Goal: Feedback & Contribution: Contribute content

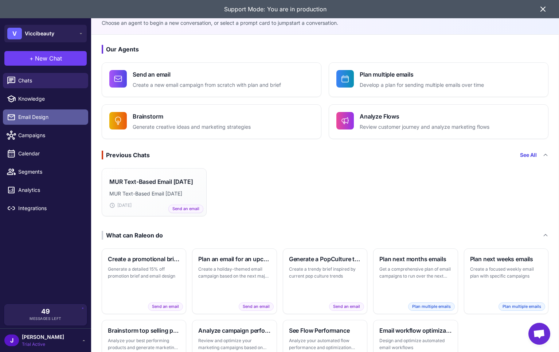
click at [27, 115] on span "Email Design" at bounding box center [50, 117] width 64 height 8
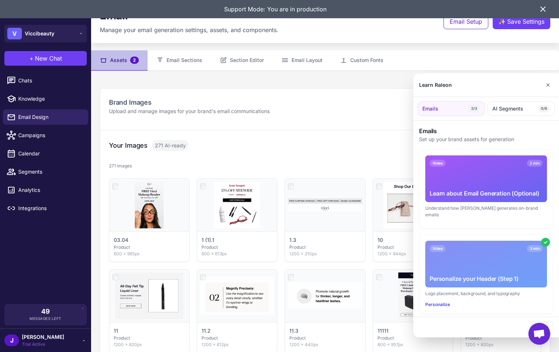
click at [246, 63] on div at bounding box center [279, 176] width 559 height 352
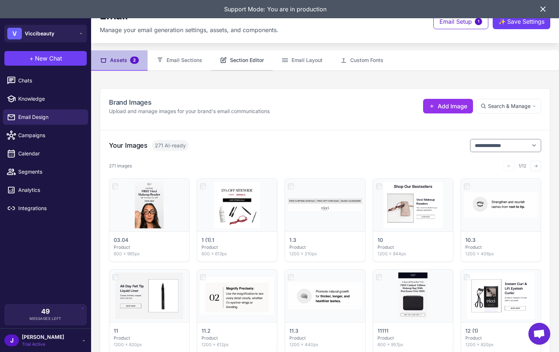
click at [249, 62] on button "Section Editor" at bounding box center [242, 60] width 62 height 20
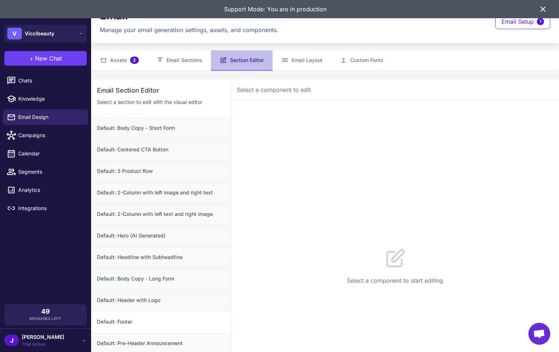
click at [129, 322] on h3 "Default: Footer" at bounding box center [161, 322] width 128 height 8
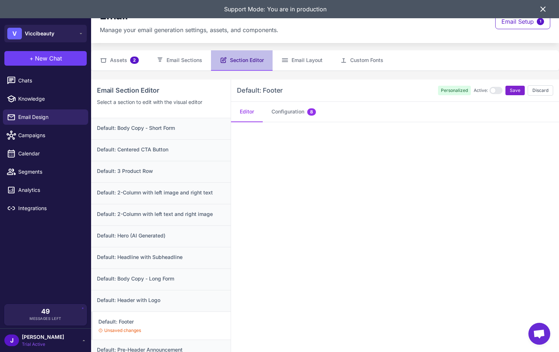
click at [517, 91] on span "Save" at bounding box center [515, 90] width 11 height 7
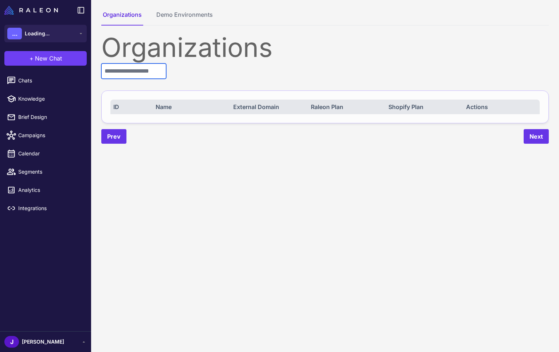
click at [125, 71] on input "text" at bounding box center [133, 70] width 65 height 15
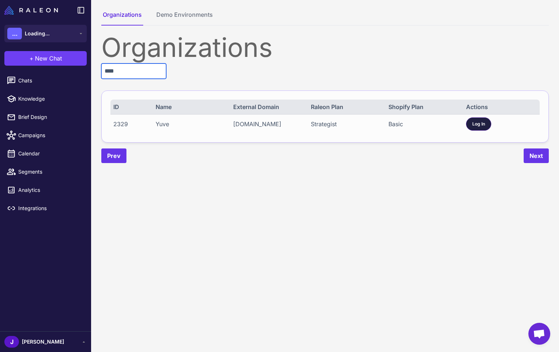
type input "****"
click at [483, 128] on div "Log In" at bounding box center [478, 123] width 25 height 13
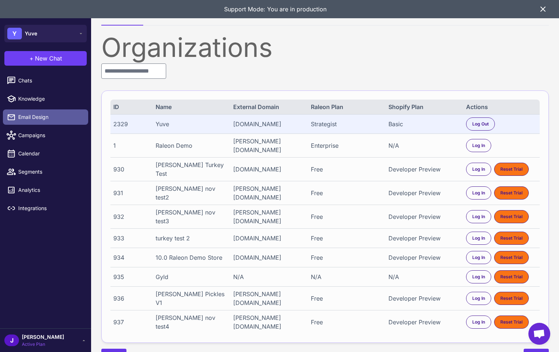
click at [37, 117] on span "Email Design" at bounding box center [50, 117] width 64 height 8
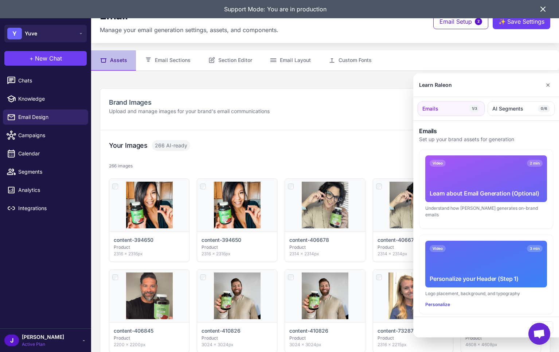
click at [236, 60] on div at bounding box center [279, 176] width 559 height 352
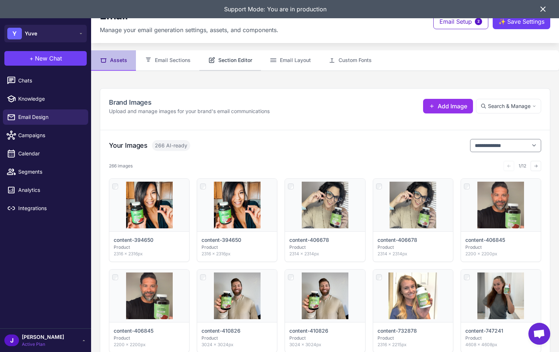
click at [235, 61] on button "Section Editor" at bounding box center [230, 60] width 62 height 20
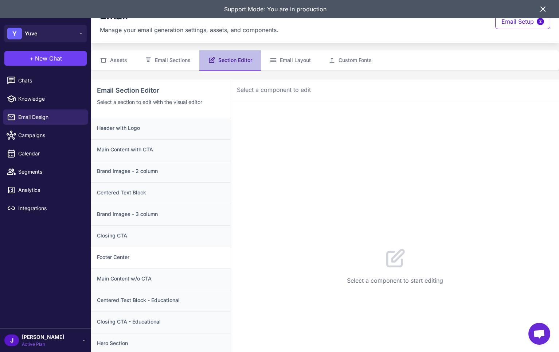
click at [126, 257] on h3 "Footer Center" at bounding box center [161, 257] width 128 height 8
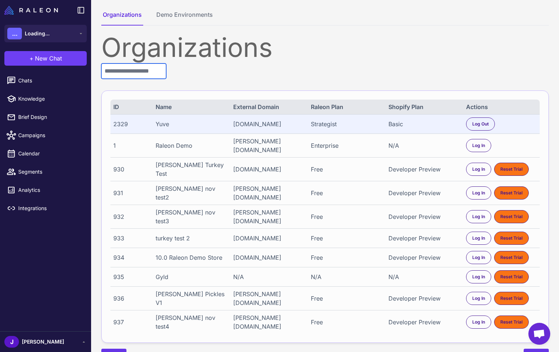
click at [126, 71] on input "text" at bounding box center [133, 70] width 65 height 15
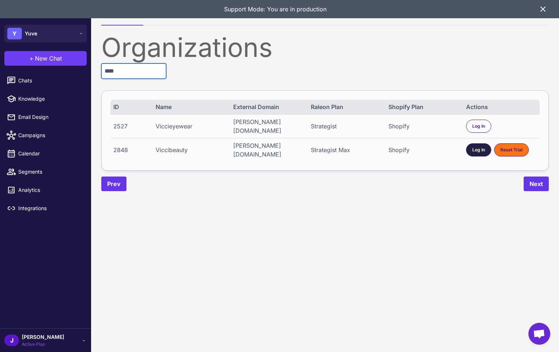
type input "****"
click at [474, 149] on span "Log In" at bounding box center [478, 150] width 13 height 7
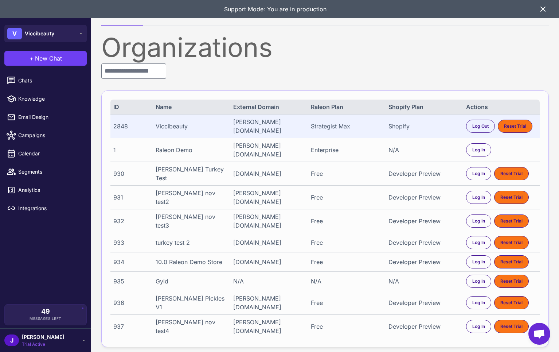
drag, startPoint x: 547, startPoint y: 7, endPoint x: 543, endPoint y: 8, distance: 4.3
click at [547, 7] on icon at bounding box center [543, 9] width 9 height 9
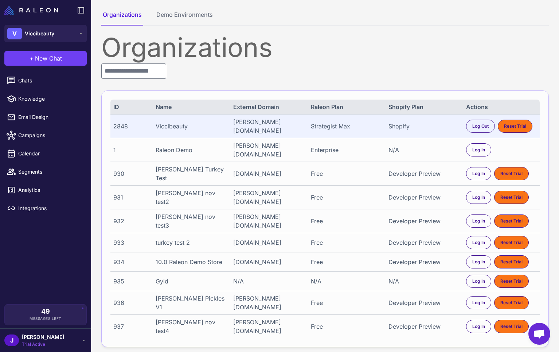
click at [31, 70] on ul "Chats Knowledge Email Design Campaigns Calendar Segments Analytics Integrations" at bounding box center [45, 144] width 91 height 149
click at [38, 11] on img at bounding box center [31, 10] width 54 height 9
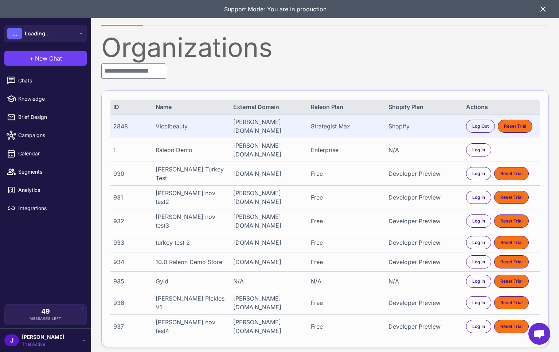
click at [543, 10] on icon at bounding box center [543, 9] width 9 height 9
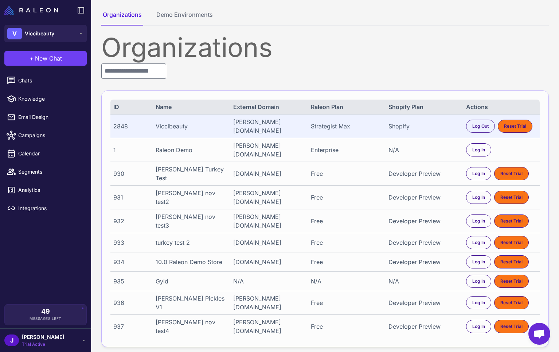
click at [465, 61] on div "Organizations ID Name External Domain Raleon Plan Shopify Plan Actions 2848 Vic…" at bounding box center [325, 200] width 448 height 333
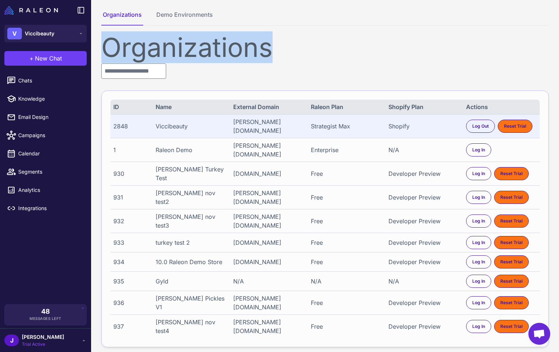
drag, startPoint x: 101, startPoint y: 44, endPoint x: 286, endPoint y: 54, distance: 185.1
click at [285, 54] on div "Organizations" at bounding box center [325, 47] width 448 height 26
click at [287, 54] on div "Organizations" at bounding box center [325, 47] width 448 height 26
drag, startPoint x: 267, startPoint y: 46, endPoint x: 109, endPoint y: 50, distance: 158.6
click at [109, 50] on div "Organizations" at bounding box center [325, 47] width 448 height 26
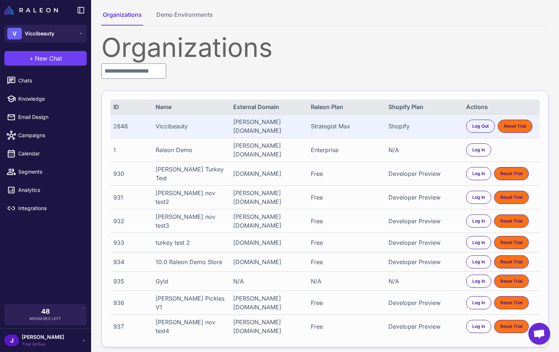
click at [109, 49] on div "Organizations" at bounding box center [325, 47] width 448 height 26
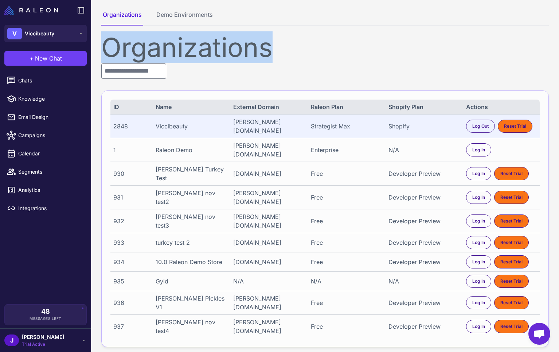
drag, startPoint x: 105, startPoint y: 47, endPoint x: 284, endPoint y: 44, distance: 179.0
click at [301, 39] on div "Organizations" at bounding box center [325, 47] width 448 height 26
click at [270, 50] on div "Organizations" at bounding box center [325, 47] width 448 height 26
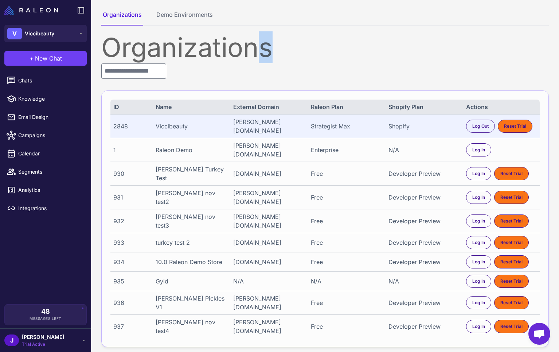
drag, startPoint x: 271, startPoint y: 53, endPoint x: 259, endPoint y: 55, distance: 12.2
click at [253, 54] on div "Organizations" at bounding box center [325, 47] width 448 height 26
click at [273, 54] on div "Organizations" at bounding box center [325, 47] width 448 height 26
drag, startPoint x: 272, startPoint y: 48, endPoint x: 262, endPoint y: 50, distance: 10.5
click at [262, 50] on div "Organizations" at bounding box center [325, 47] width 448 height 26
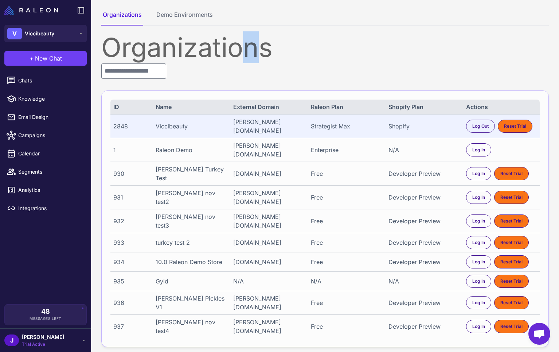
drag, startPoint x: 256, startPoint y: 52, endPoint x: 246, endPoint y: 53, distance: 9.5
click at [246, 53] on div "Organizations" at bounding box center [325, 47] width 448 height 26
drag, startPoint x: 242, startPoint y: 53, endPoint x: 233, endPoint y: 53, distance: 9.5
click at [234, 53] on div "Organizations" at bounding box center [325, 47] width 448 height 26
drag, startPoint x: 228, startPoint y: 53, endPoint x: 224, endPoint y: 52, distance: 4.1
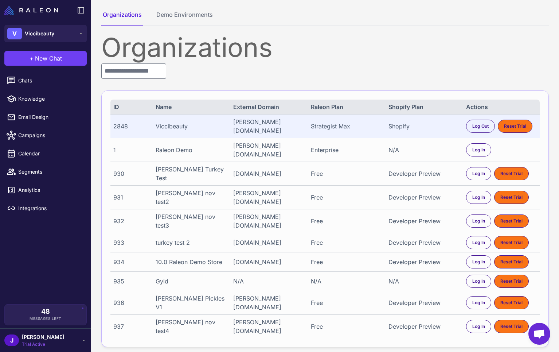
click at [226, 52] on div "Organizations" at bounding box center [325, 47] width 448 height 26
click at [224, 52] on div "Organizations" at bounding box center [325, 47] width 448 height 26
drag, startPoint x: 219, startPoint y: 51, endPoint x: 225, endPoint y: 51, distance: 6.6
click at [225, 51] on div "Organizations" at bounding box center [325, 47] width 448 height 26
click at [216, 51] on div "Organizations" at bounding box center [325, 47] width 448 height 26
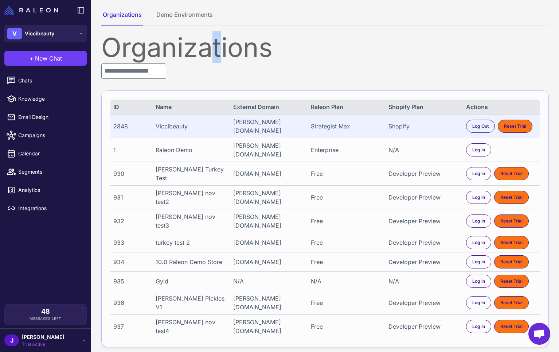
drag, startPoint x: 213, startPoint y: 51, endPoint x: 220, endPoint y: 51, distance: 7.3
click at [220, 51] on div "Organizations" at bounding box center [325, 47] width 448 height 26
click at [203, 51] on div "Organizations" at bounding box center [325, 47] width 448 height 26
drag, startPoint x: 196, startPoint y: 49, endPoint x: 205, endPoint y: 50, distance: 9.1
click at [205, 50] on div "Organizations" at bounding box center [325, 47] width 448 height 26
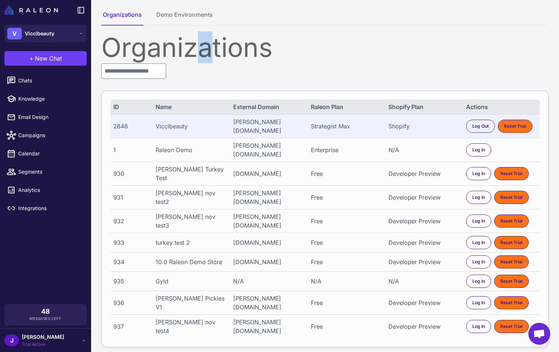
drag, startPoint x: 200, startPoint y: 51, endPoint x: 209, endPoint y: 52, distance: 9.5
click at [209, 52] on div "Organizations" at bounding box center [325, 47] width 448 height 26
click at [188, 52] on div "Organizations" at bounding box center [325, 47] width 448 height 26
drag, startPoint x: 186, startPoint y: 51, endPoint x: 196, endPoint y: 51, distance: 10.6
click at [196, 51] on div "Organizations" at bounding box center [325, 47] width 448 height 26
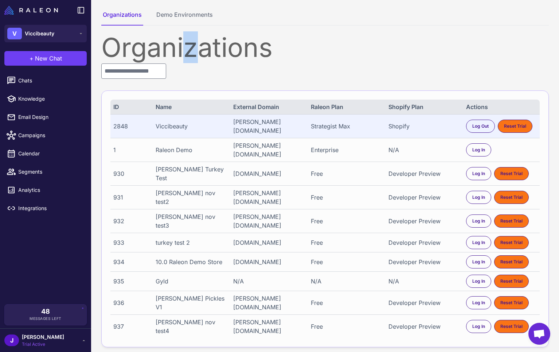
click at [182, 50] on div "Organizations" at bounding box center [325, 47] width 448 height 26
click at [182, 49] on div "Organizations" at bounding box center [325, 47] width 448 height 26
click at [165, 45] on div "Organizations" at bounding box center [325, 47] width 448 height 26
drag, startPoint x: 161, startPoint y: 44, endPoint x: 169, endPoint y: 44, distance: 8.0
click at [169, 44] on div "Organizations" at bounding box center [325, 47] width 448 height 26
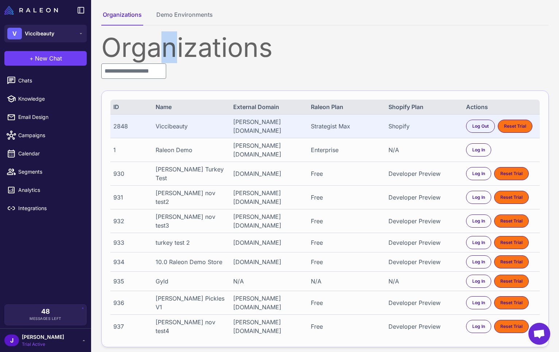
drag, startPoint x: 163, startPoint y: 48, endPoint x: 174, endPoint y: 50, distance: 10.3
click at [173, 50] on div "Organizations" at bounding box center [325, 47] width 448 height 26
click at [163, 51] on div "Organizations" at bounding box center [325, 47] width 448 height 26
drag, startPoint x: 148, startPoint y: 50, endPoint x: 162, endPoint y: 54, distance: 14.2
click at [162, 54] on div "Organizations" at bounding box center [325, 47] width 448 height 26
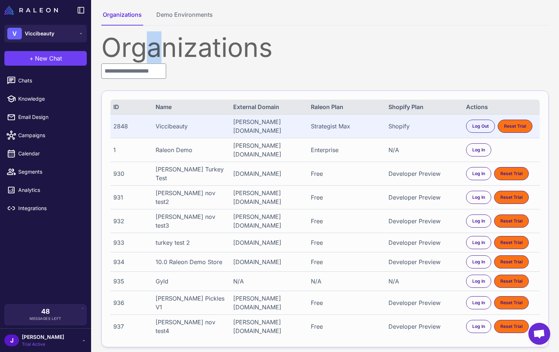
click at [146, 54] on div "Organizations" at bounding box center [325, 47] width 448 height 26
drag, startPoint x: 133, startPoint y: 51, endPoint x: 143, endPoint y: 53, distance: 10.4
click at [141, 53] on div "Organizations" at bounding box center [325, 47] width 448 height 26
click at [131, 50] on div "Organizations" at bounding box center [325, 47] width 448 height 26
drag, startPoint x: 122, startPoint y: 47, endPoint x: 135, endPoint y: 49, distance: 12.6
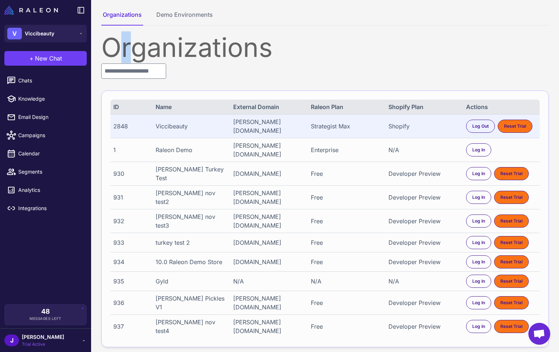
click at [135, 49] on div "Organizations" at bounding box center [325, 47] width 448 height 26
click at [118, 48] on div "Organizations" at bounding box center [325, 47] width 448 height 26
drag, startPoint x: 92, startPoint y: 43, endPoint x: 132, endPoint y: 55, distance: 41.8
click at [131, 53] on div "Organizations Demo Environments Organizations ID Name External Domain Raleon Pl…" at bounding box center [325, 189] width 468 height 378
click at [116, 51] on div "Organizations" at bounding box center [325, 47] width 448 height 26
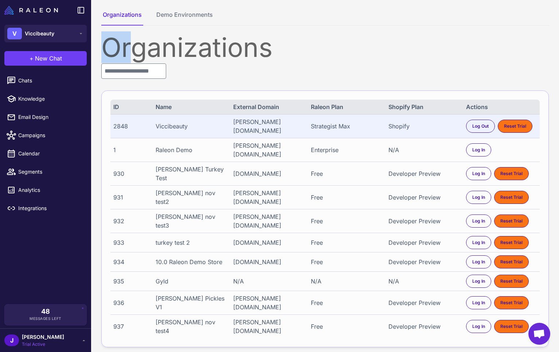
drag, startPoint x: 103, startPoint y: 46, endPoint x: 124, endPoint y: 51, distance: 21.8
click at [129, 52] on div "Organizations" at bounding box center [325, 47] width 448 height 26
click at [121, 52] on div "Organizations" at bounding box center [325, 47] width 448 height 26
drag, startPoint x: 106, startPoint y: 47, endPoint x: 133, endPoint y: 53, distance: 26.9
click at [132, 52] on div "Organizations" at bounding box center [325, 47] width 448 height 26
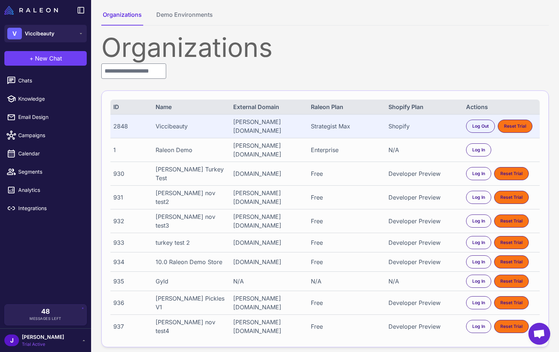
click at [140, 55] on div "Organizations" at bounding box center [325, 47] width 448 height 26
click at [119, 81] on div "Organizations ID Name External Domain Raleon Plan Shopify Plan Actions 2848 Vic…" at bounding box center [325, 200] width 448 height 333
click at [131, 71] on input "text" at bounding box center [133, 70] width 65 height 15
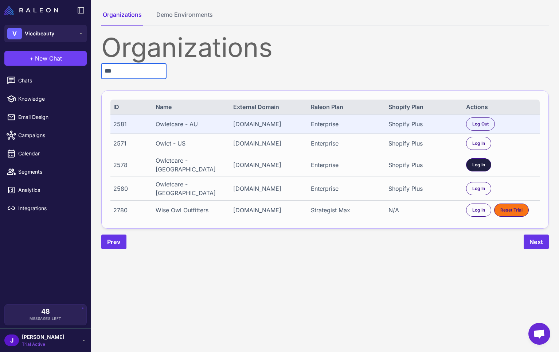
type input "***"
click at [474, 168] on span "Log In" at bounding box center [478, 164] width 13 height 7
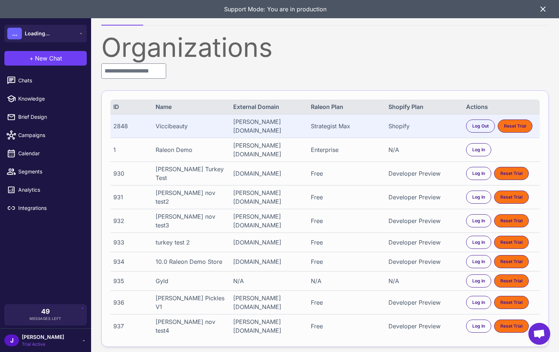
click at [32, 340] on span "[PERSON_NAME]" at bounding box center [43, 337] width 42 height 8
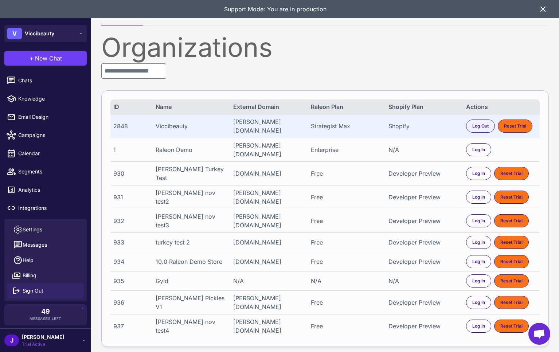
click at [35, 291] on span "Sign Out" at bounding box center [33, 291] width 21 height 8
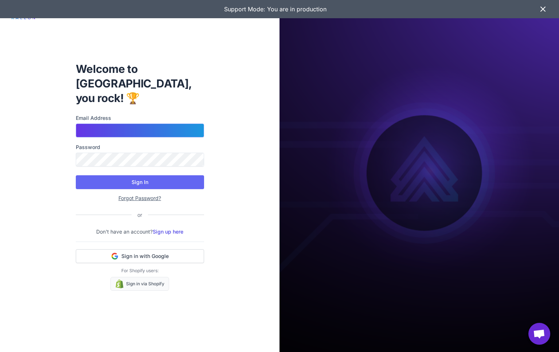
type input "**********"
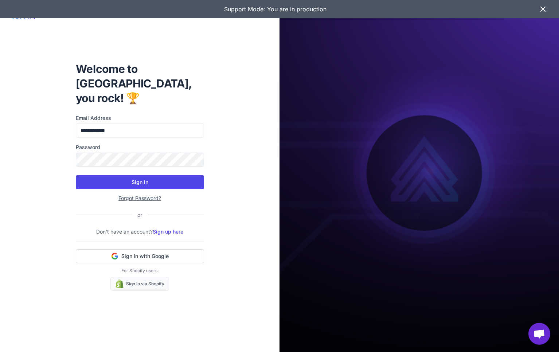
click at [143, 179] on button "Sign In" at bounding box center [140, 182] width 128 height 14
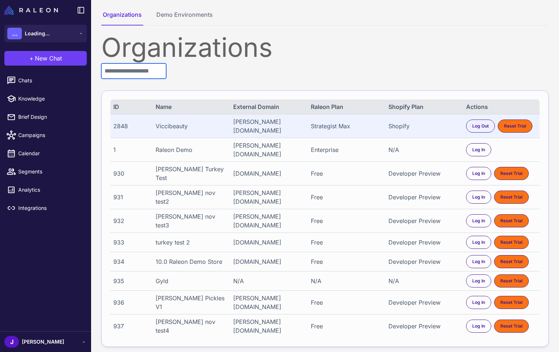
click at [144, 71] on input "text" at bounding box center [133, 70] width 65 height 15
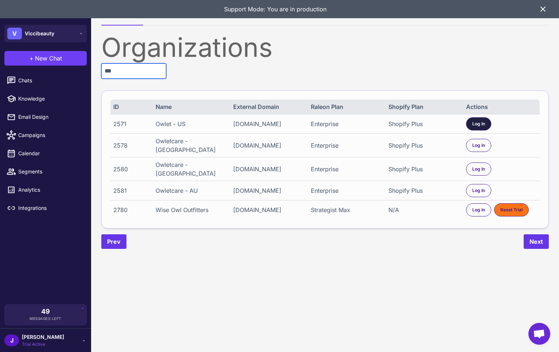
type input "***"
click at [474, 121] on span "Log In" at bounding box center [478, 124] width 13 height 7
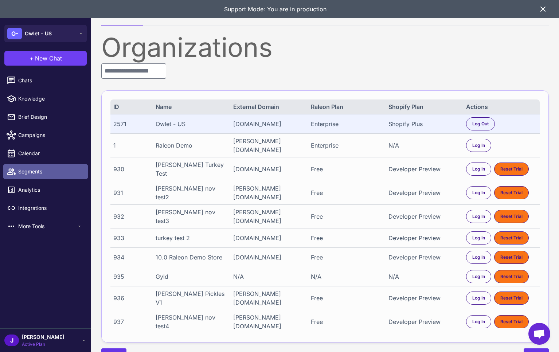
click at [46, 174] on span "Segments" at bounding box center [50, 172] width 64 height 8
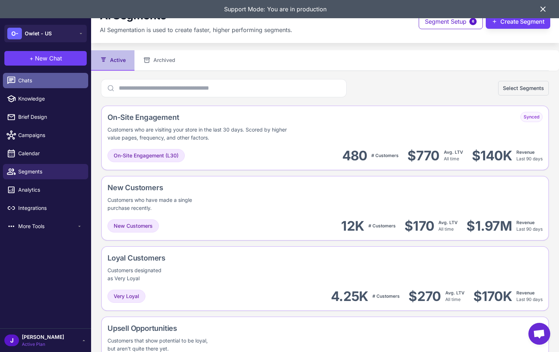
click at [25, 79] on span "Chats" at bounding box center [50, 81] width 64 height 8
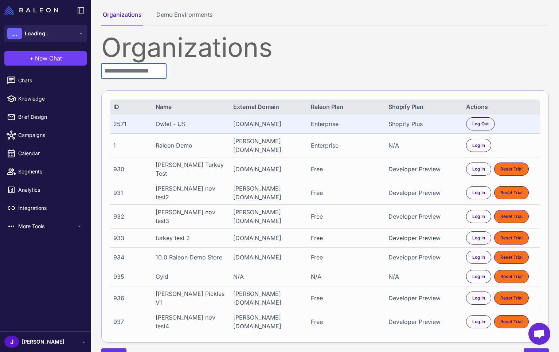
click at [124, 65] on input "text" at bounding box center [133, 70] width 65 height 15
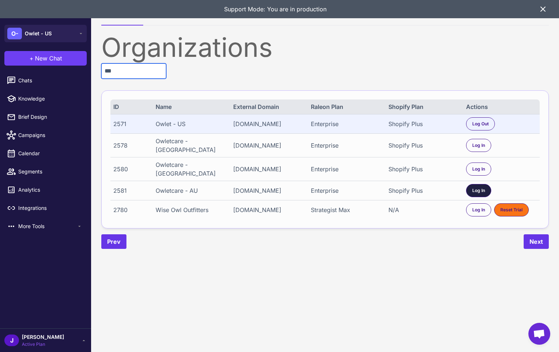
type input "***"
click at [474, 187] on span "Log In" at bounding box center [478, 190] width 13 height 7
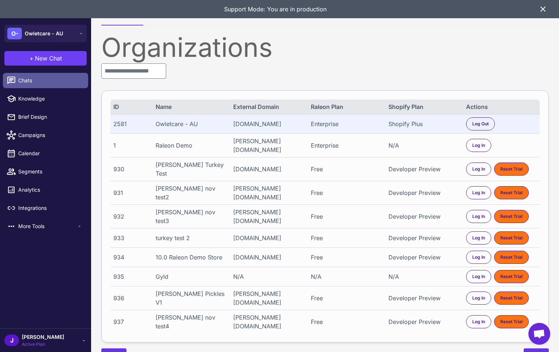
click at [47, 82] on span "Chats" at bounding box center [50, 81] width 64 height 8
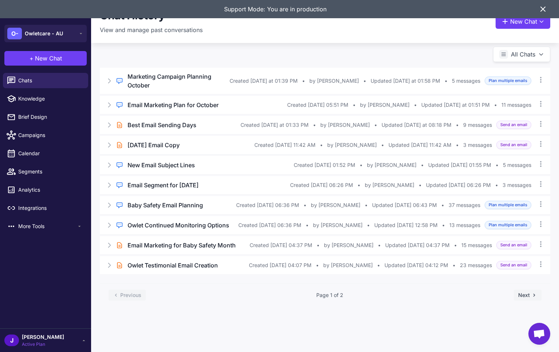
click at [545, 9] on icon at bounding box center [543, 9] width 9 height 9
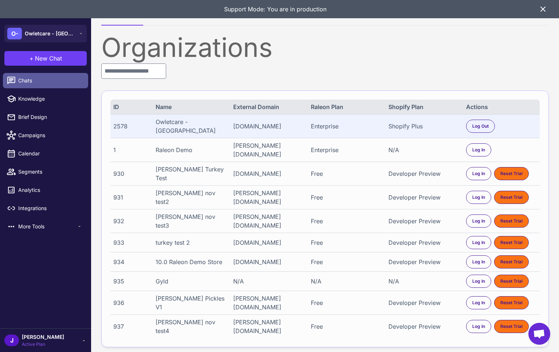
click at [28, 77] on span "Chats" at bounding box center [50, 81] width 64 height 8
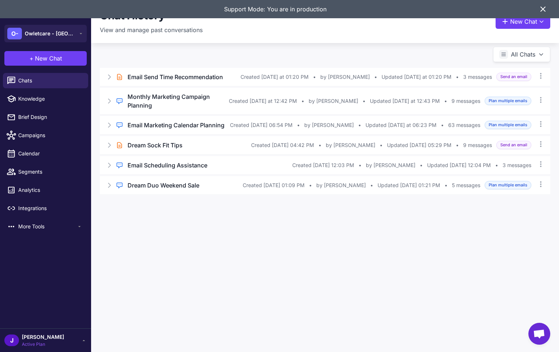
click at [543, 9] on icon at bounding box center [543, 9] width 4 height 4
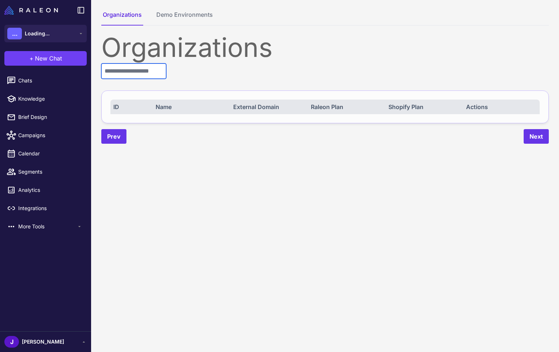
click at [140, 77] on input "text" at bounding box center [133, 70] width 65 height 15
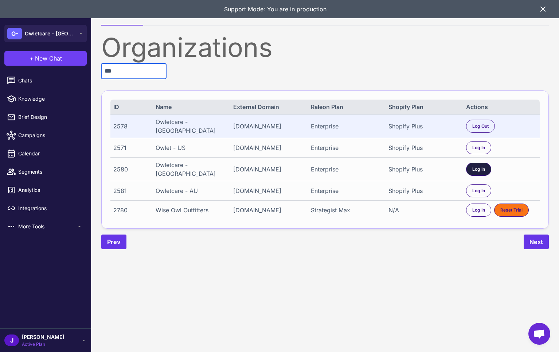
type input "***"
click at [478, 167] on span "Log In" at bounding box center [478, 169] width 13 height 7
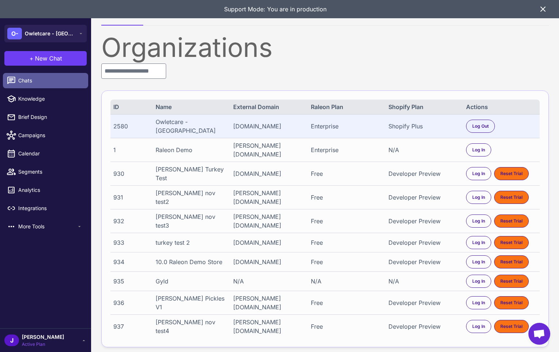
click at [30, 77] on span "Chats" at bounding box center [50, 81] width 64 height 8
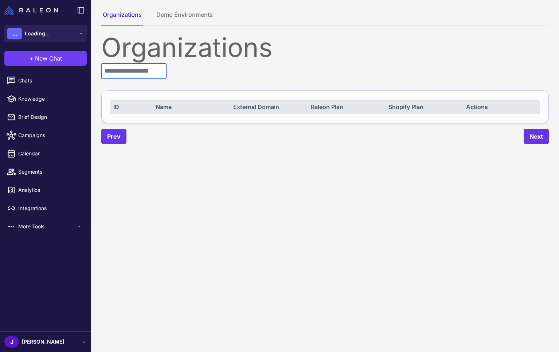
click at [129, 67] on input "text" at bounding box center [133, 70] width 65 height 15
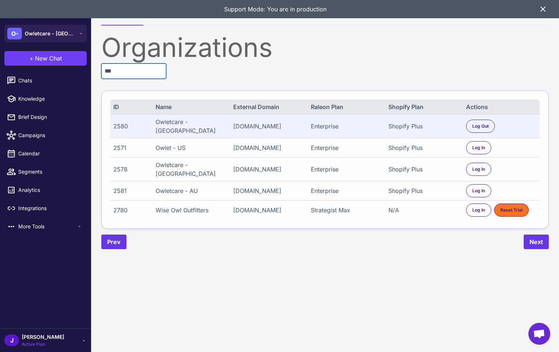
type input "***"
click at [179, 144] on div "Owlet - US" at bounding box center [191, 147] width 71 height 9
click at [477, 144] on span "Log In" at bounding box center [478, 147] width 13 height 7
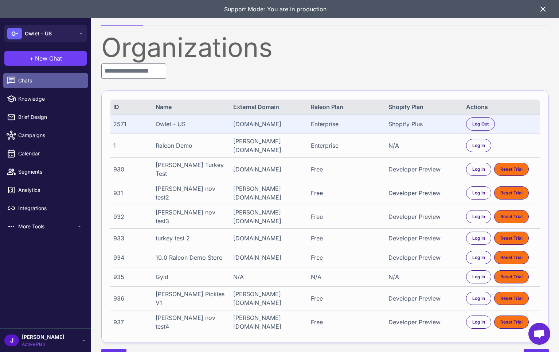
click at [20, 83] on span "Chats" at bounding box center [50, 81] width 64 height 8
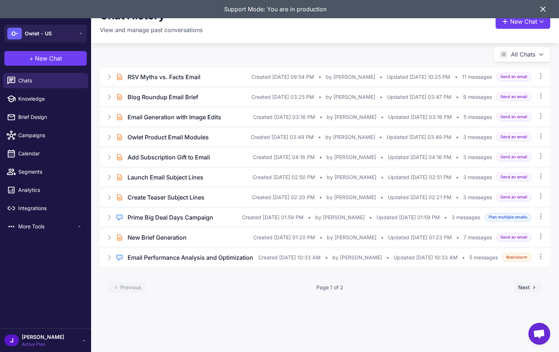
click at [542, 6] on icon at bounding box center [543, 9] width 9 height 9
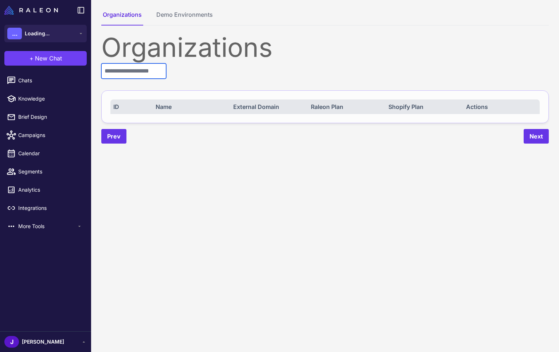
click at [145, 69] on input "text" at bounding box center [133, 70] width 65 height 15
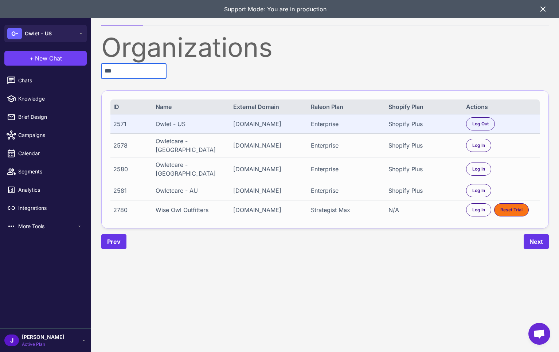
type input "***"
click at [298, 78] on div "Organizations *** ID Name External Domain Raleon Plan Shopify Plan Actions 2571…" at bounding box center [325, 141] width 448 height 215
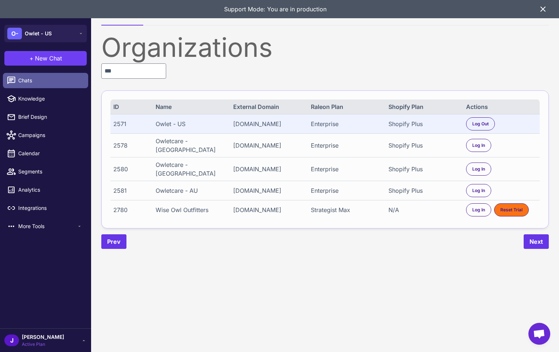
click at [31, 82] on span "Chats" at bounding box center [50, 81] width 64 height 8
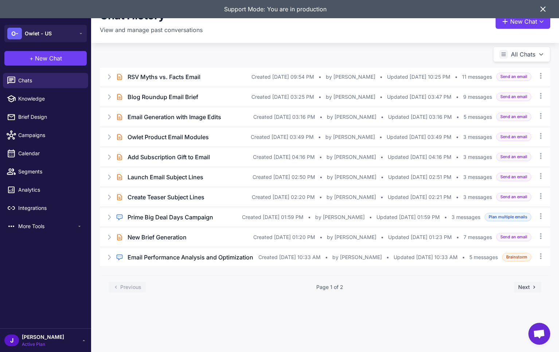
click at [234, 299] on div "Previous Page 1 of 2 Next" at bounding box center [325, 287] width 451 height 23
click at [43, 99] on span "Knowledge" at bounding box center [50, 99] width 64 height 8
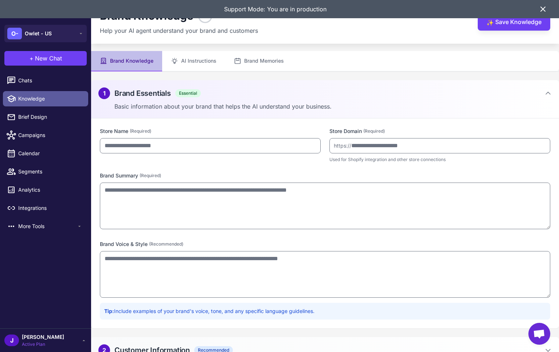
type input "**********"
type textarea "**********"
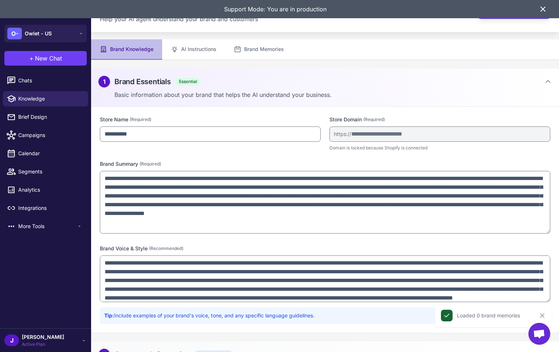
drag, startPoint x: 549, startPoint y: 214, endPoint x: 539, endPoint y: 254, distance: 41.2
click at [539, 234] on textarea "**********" at bounding box center [325, 202] width 451 height 63
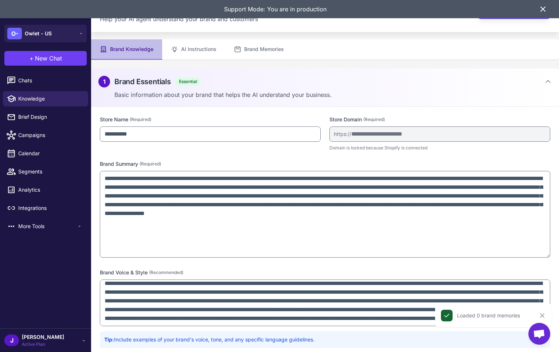
scroll to position [21, 0]
click at [544, 319] on icon "Close" at bounding box center [542, 315] width 7 height 7
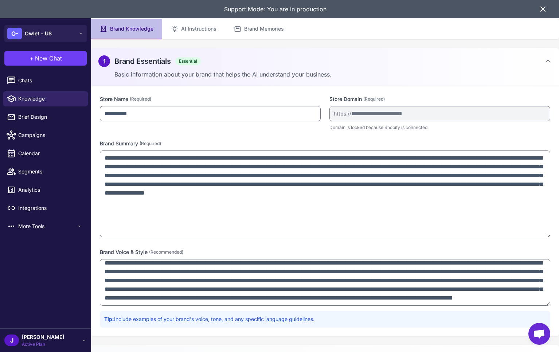
scroll to position [0, 0]
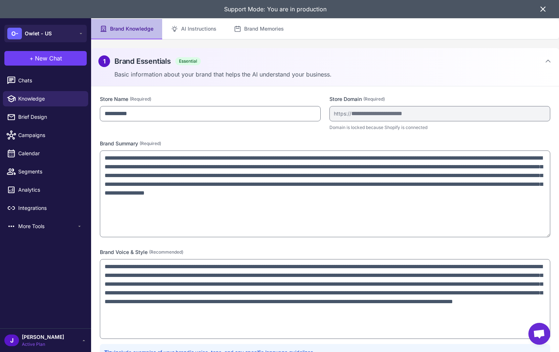
drag, startPoint x: 547, startPoint y: 303, endPoint x: 533, endPoint y: 350, distance: 49.2
click at [534, 339] on textarea "**********" at bounding box center [325, 299] width 451 height 80
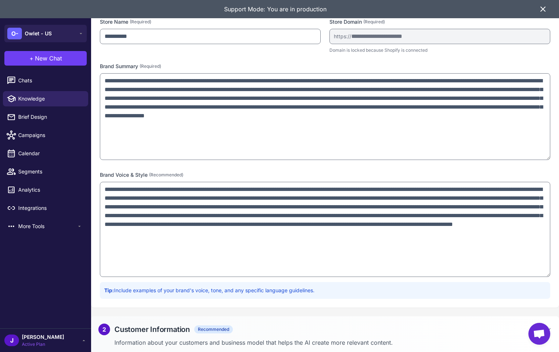
scroll to position [112, 0]
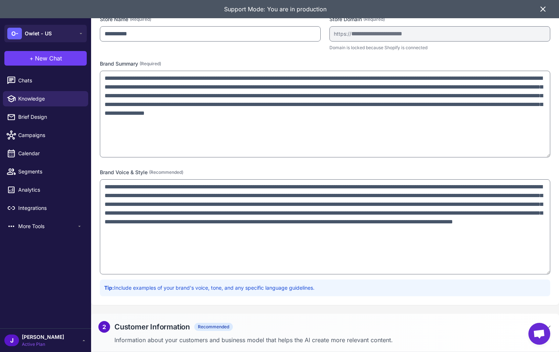
click at [329, 332] on div "2 Customer Information Recommended" at bounding box center [324, 327] width 453 height 12
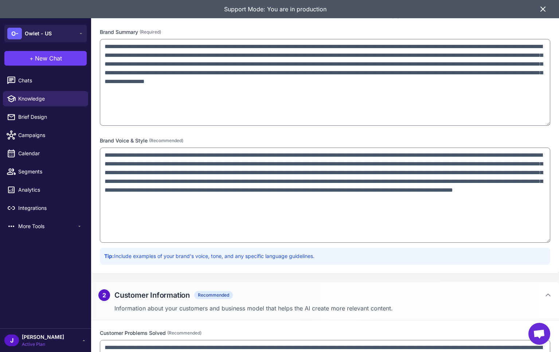
scroll to position [269, 0]
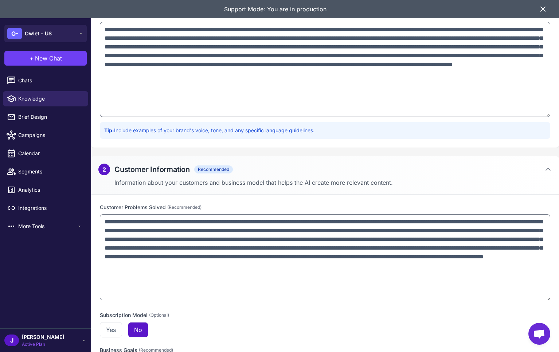
drag, startPoint x: 548, startPoint y: 248, endPoint x: 552, endPoint y: 299, distance: 51.2
click at [552, 299] on div "**********" at bounding box center [325, 299] width 468 height 209
click at [282, 314] on label "Subscription Model (Optional)" at bounding box center [325, 315] width 451 height 8
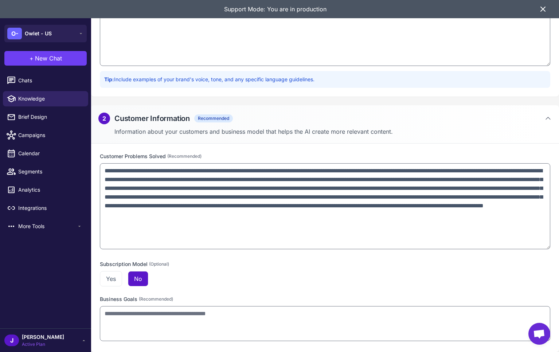
scroll to position [320, 0]
click at [177, 116] on h2 "Customer Information" at bounding box center [151, 118] width 75 height 11
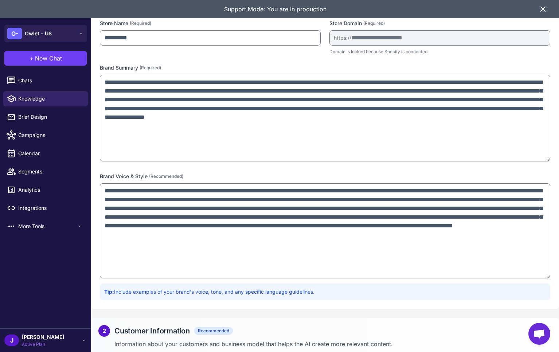
drag, startPoint x: 167, startPoint y: 50, endPoint x: 176, endPoint y: 58, distance: 12.0
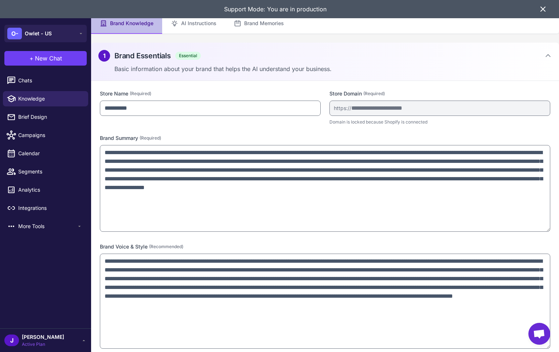
scroll to position [0, 0]
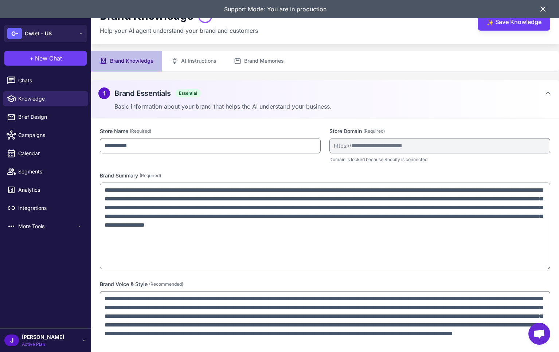
click at [180, 104] on p "Basic information about your brand that helps the AI understand your business." at bounding box center [332, 106] width 437 height 9
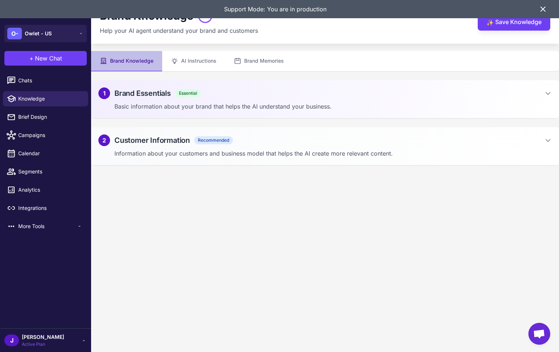
click at [546, 5] on icon at bounding box center [543, 9] width 9 height 9
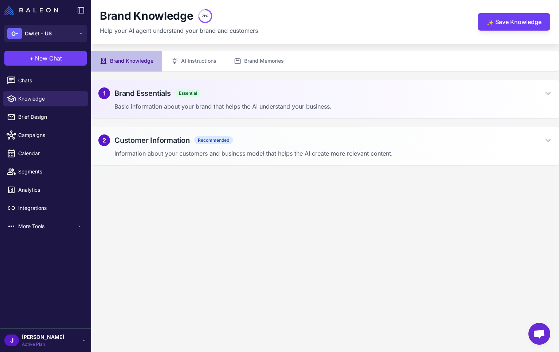
click at [270, 219] on content "**********" at bounding box center [325, 176] width 468 height 352
click at [149, 285] on content "**********" at bounding box center [325, 176] width 468 height 352
click at [80, 338] on div "J Jay Active Plan" at bounding box center [45, 340] width 82 height 15
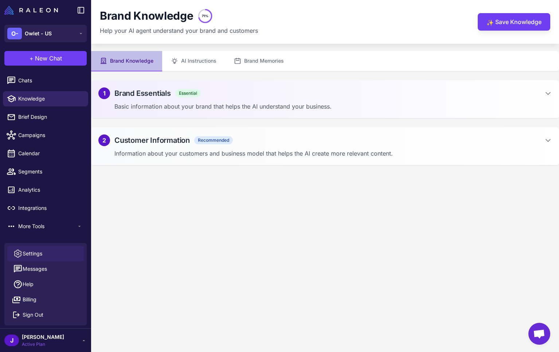
click at [46, 253] on link "Settings" at bounding box center [45, 253] width 77 height 15
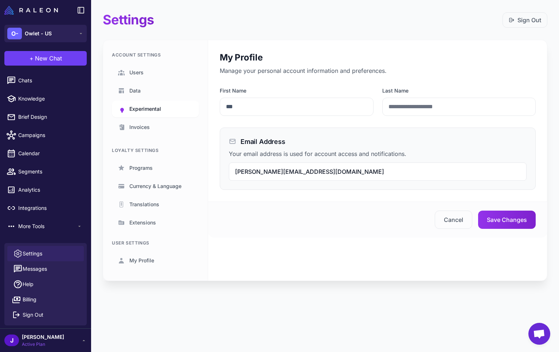
click at [151, 106] on span "Experimental" at bounding box center [145, 109] width 32 height 8
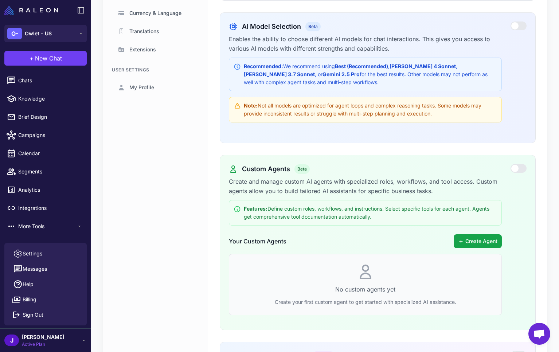
scroll to position [198, 0]
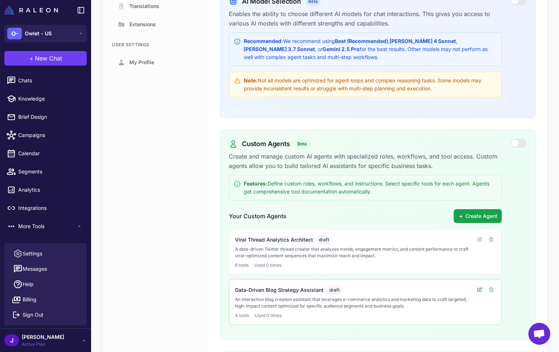
click at [479, 289] on icon at bounding box center [480, 290] width 6 height 6
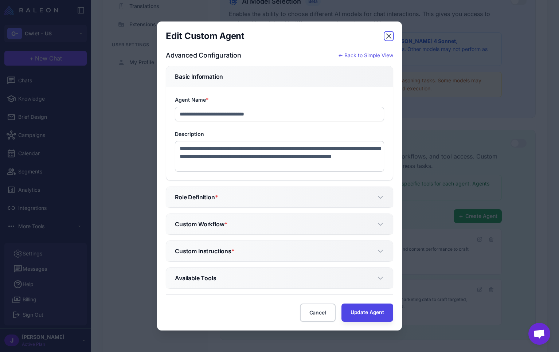
click at [388, 34] on icon "button" at bounding box center [389, 36] width 9 height 9
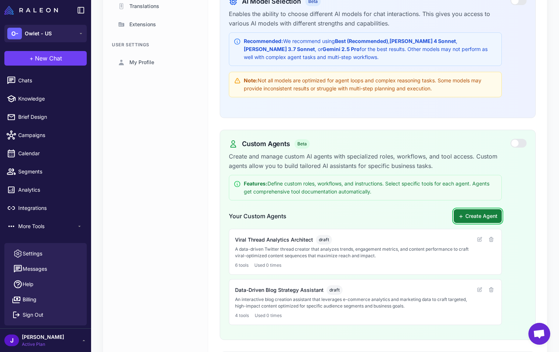
click at [473, 214] on button "Create Agent" at bounding box center [478, 216] width 48 height 14
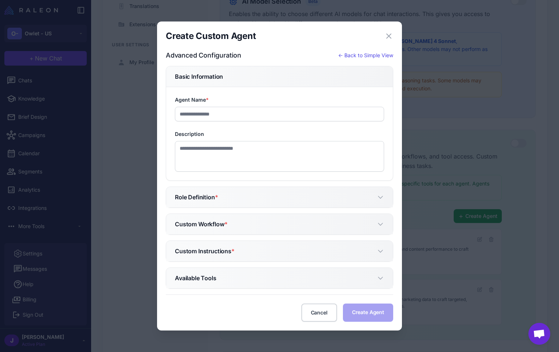
click at [358, 59] on div "Advanced Configuration ← Back to Simple View" at bounding box center [279, 55] width 227 height 10
click at [370, 55] on button "← Back to Simple View" at bounding box center [365, 55] width 55 height 8
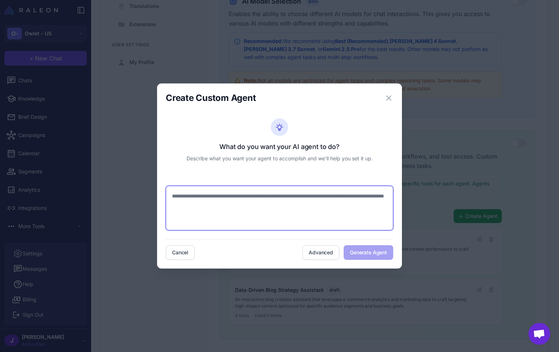
click at [179, 196] on textarea at bounding box center [279, 208] width 227 height 44
type textarea "**********"
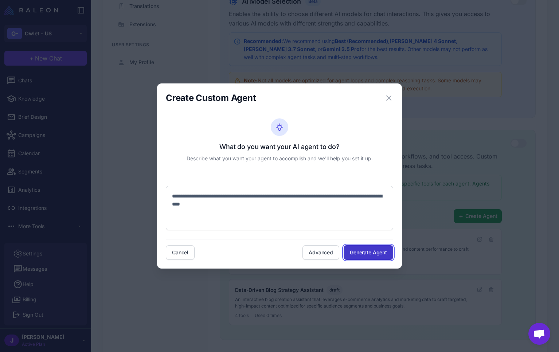
click at [361, 253] on button "Generate Agent" at bounding box center [369, 252] width 50 height 15
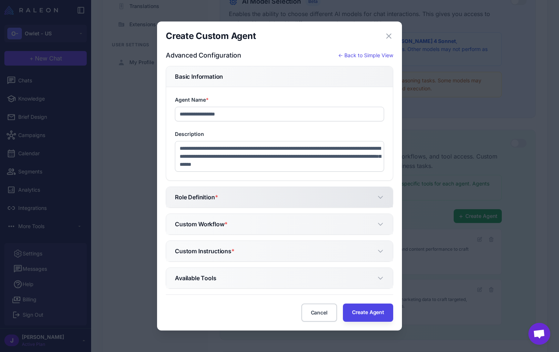
click at [217, 198] on span "*" at bounding box center [216, 197] width 3 height 7
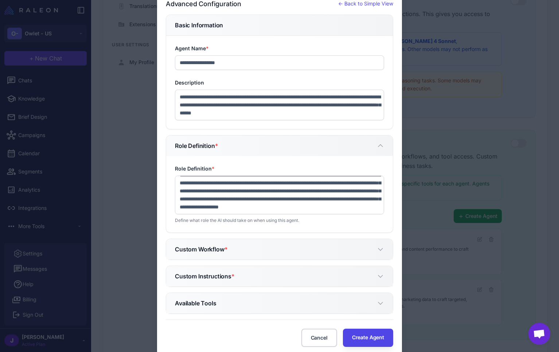
scroll to position [57, 0]
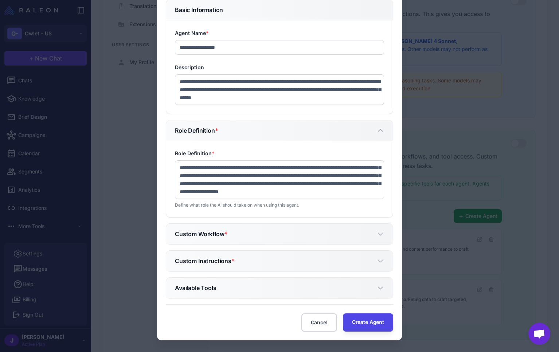
click at [225, 8] on h5 "Basic Information" at bounding box center [279, 9] width 209 height 9
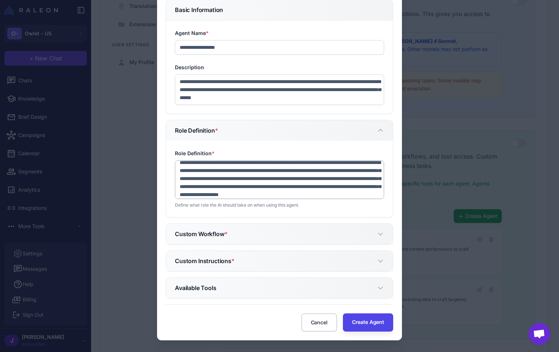
scroll to position [3, 0]
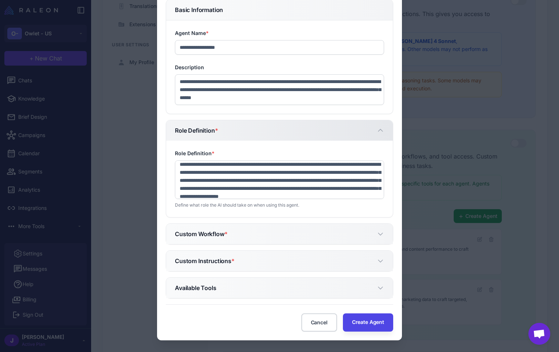
click at [206, 130] on h5 "Role Definition *" at bounding box center [196, 130] width 43 height 9
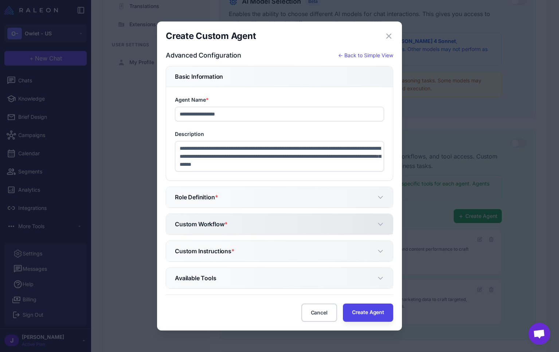
click at [202, 225] on h5 "Custom Workflow *" at bounding box center [201, 224] width 52 height 9
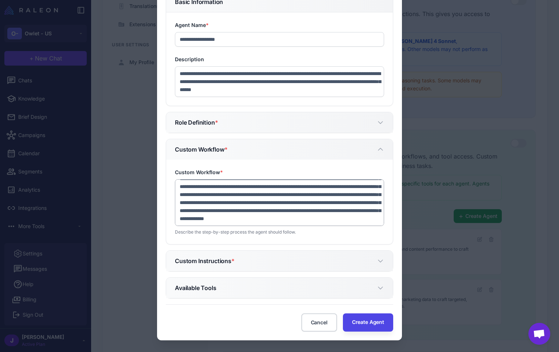
scroll to position [48, 0]
drag, startPoint x: 235, startPoint y: 262, endPoint x: 233, endPoint y: 254, distance: 8.3
click at [235, 262] on span "*" at bounding box center [232, 260] width 3 height 7
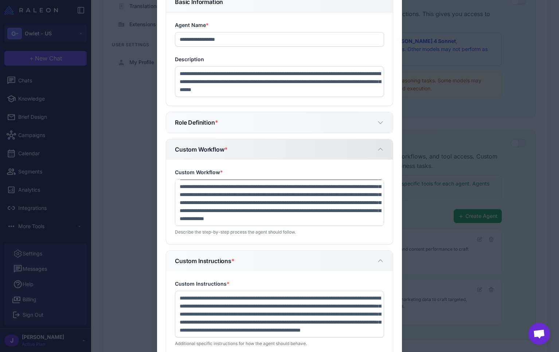
click at [213, 147] on h5 "Custom Workflow *" at bounding box center [201, 149] width 52 height 9
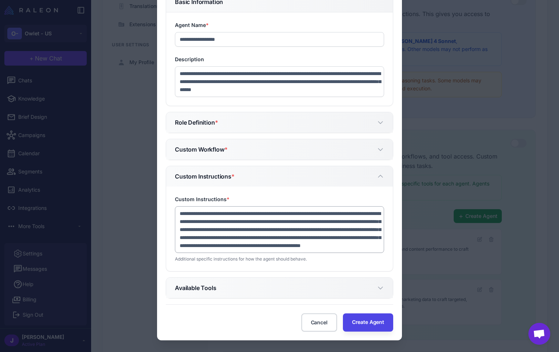
scroll to position [16, 0]
click at [219, 281] on button "Available Tools" at bounding box center [279, 288] width 227 height 20
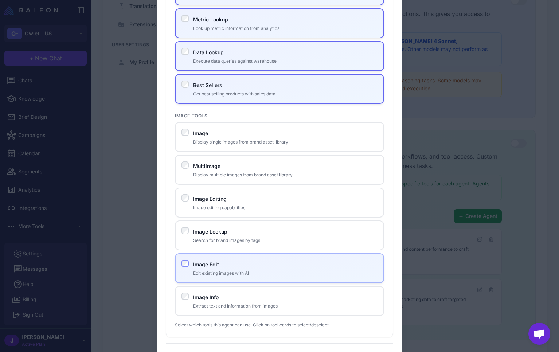
scroll to position [559, 0]
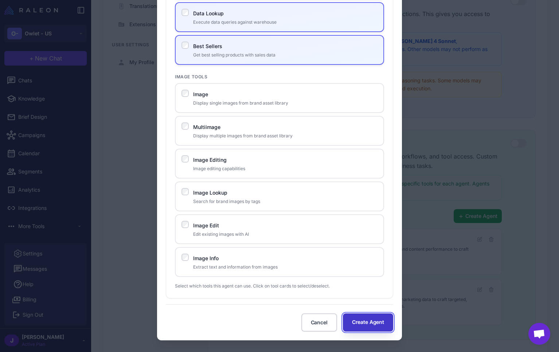
click at [367, 322] on button "Create Agent" at bounding box center [368, 323] width 50 height 18
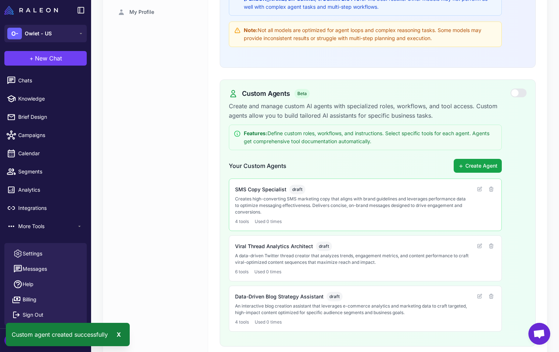
scroll to position [256, 0]
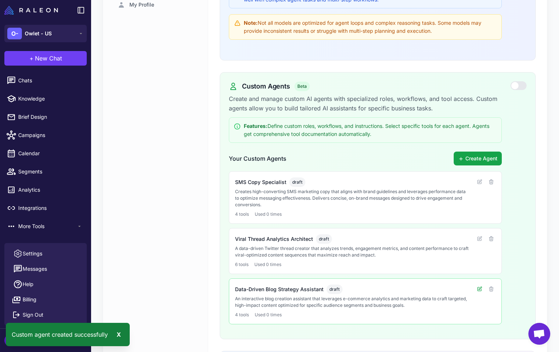
click at [481, 288] on icon at bounding box center [480, 289] width 6 height 6
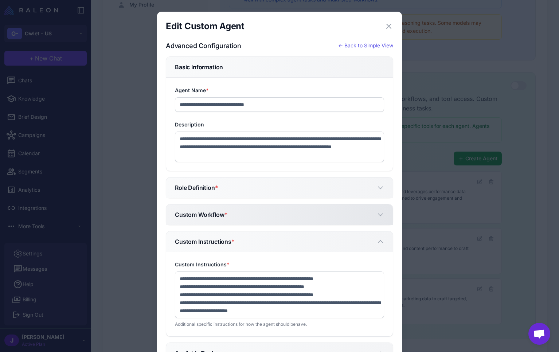
scroll to position [5, 0]
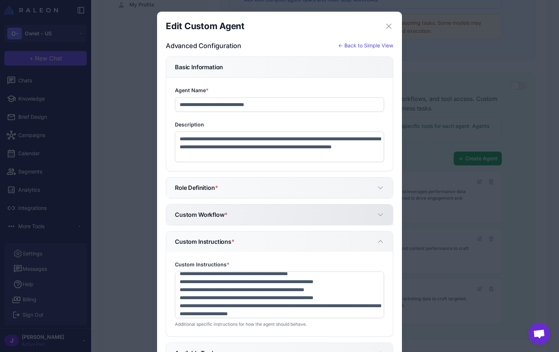
click at [207, 213] on h5 "Custom Workflow *" at bounding box center [201, 214] width 52 height 9
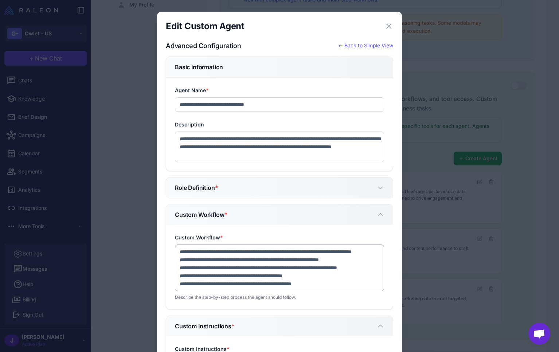
scroll to position [16, 0]
click at [391, 27] on icon "button" at bounding box center [389, 26] width 9 height 9
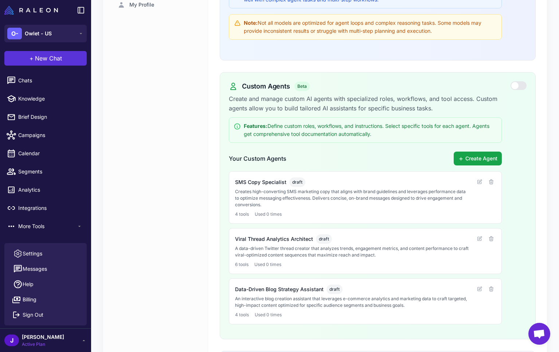
click at [49, 63] on button "+ New Chat" at bounding box center [45, 58] width 82 height 15
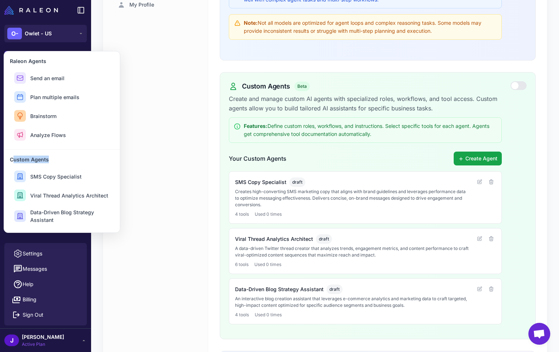
drag, startPoint x: 13, startPoint y: 161, endPoint x: 47, endPoint y: 161, distance: 33.9
click at [47, 161] on h3 "Custom Agents" at bounding box center [62, 160] width 104 height 8
click at [33, 162] on h3 "Custom Agents" at bounding box center [62, 160] width 104 height 8
click at [38, 176] on span "SMS Copy Specialist" at bounding box center [55, 177] width 51 height 8
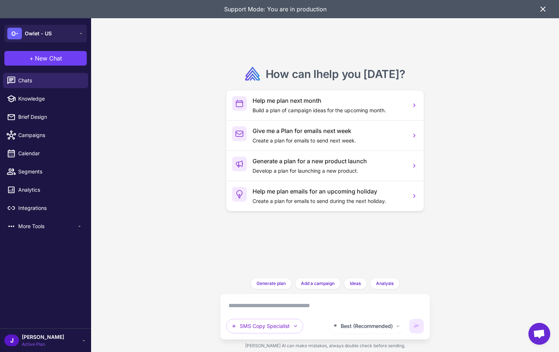
click at [246, 313] on div "Best (Recommended) SMS Copy Specialist" at bounding box center [324, 317] width 197 height 34
click at [238, 302] on textarea at bounding box center [324, 306] width 197 height 12
click at [244, 308] on textarea at bounding box center [324, 306] width 197 height 12
click at [244, 307] on textarea at bounding box center [324, 306] width 197 height 12
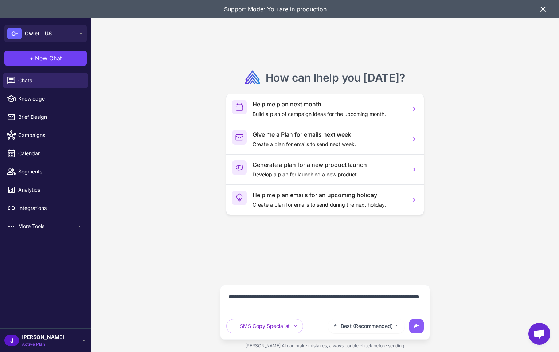
type textarea "**********"
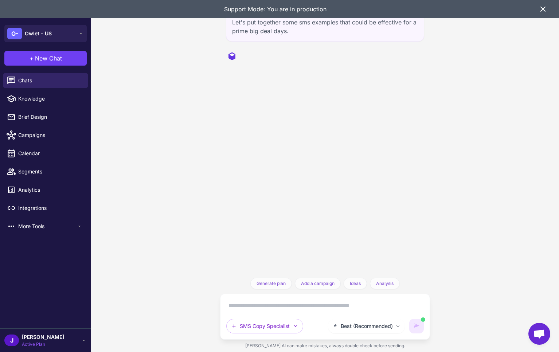
click at [545, 10] on icon at bounding box center [543, 9] width 4 height 4
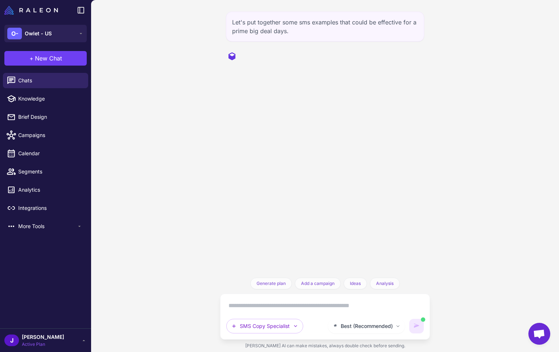
click at [480, 125] on div "Let's put together some sms examples that could be effective for a prime big de…" at bounding box center [325, 176] width 468 height 352
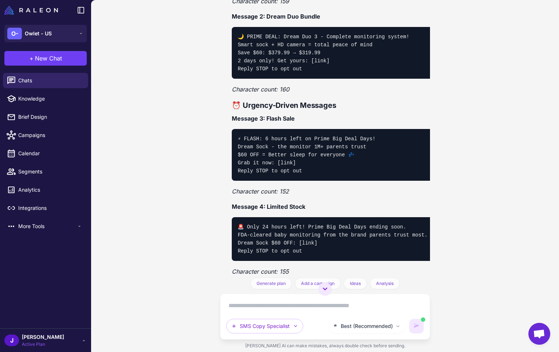
scroll to position [444, 0]
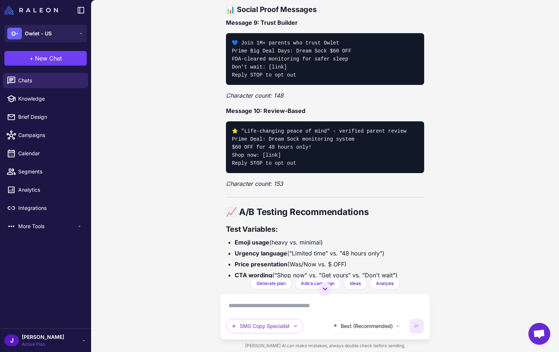
scroll to position [1107, 0]
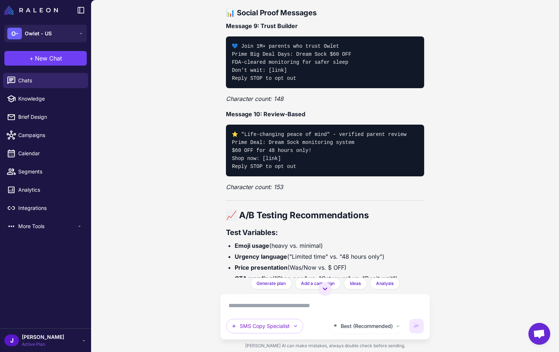
click at [278, 187] on em "Character count: 153" at bounding box center [254, 186] width 57 height 7
click at [289, 185] on p "Character count: 153" at bounding box center [325, 186] width 198 height 9
click at [283, 186] on em "Character count: 153" at bounding box center [254, 186] width 57 height 7
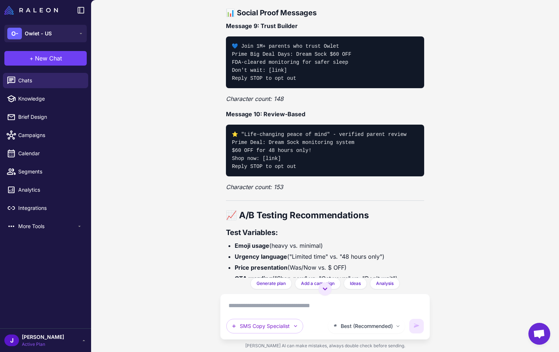
click at [276, 186] on em "Character count: 153" at bounding box center [254, 186] width 57 height 7
click at [277, 188] on em "Character count: 153" at bounding box center [254, 186] width 57 height 7
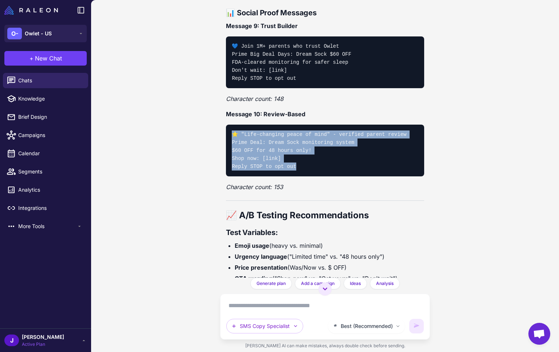
drag, startPoint x: 302, startPoint y: 171, endPoint x: 228, endPoint y: 133, distance: 83.3
click at [228, 133] on pre "⭐ "Life-changing peace of mind" - verified parent review Prime Deal: Dream Sock…" at bounding box center [325, 151] width 198 height 52
copy code "⭐ "Life-changing peace of mind" - verified parent review Prime Deal: Dream Sock…"
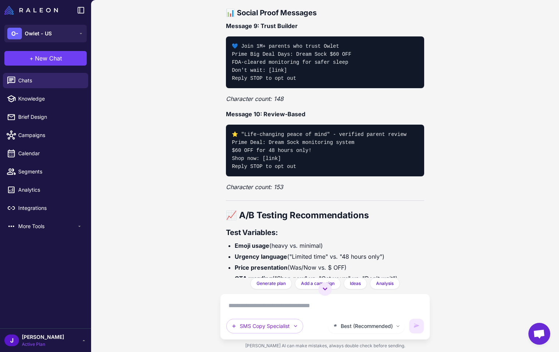
click at [281, 187] on em "Character count: 153" at bounding box center [254, 186] width 57 height 7
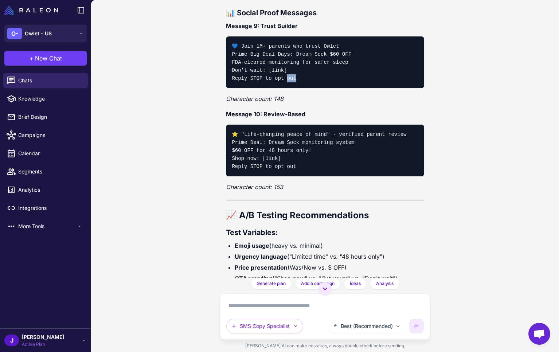
drag, startPoint x: 297, startPoint y: 77, endPoint x: 288, endPoint y: 75, distance: 9.7
click at [288, 75] on pre "💙 Join 1M+ parents who trust Owlet Prime Big Deal Days: Dream Sock $60 OFF FDA-…" at bounding box center [325, 62] width 198 height 52
click at [297, 86] on pre "💙 Join 1M+ parents who trust Owlet Prime Big Deal Days: Dream Sock $60 OFF FDA-…" at bounding box center [325, 62] width 198 height 52
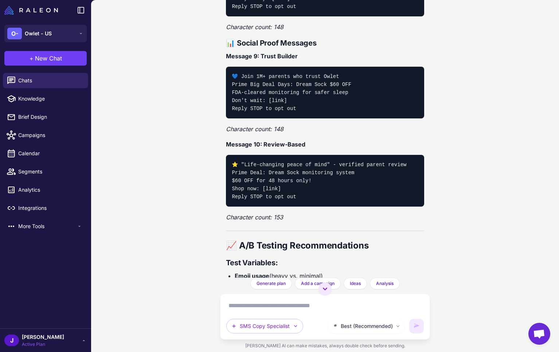
scroll to position [1078, 0]
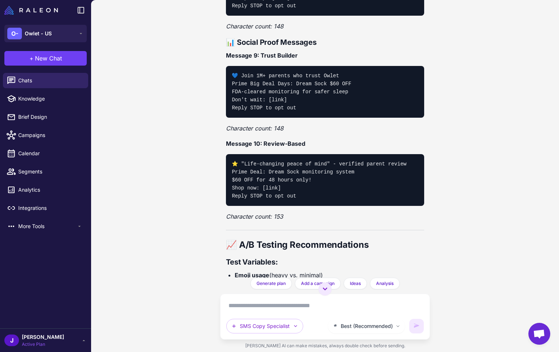
click at [304, 217] on p "Character count: 153" at bounding box center [325, 216] width 198 height 9
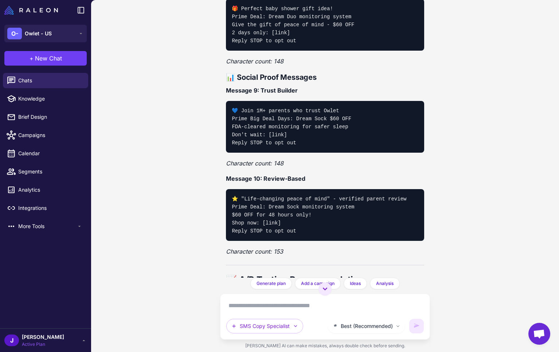
scroll to position [1270, 0]
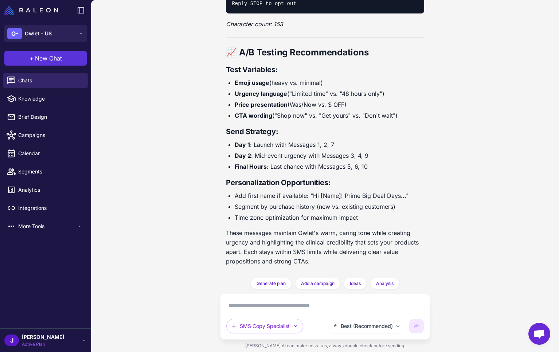
click at [59, 57] on span "New Chat" at bounding box center [48, 58] width 27 height 9
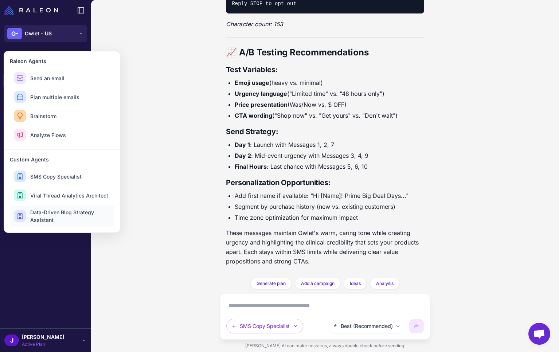
click at [44, 217] on span "Data-Driven Blog Strategy Assistant" at bounding box center [69, 216] width 79 height 15
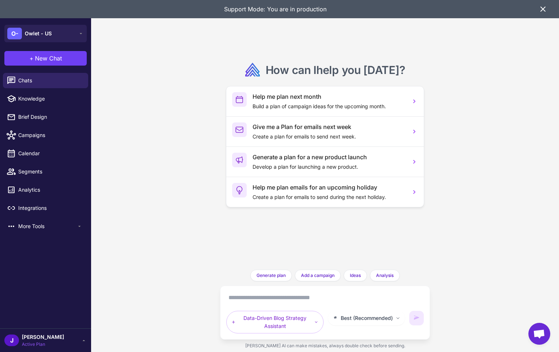
click at [248, 295] on textarea at bounding box center [324, 298] width 197 height 12
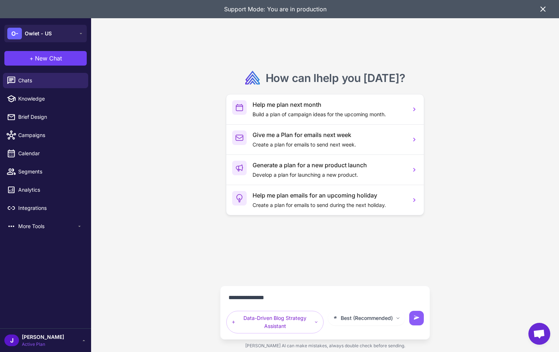
paste textarea "**********"
type textarea "**********"
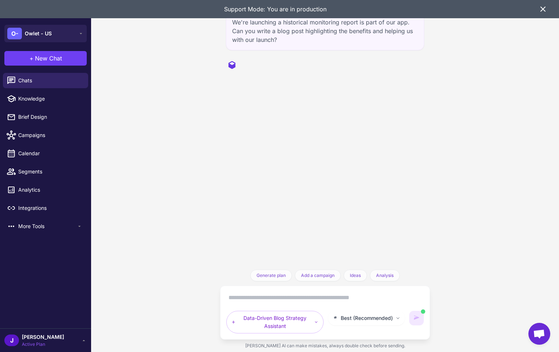
click at [545, 7] on icon at bounding box center [543, 9] width 4 height 4
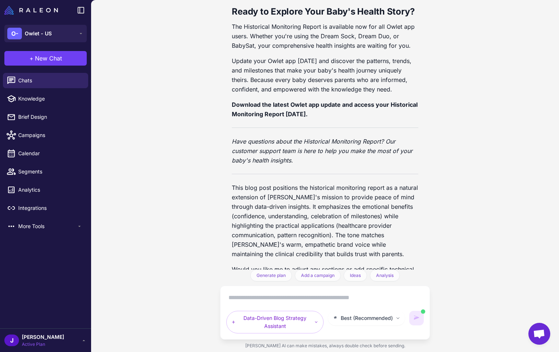
scroll to position [1799, 0]
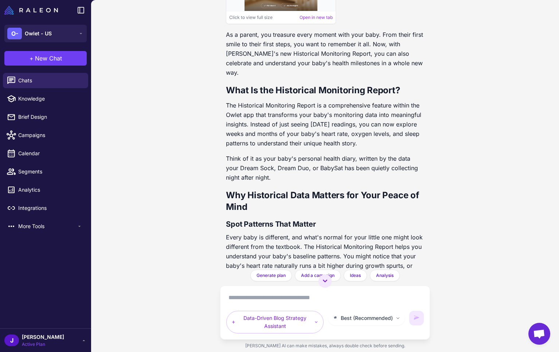
scroll to position [635, 0]
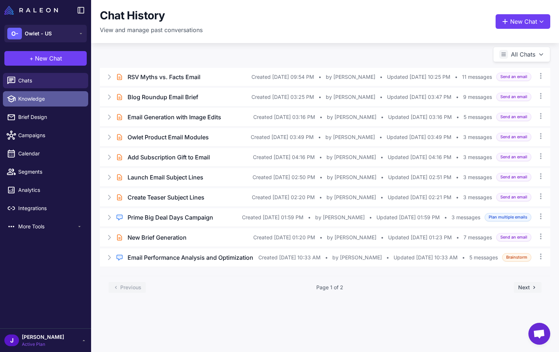
click at [38, 96] on span "Knowledge" at bounding box center [50, 99] width 64 height 8
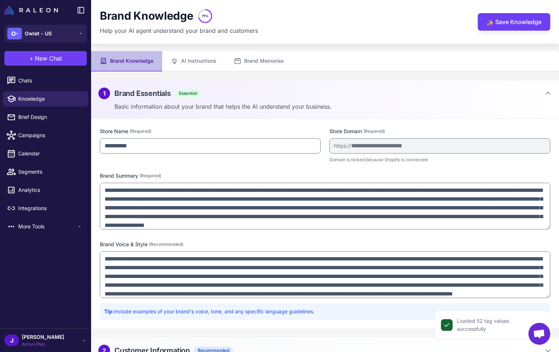
click at [550, 294] on textarea "**********" at bounding box center [325, 274] width 451 height 47
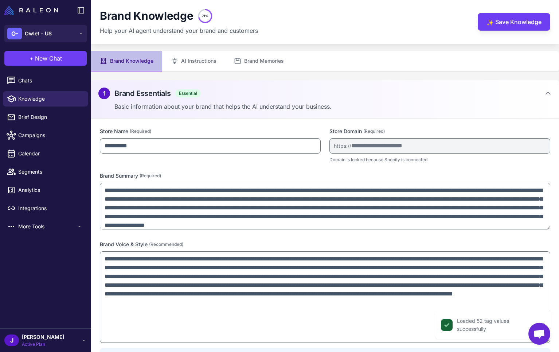
drag, startPoint x: 548, startPoint y: 295, endPoint x: 551, endPoint y: 339, distance: 44.6
click at [551, 340] on div "**********" at bounding box center [325, 245] width 468 height 255
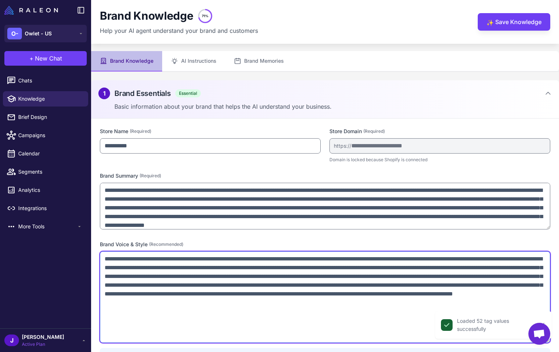
click at [108, 261] on textarea "**********" at bounding box center [325, 296] width 451 height 91
paste textarea "**********"
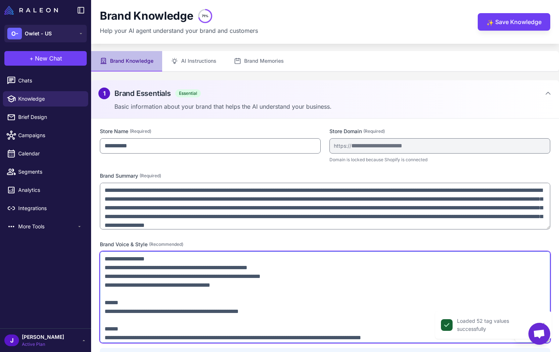
scroll to position [86, 0]
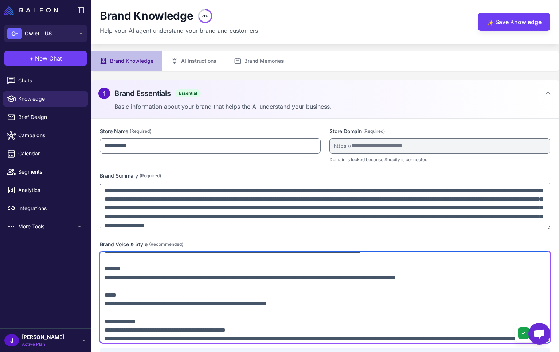
click at [108, 285] on textarea at bounding box center [325, 296] width 451 height 91
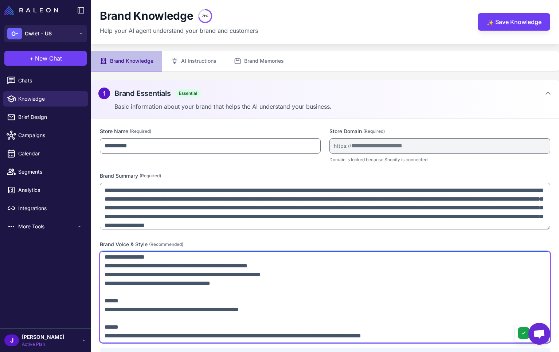
scroll to position [0, 0]
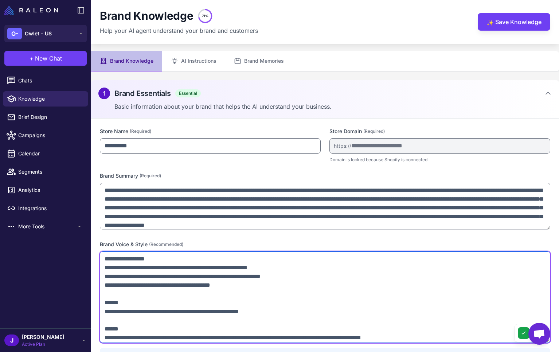
click at [107, 258] on textarea at bounding box center [325, 296] width 451 height 91
click at [104, 258] on textarea at bounding box center [325, 296] width 451 height 91
paste textarea "**********"
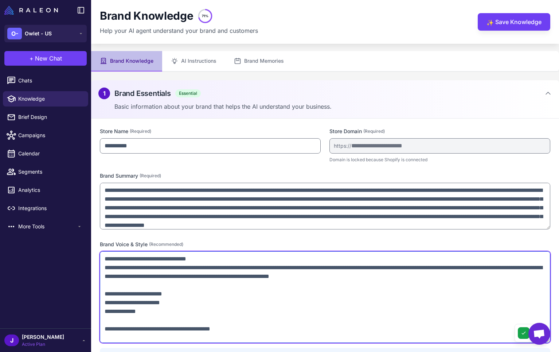
drag, startPoint x: 208, startPoint y: 257, endPoint x: 67, endPoint y: 253, distance: 140.8
click at [68, 253] on div "**********" at bounding box center [279, 176] width 559 height 352
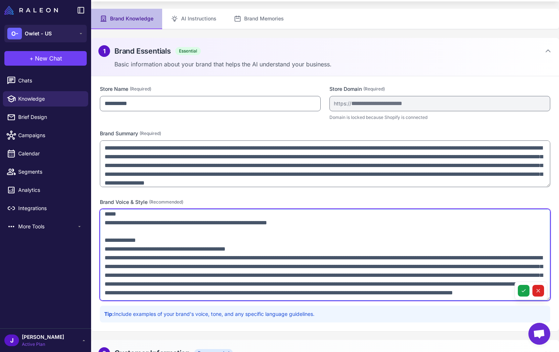
scroll to position [44, 0]
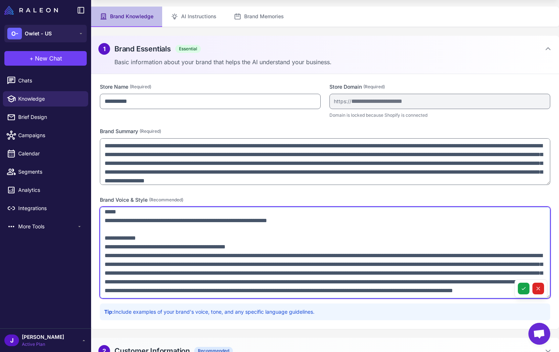
drag, startPoint x: 167, startPoint y: 290, endPoint x: 88, endPoint y: 239, distance: 93.9
click at [88, 239] on div "**********" at bounding box center [279, 176] width 559 height 352
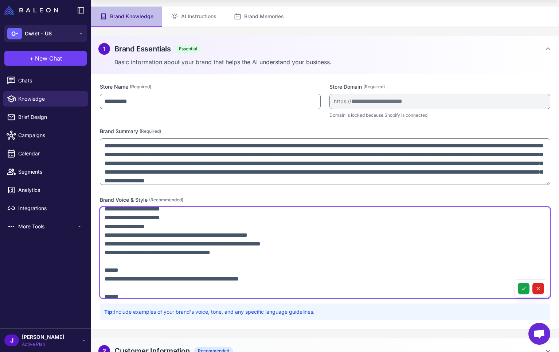
scroll to position [0, 0]
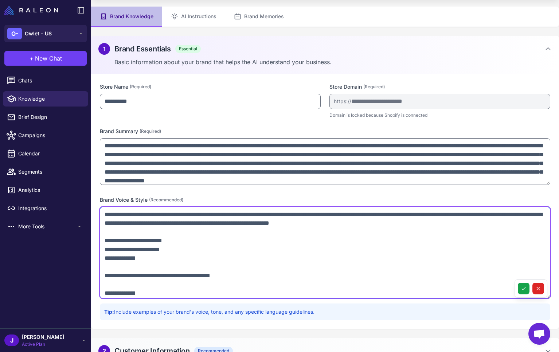
click at [103, 213] on textarea at bounding box center [325, 252] width 451 height 91
paste textarea "**********"
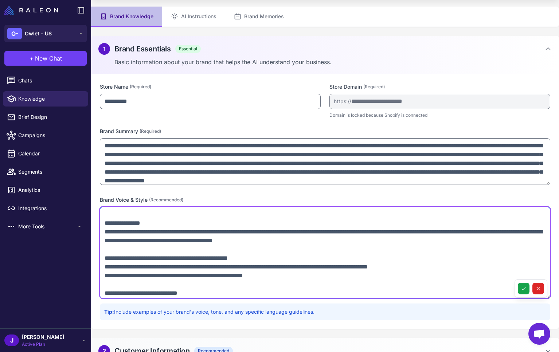
scroll to position [457, 0]
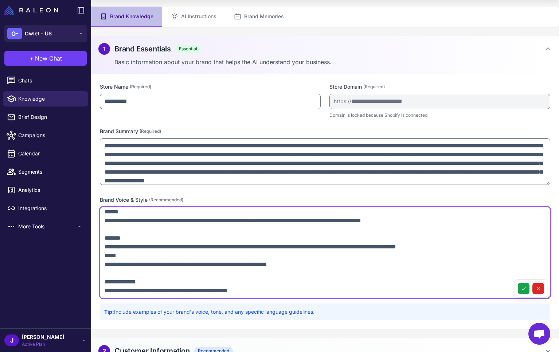
click at [164, 294] on textarea at bounding box center [325, 252] width 451 height 91
paste textarea "**********"
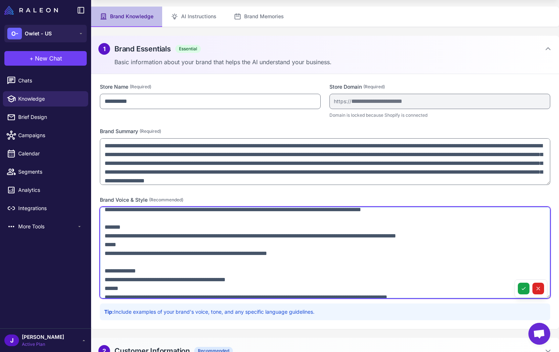
scroll to position [454, 0]
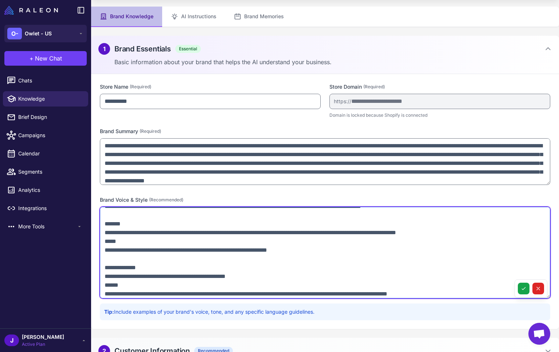
click at [112, 266] on textarea at bounding box center [325, 252] width 451 height 91
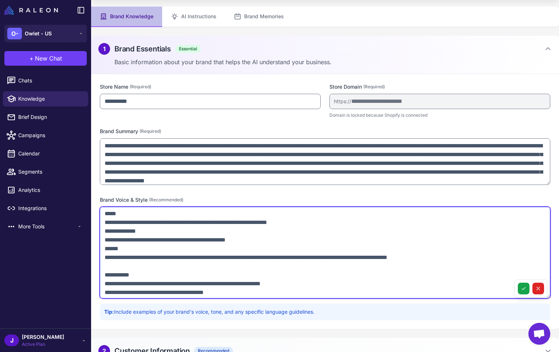
click at [114, 273] on textarea at bounding box center [325, 252] width 451 height 91
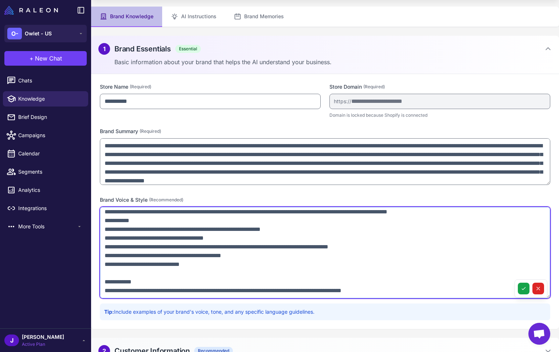
scroll to position [69, 0]
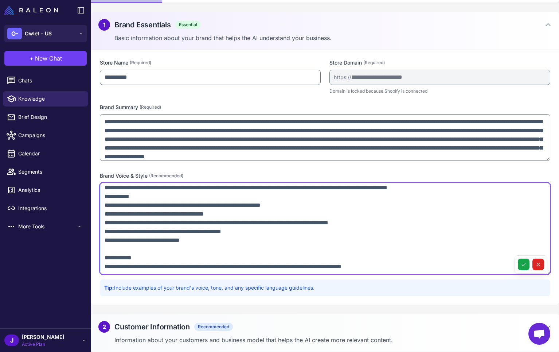
click at [115, 242] on textarea at bounding box center [325, 228] width 451 height 91
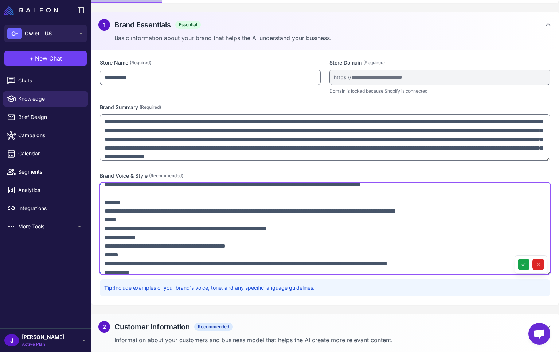
scroll to position [431, 0]
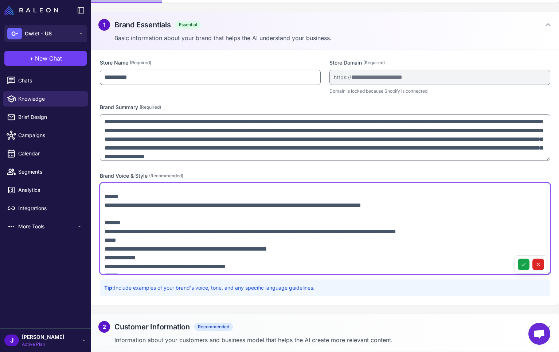
click at [113, 220] on textarea at bounding box center [325, 228] width 451 height 91
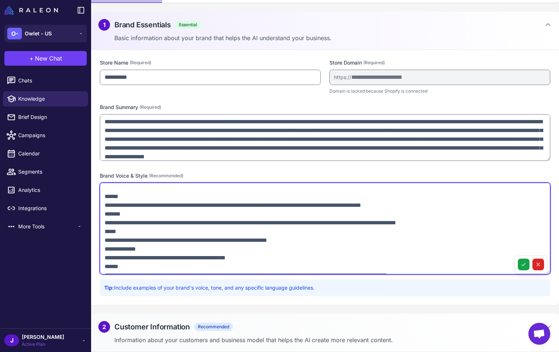
click at [135, 204] on textarea at bounding box center [325, 228] width 451 height 91
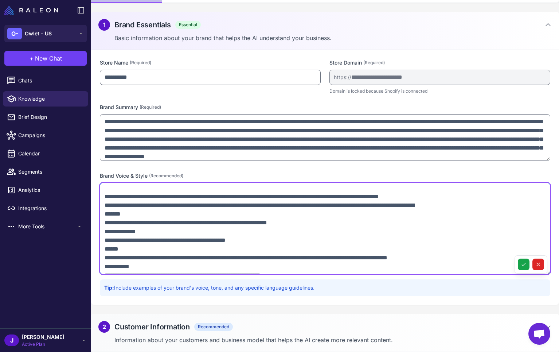
click at [130, 220] on textarea at bounding box center [325, 228] width 451 height 91
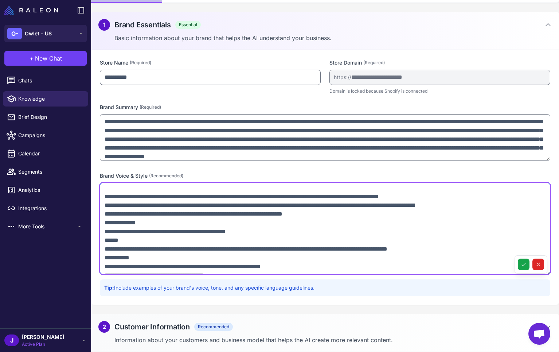
click at [156, 233] on textarea at bounding box center [325, 228] width 451 height 91
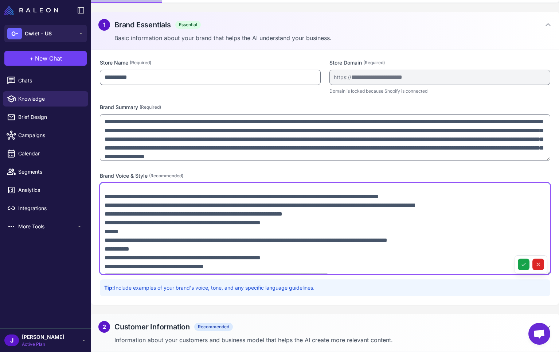
click at [151, 242] on textarea at bounding box center [325, 228] width 451 height 91
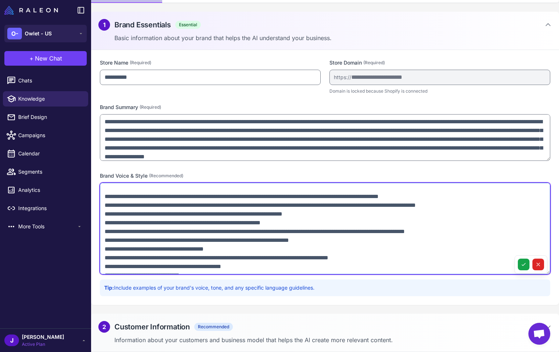
click at [105, 257] on textarea at bounding box center [325, 228] width 451 height 91
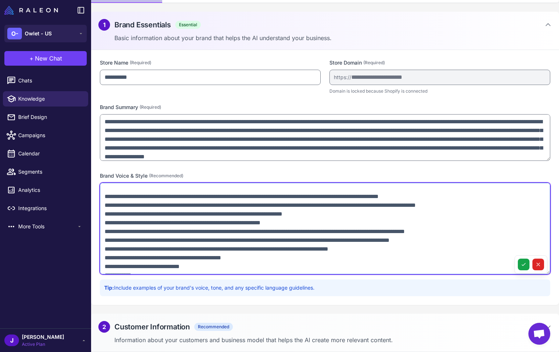
click at [116, 254] on textarea at bounding box center [325, 228] width 451 height 91
click at [104, 257] on textarea at bounding box center [325, 228] width 451 height 91
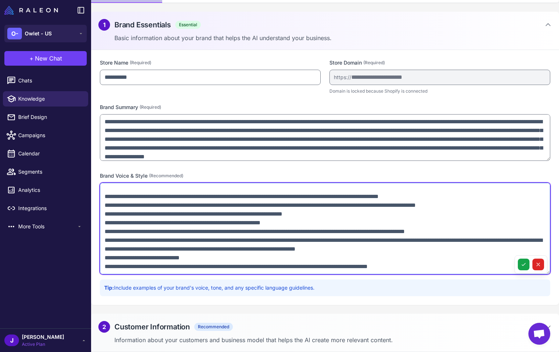
scroll to position [449, 0]
click at [158, 265] on textarea at bounding box center [325, 228] width 451 height 91
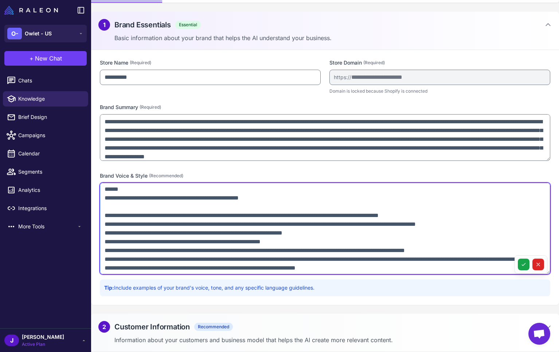
scroll to position [404, 0]
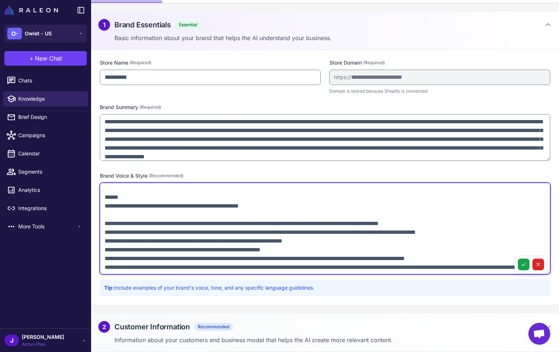
click at [113, 224] on textarea at bounding box center [325, 228] width 451 height 91
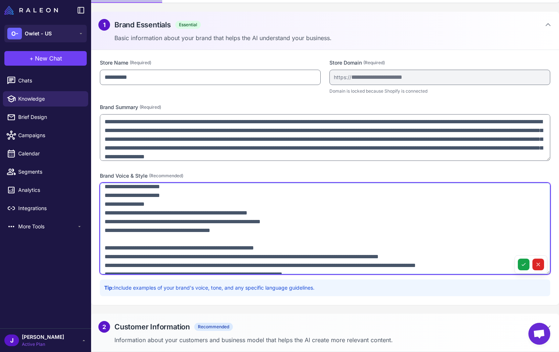
scroll to position [352, 0]
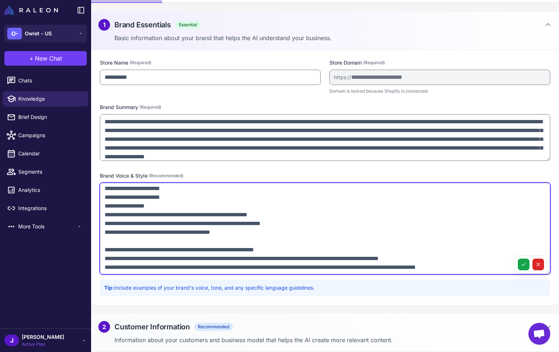
click at [170, 215] on textarea at bounding box center [325, 228] width 451 height 91
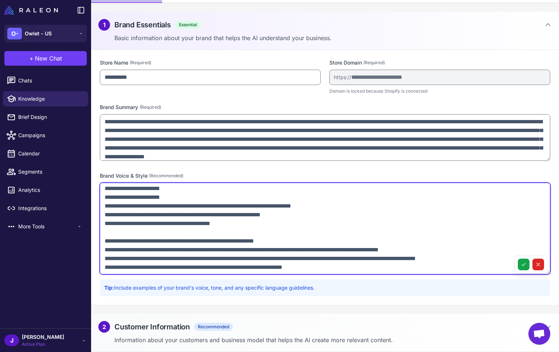
click at [105, 221] on textarea at bounding box center [325, 228] width 451 height 91
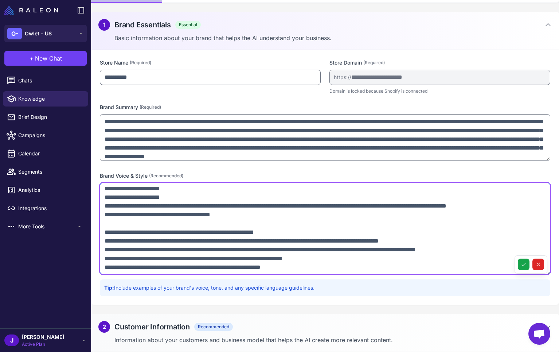
click at [122, 232] on textarea at bounding box center [325, 228] width 451 height 91
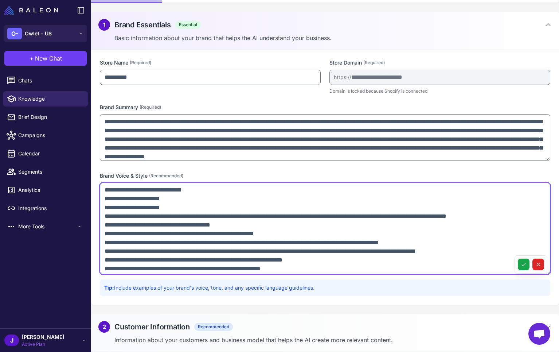
scroll to position [340, 0]
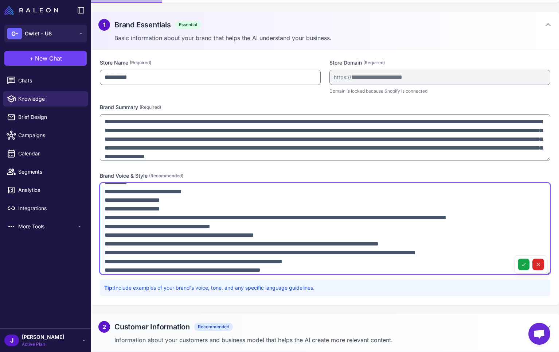
click at [104, 192] on textarea at bounding box center [325, 228] width 451 height 91
click at [191, 196] on textarea at bounding box center [325, 228] width 451 height 91
click at [181, 188] on textarea at bounding box center [325, 228] width 451 height 91
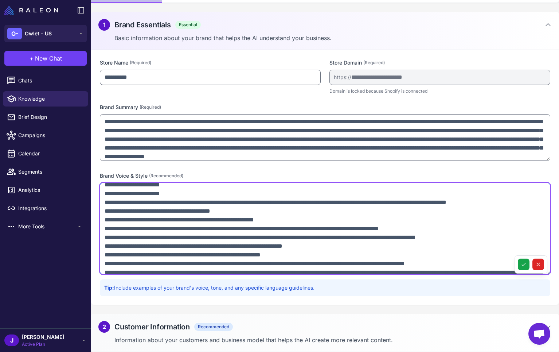
scroll to position [358, 0]
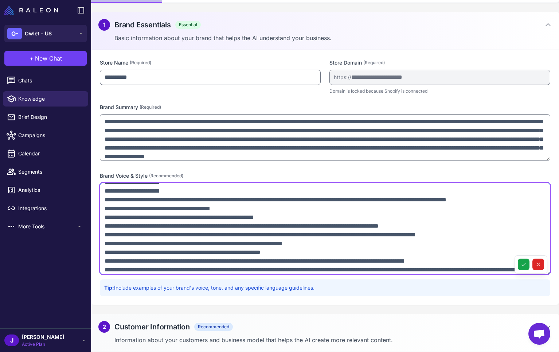
click at [179, 194] on textarea at bounding box center [325, 228] width 451 height 91
click at [105, 209] on textarea at bounding box center [325, 228] width 451 height 91
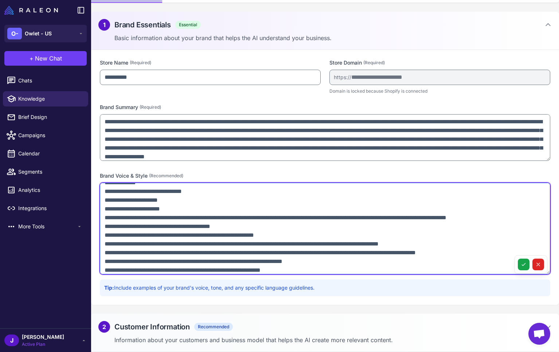
scroll to position [339, 0]
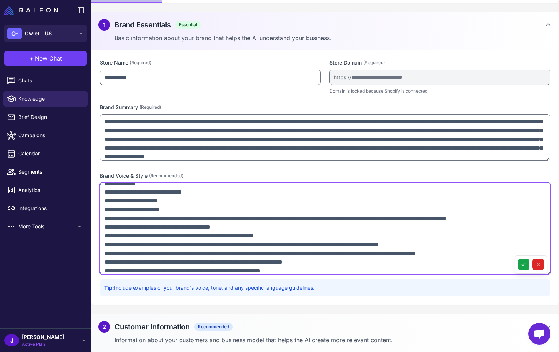
click at [112, 194] on textarea at bounding box center [325, 228] width 451 height 91
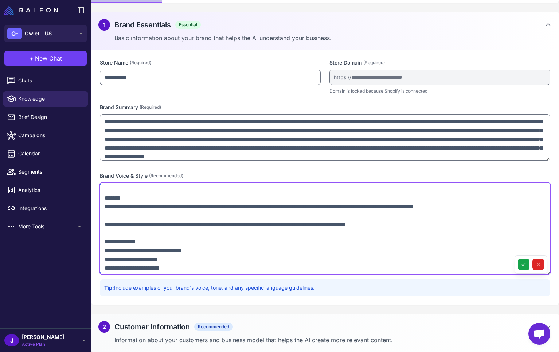
scroll to position [269, 0]
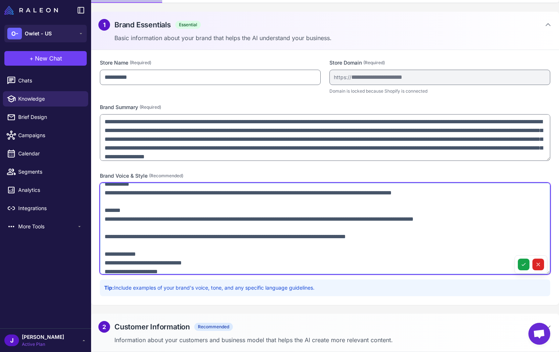
click at [131, 221] on textarea at bounding box center [325, 228] width 451 height 91
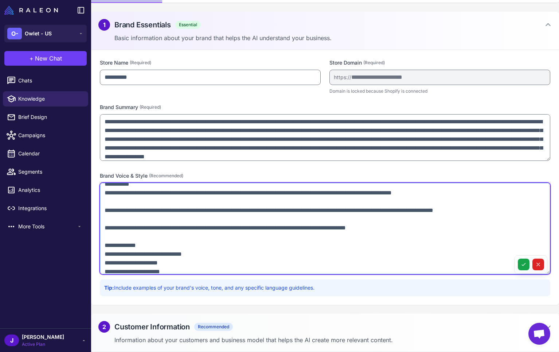
click at [104, 239] on textarea at bounding box center [325, 228] width 451 height 91
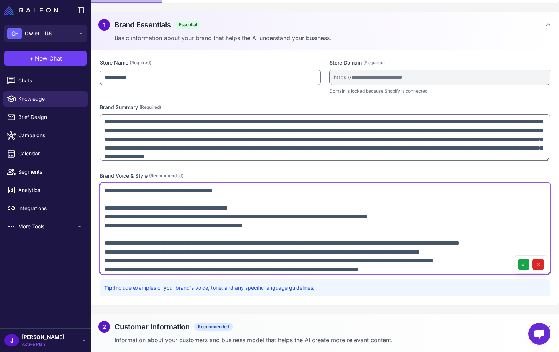
scroll to position [180, 0]
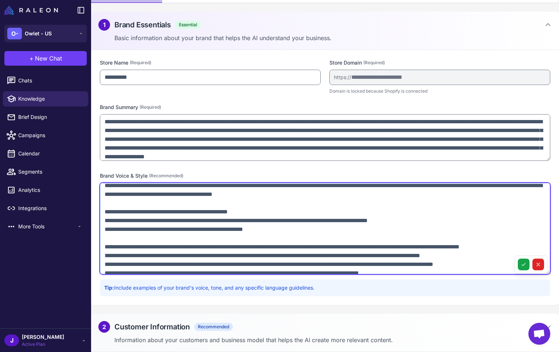
drag, startPoint x: 105, startPoint y: 237, endPoint x: 110, endPoint y: 240, distance: 6.4
click at [105, 237] on textarea at bounding box center [325, 228] width 451 height 91
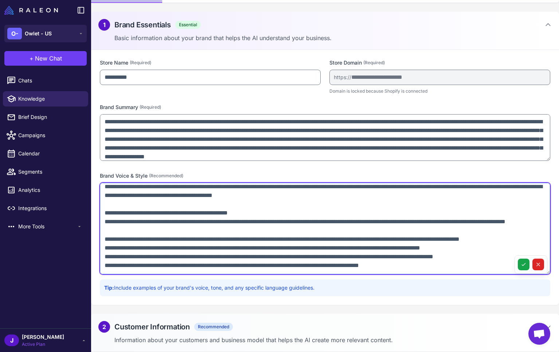
scroll to position [128, 0]
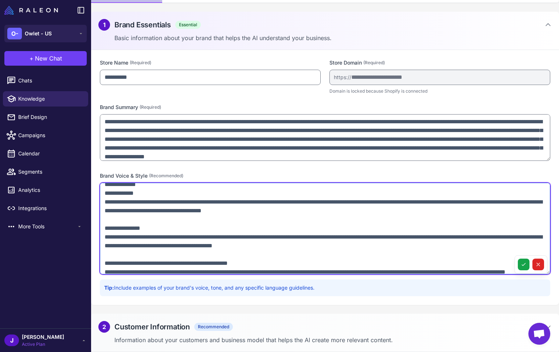
click at [103, 192] on textarea at bounding box center [325, 228] width 451 height 91
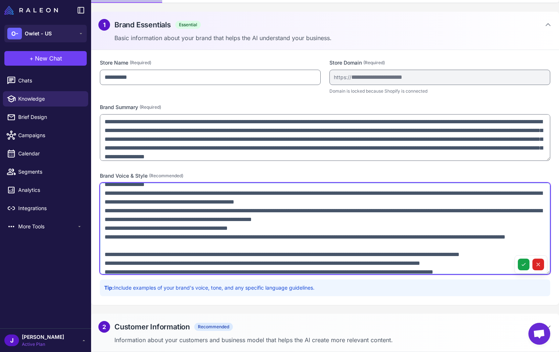
click at [279, 237] on textarea at bounding box center [325, 228] width 451 height 91
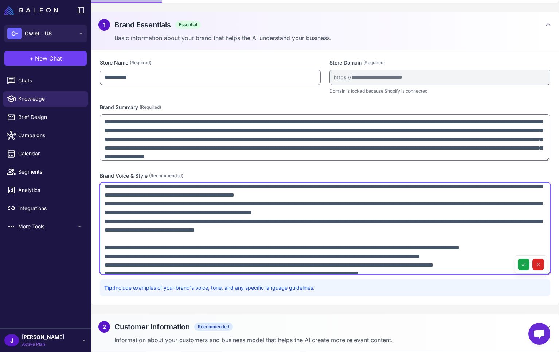
scroll to position [136, 0]
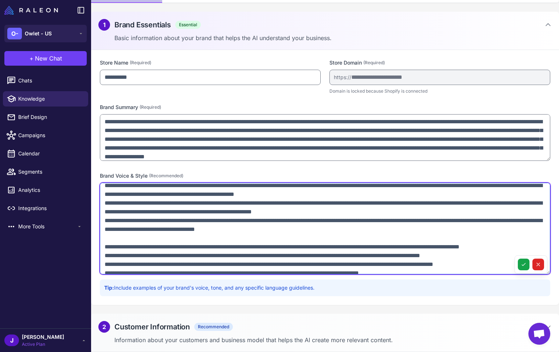
click at [134, 247] on textarea at bounding box center [325, 228] width 451 height 91
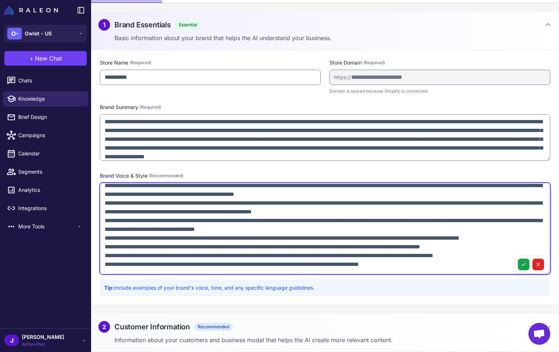
click at [104, 191] on textarea at bounding box center [325, 228] width 451 height 91
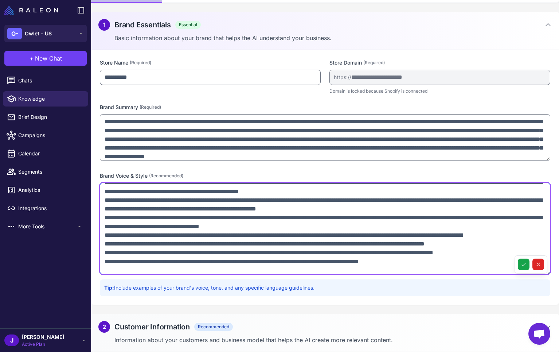
scroll to position [190, 0]
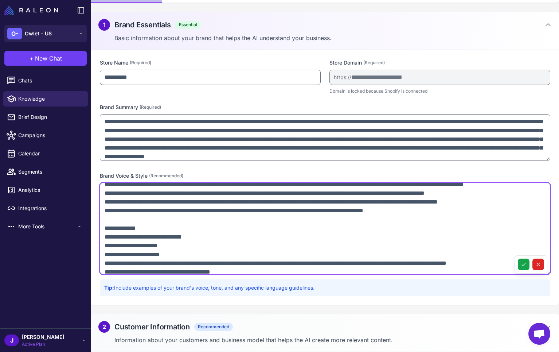
click at [101, 254] on textarea at bounding box center [325, 228] width 451 height 91
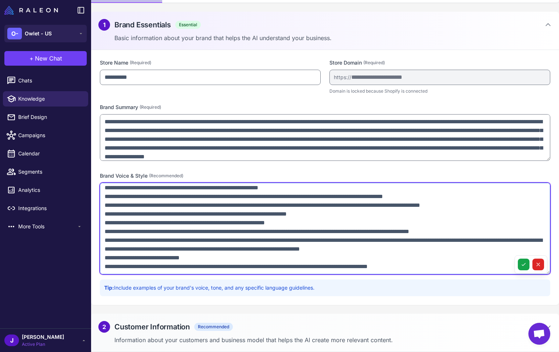
scroll to position [300, 0]
click at [106, 258] on textarea at bounding box center [325, 228] width 451 height 91
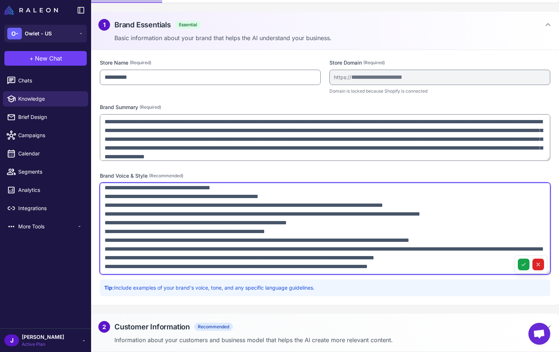
click at [100, 269] on textarea at bounding box center [325, 228] width 451 height 91
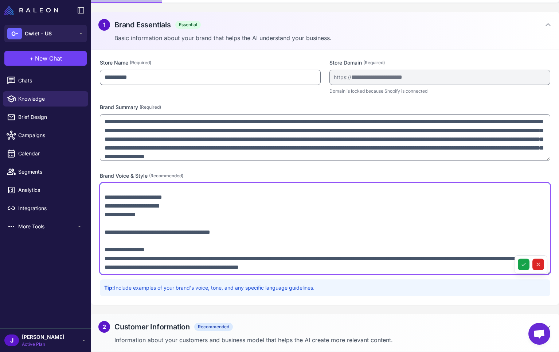
scroll to position [63, 0]
click at [104, 242] on textarea at bounding box center [325, 228] width 451 height 91
click at [158, 228] on textarea at bounding box center [325, 228] width 451 height 91
click at [100, 206] on textarea at bounding box center [325, 228] width 451 height 91
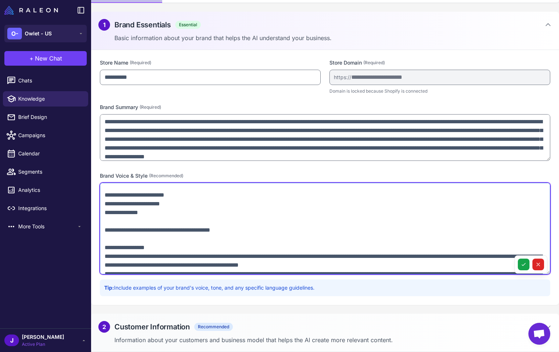
scroll to position [66, 0]
click at [105, 239] on textarea at bounding box center [325, 228] width 451 height 91
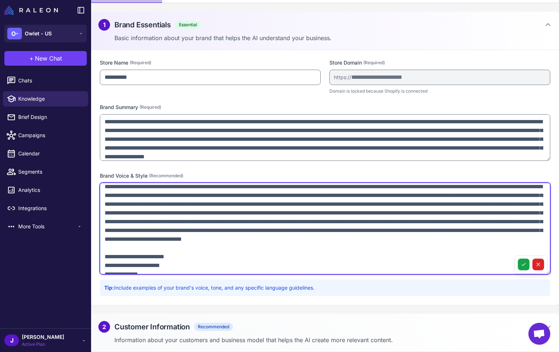
scroll to position [0, 0]
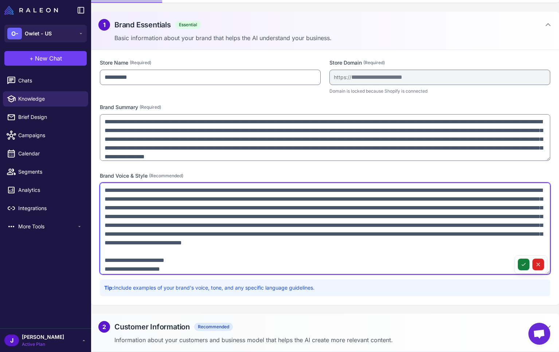
type textarea "**********"
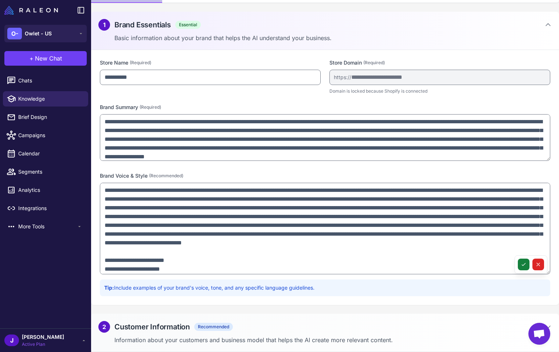
click at [521, 264] on icon at bounding box center [524, 264] width 6 height 6
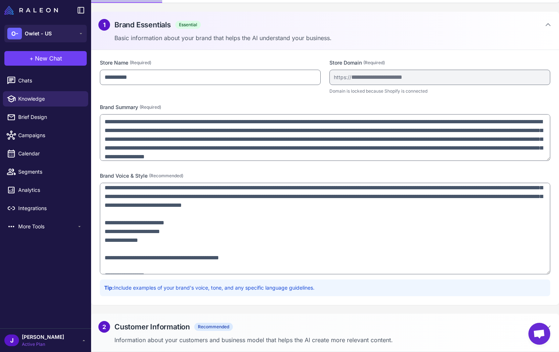
scroll to position [39, 0]
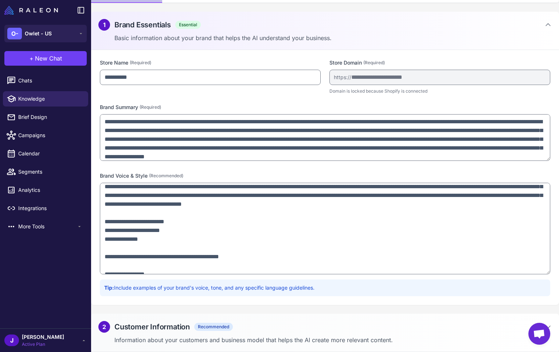
click at [378, 317] on div "2 Customer Information Recommended Information about your customers and busines…" at bounding box center [325, 333] width 468 height 38
click at [305, 321] on div "2 Customer Information Recommended" at bounding box center [324, 327] width 453 height 12
click at [286, 333] on div "2 Customer Information Recommended Information about your customers and busines…" at bounding box center [325, 333] width 468 height 38
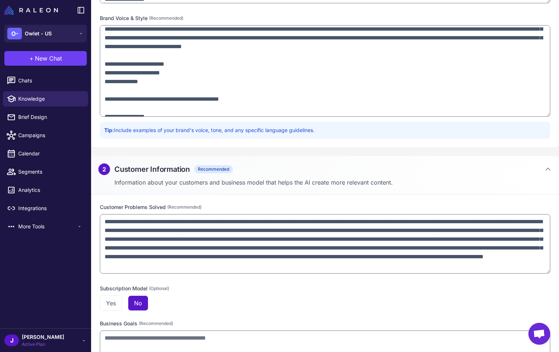
scroll to position [0, 0]
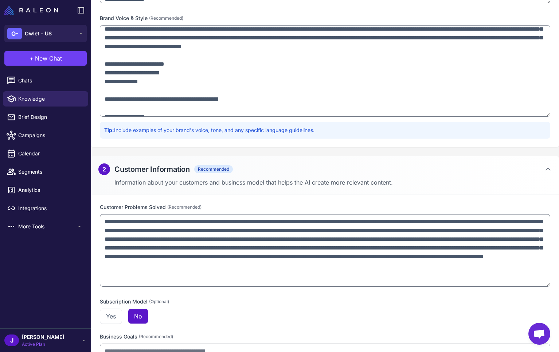
drag, startPoint x: 547, startPoint y: 245, endPoint x: 552, endPoint y: 282, distance: 37.9
click at [552, 282] on div "**********" at bounding box center [325, 291] width 468 height 195
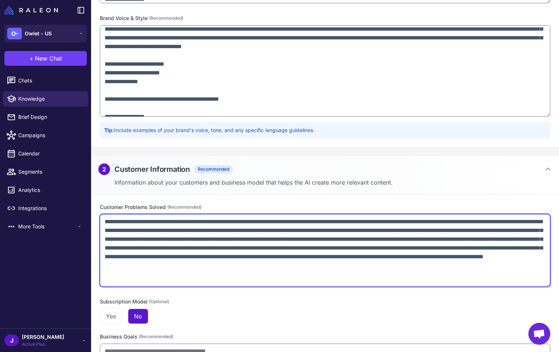
drag, startPoint x: 228, startPoint y: 271, endPoint x: 221, endPoint y: 276, distance: 8.7
click at [227, 271] on textarea "**********" at bounding box center [325, 250] width 451 height 73
paste textarea "**********"
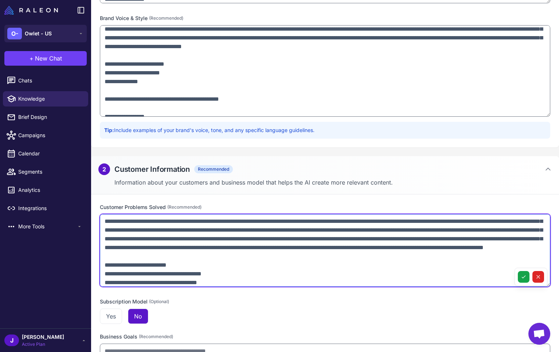
scroll to position [53, 0]
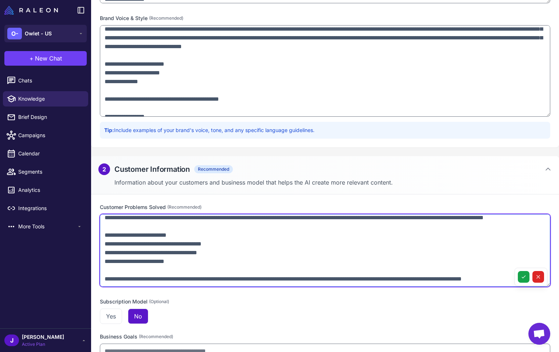
click at [104, 238] on textarea at bounding box center [325, 250] width 451 height 73
click at [196, 238] on textarea at bounding box center [325, 250] width 451 height 73
type textarea "**********"
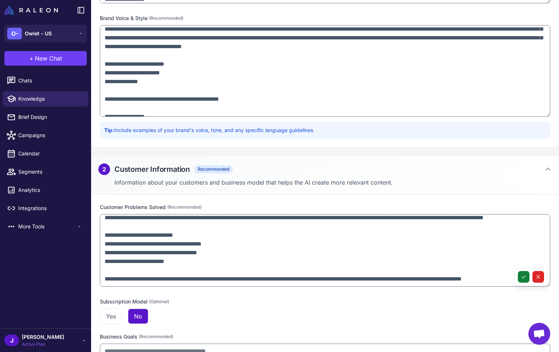
click at [526, 277] on icon at bounding box center [524, 277] width 6 height 6
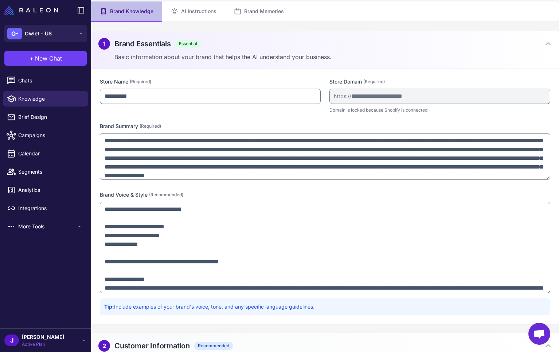
scroll to position [39, 0]
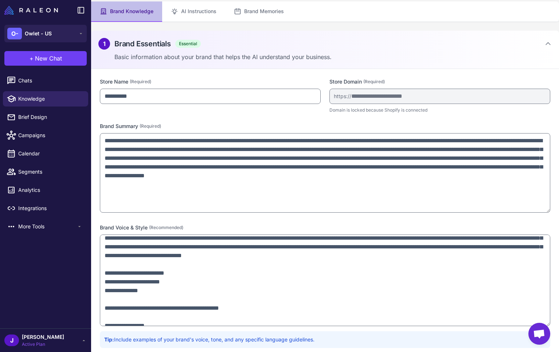
drag, startPoint x: 547, startPoint y: 175, endPoint x: 548, endPoint y: 207, distance: 32.8
click at [548, 207] on textarea "**********" at bounding box center [325, 172] width 451 height 79
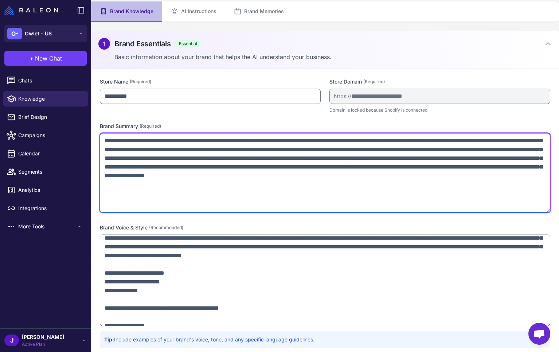
click at [307, 188] on textarea "**********" at bounding box center [325, 172] width 451 height 79
paste textarea "**********"
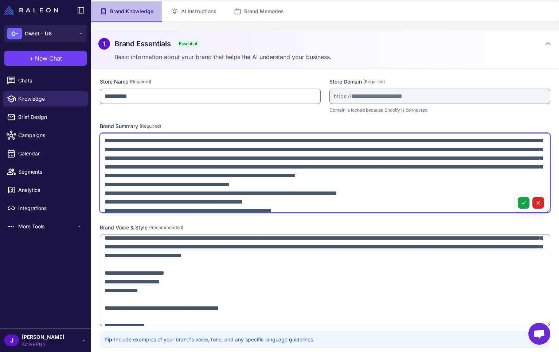
scroll to position [20, 0]
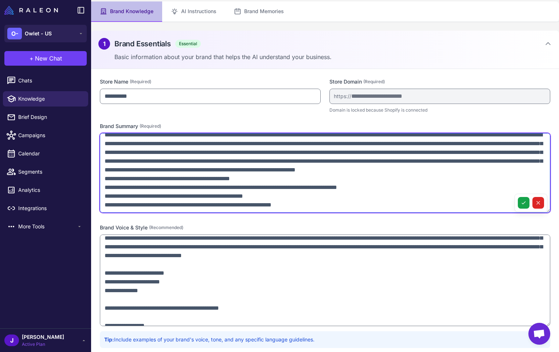
click at [389, 164] on textarea at bounding box center [325, 172] width 451 height 79
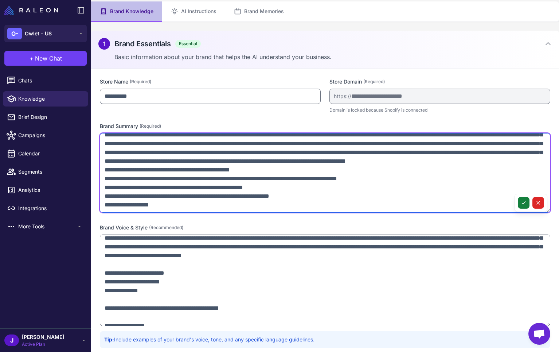
type textarea "**********"
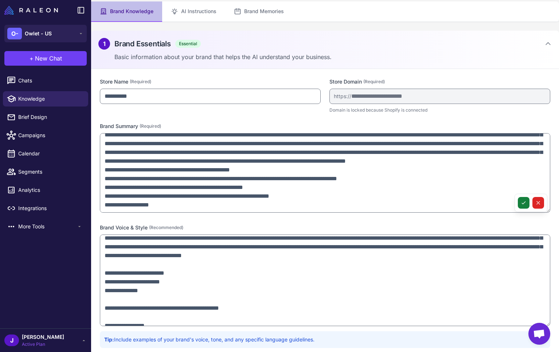
click at [529, 204] on button at bounding box center [524, 203] width 12 height 12
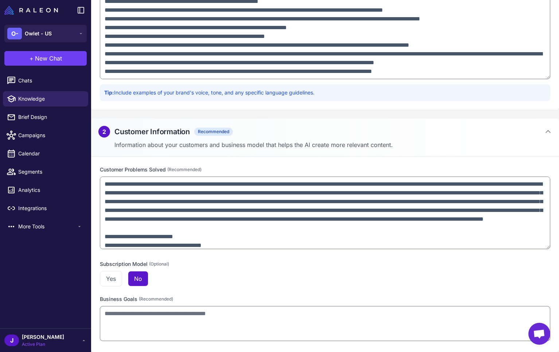
scroll to position [57, 0]
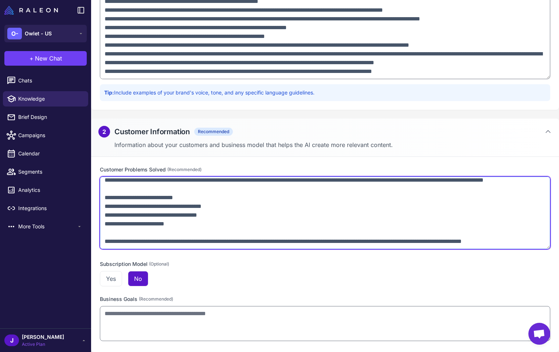
click at [544, 244] on div at bounding box center [325, 213] width 451 height 75
paste textarea "**********"
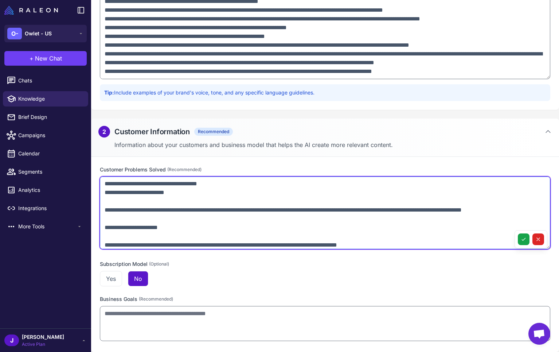
click at [193, 243] on textarea at bounding box center [325, 212] width 451 height 73
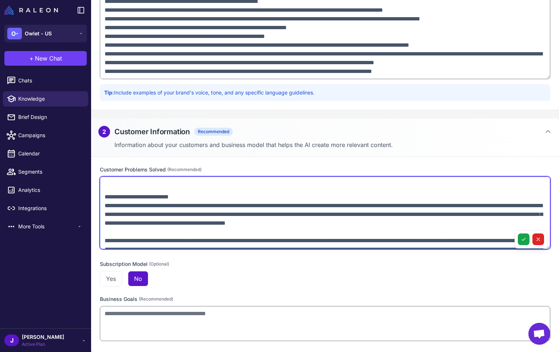
scroll to position [343, 0]
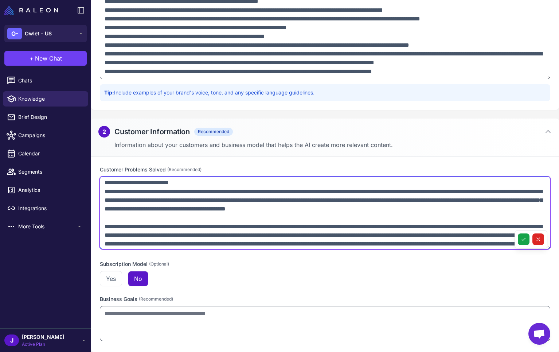
click at [103, 218] on textarea at bounding box center [325, 212] width 451 height 73
click at [212, 217] on textarea at bounding box center [325, 212] width 451 height 73
click at [164, 206] on textarea at bounding box center [325, 212] width 451 height 73
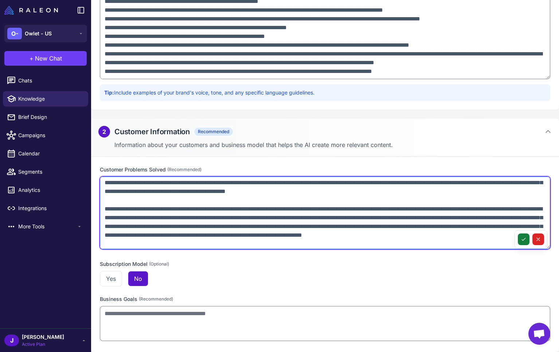
type textarea "**********"
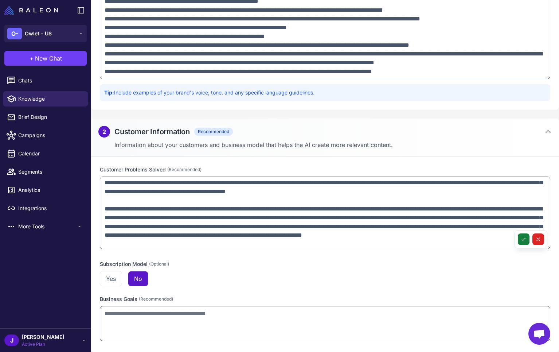
click at [521, 238] on button at bounding box center [524, 239] width 12 height 12
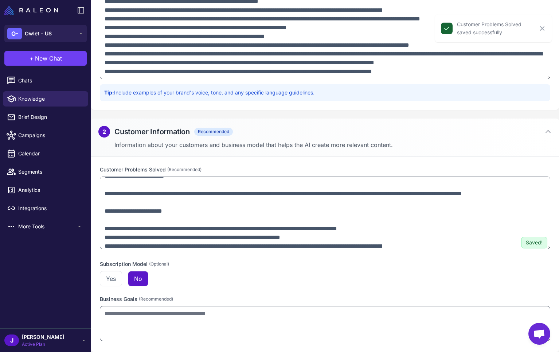
scroll to position [0, 0]
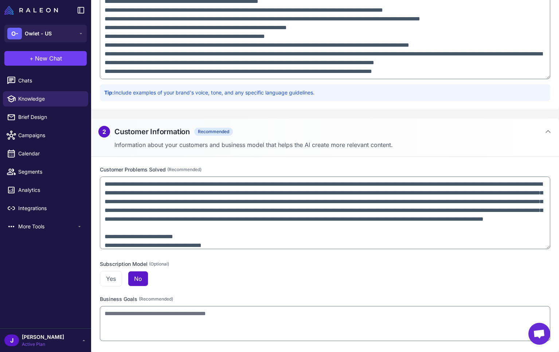
click at [268, 285] on div "Yes No" at bounding box center [325, 278] width 451 height 15
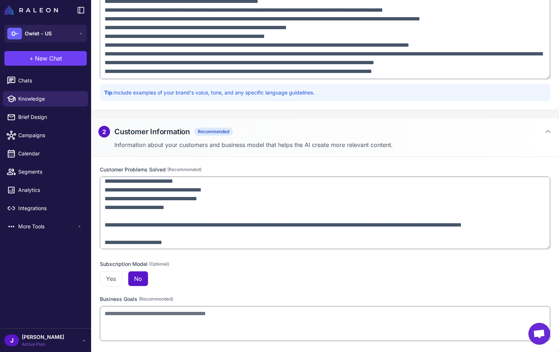
scroll to position [65, 0]
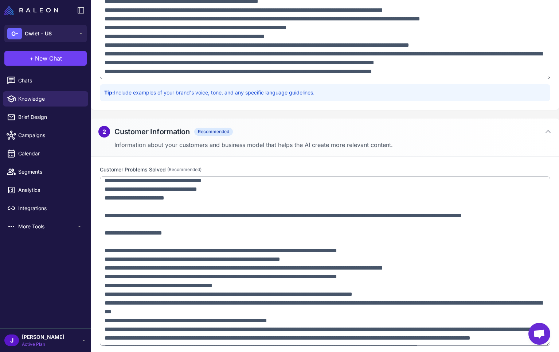
drag, startPoint x: 549, startPoint y: 248, endPoint x: 436, endPoint y: 265, distance: 115.1
click at [534, 343] on textarea at bounding box center [325, 260] width 451 height 169
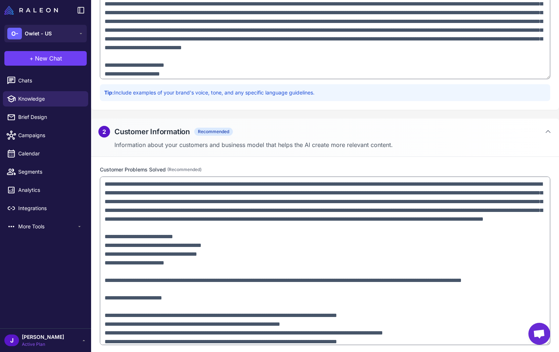
scroll to position [0, 0]
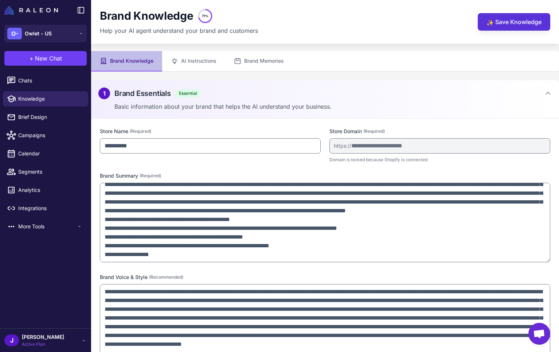
click at [534, 26] on button "✨ Save Knowledge" at bounding box center [514, 21] width 73 height 17
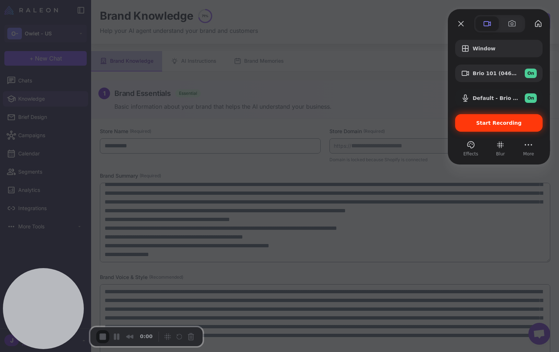
click at [494, 124] on span "Start Recording" at bounding box center [499, 123] width 46 height 6
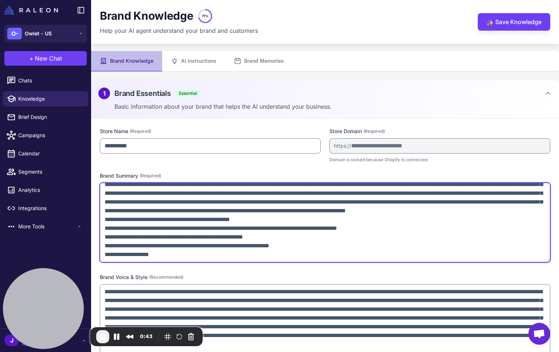
click at [452, 218] on textarea at bounding box center [325, 222] width 451 height 79
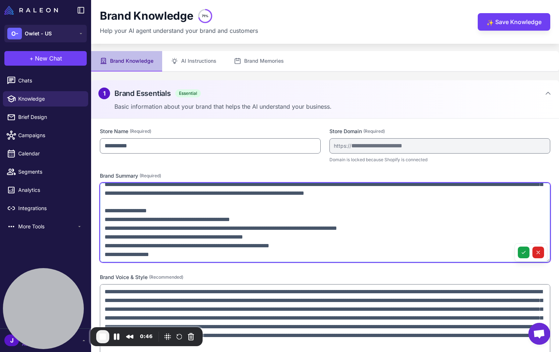
scroll to position [0, 0]
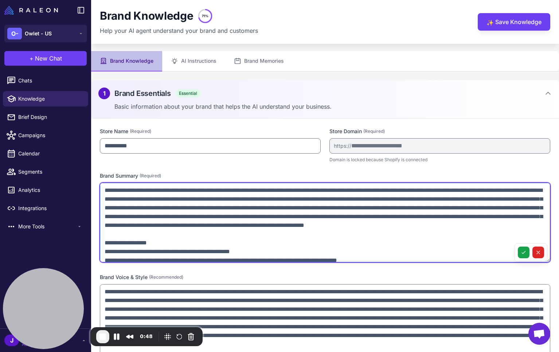
drag, startPoint x: 452, startPoint y: 234, endPoint x: 248, endPoint y: 233, distance: 203.8
click at [248, 233] on textarea at bounding box center [325, 222] width 451 height 79
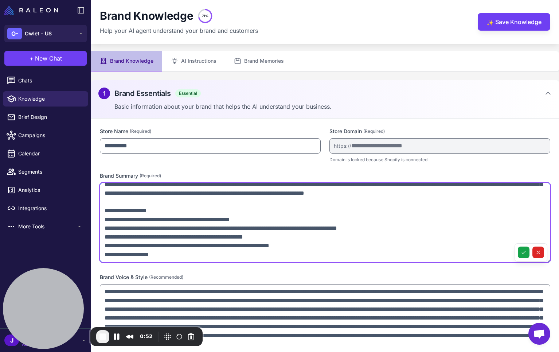
scroll to position [41, 0]
drag, startPoint x: 316, startPoint y: 248, endPoint x: 97, endPoint y: 221, distance: 219.9
click at [97, 221] on div "**********" at bounding box center [325, 262] width 468 height 288
drag, startPoint x: 339, startPoint y: 249, endPoint x: 338, endPoint y: 252, distance: 3.8
click at [339, 249] on textarea at bounding box center [325, 222] width 451 height 79
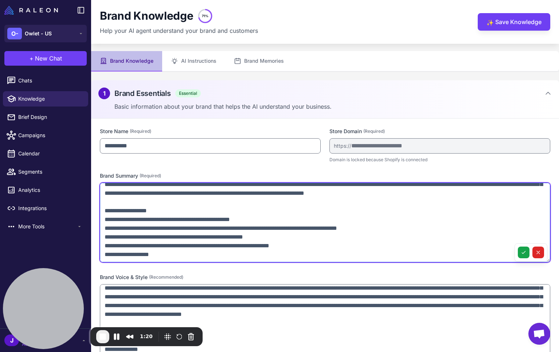
scroll to position [15, 0]
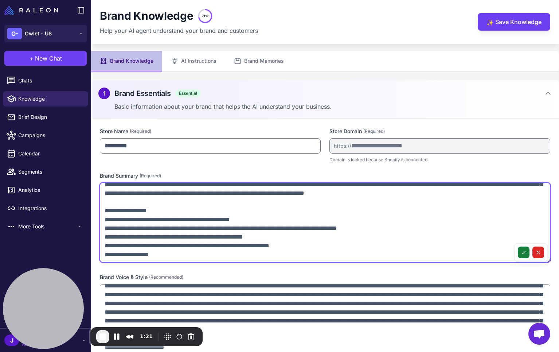
type textarea "**********"
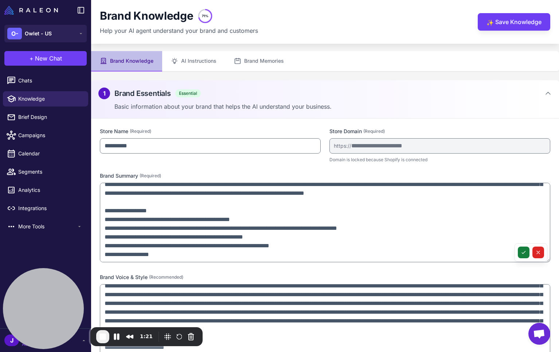
click at [526, 254] on button at bounding box center [524, 252] width 12 height 12
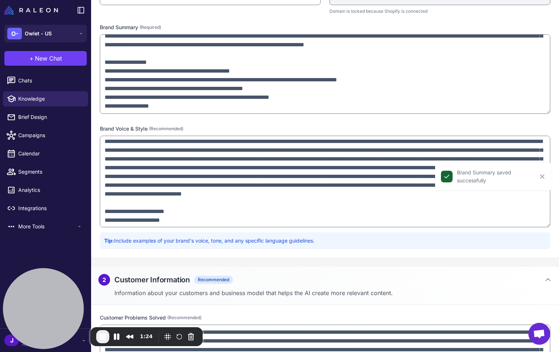
scroll to position [0, 0]
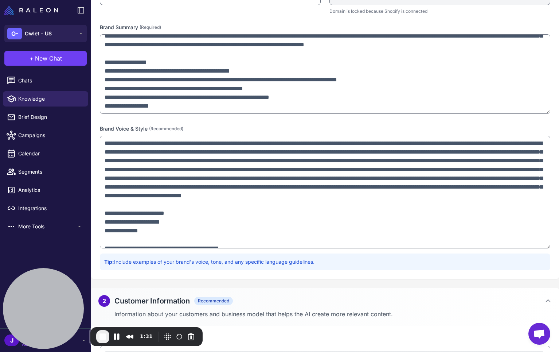
drag, startPoint x: 547, startPoint y: 225, endPoint x: 545, endPoint y: 234, distance: 9.7
click at [545, 234] on textarea at bounding box center [325, 192] width 451 height 113
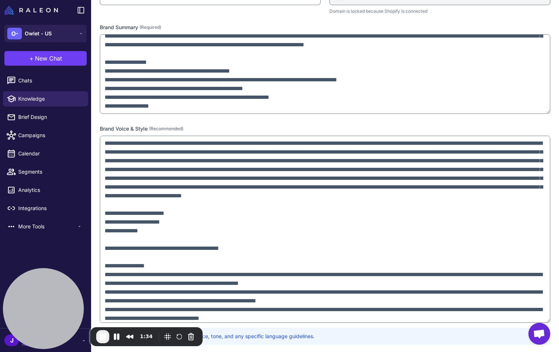
drag, startPoint x: 548, startPoint y: 232, endPoint x: 525, endPoint y: 321, distance: 92.3
click at [526, 322] on textarea at bounding box center [325, 229] width 451 height 187
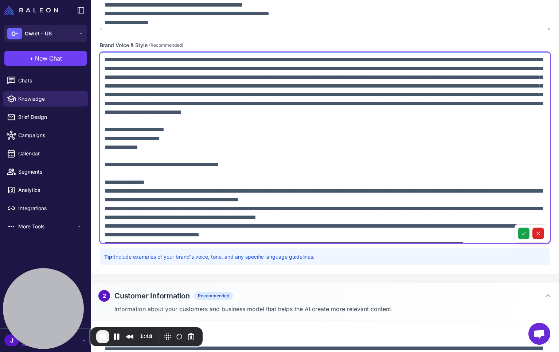
drag, startPoint x: 155, startPoint y: 113, endPoint x: 90, endPoint y: 59, distance: 83.8
click at [90, 59] on div "**********" at bounding box center [279, 176] width 559 height 352
click at [158, 113] on textarea at bounding box center [325, 147] width 451 height 191
drag, startPoint x: 156, startPoint y: 113, endPoint x: 503, endPoint y: 118, distance: 347.5
click at [503, 118] on textarea at bounding box center [325, 147] width 451 height 191
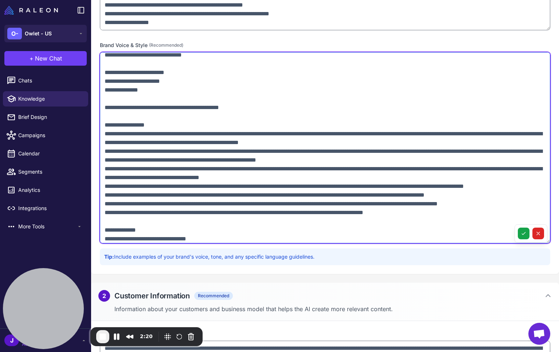
scroll to position [58, 0]
drag, startPoint x: 108, startPoint y: 143, endPoint x: 102, endPoint y: 143, distance: 5.9
click at [102, 143] on textarea at bounding box center [325, 147] width 451 height 191
click at [110, 145] on textarea at bounding box center [325, 147] width 451 height 191
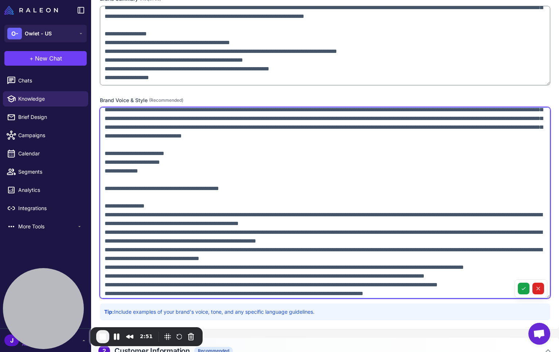
scroll to position [172, 0]
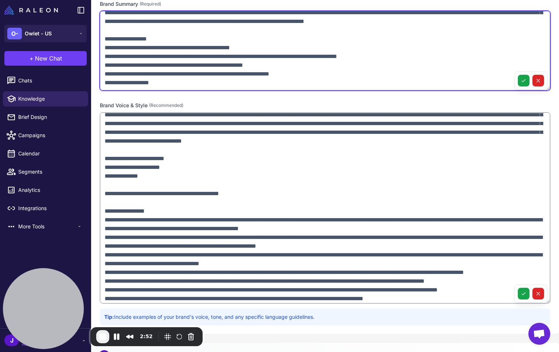
click at [166, 41] on textarea at bounding box center [325, 50] width 451 height 79
click at [163, 82] on textarea at bounding box center [325, 50] width 451 height 79
drag, startPoint x: 111, startPoint y: 83, endPoint x: 106, endPoint y: 84, distance: 5.5
click at [106, 83] on textarea at bounding box center [325, 50] width 451 height 79
click at [143, 83] on textarea at bounding box center [325, 50] width 451 height 79
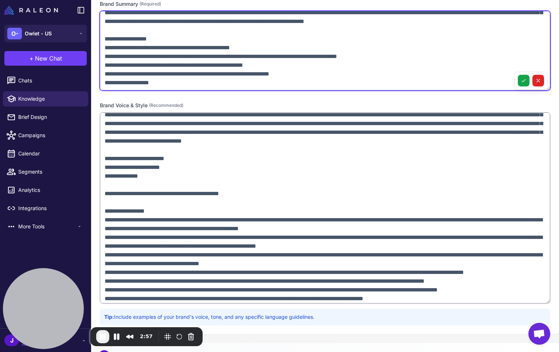
click at [162, 83] on textarea at bounding box center [325, 50] width 451 height 79
drag, startPoint x: 166, startPoint y: 82, endPoint x: 108, endPoint y: 38, distance: 73.3
click at [108, 38] on textarea at bounding box center [325, 50] width 451 height 79
drag, startPoint x: 113, startPoint y: 40, endPoint x: 105, endPoint y: 41, distance: 7.7
click at [113, 40] on textarea at bounding box center [325, 50] width 451 height 79
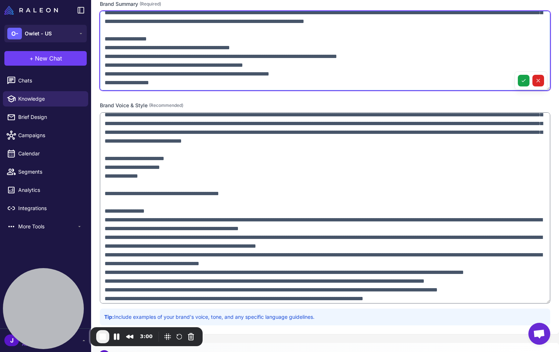
drag, startPoint x: 108, startPoint y: 37, endPoint x: 178, endPoint y: 39, distance: 70.0
click at [178, 39] on textarea at bounding box center [325, 50] width 451 height 79
drag, startPoint x: 152, startPoint y: 81, endPoint x: 159, endPoint y: 84, distance: 7.3
click at [153, 81] on textarea at bounding box center [325, 50] width 451 height 79
drag, startPoint x: 170, startPoint y: 83, endPoint x: 94, endPoint y: 93, distance: 77.2
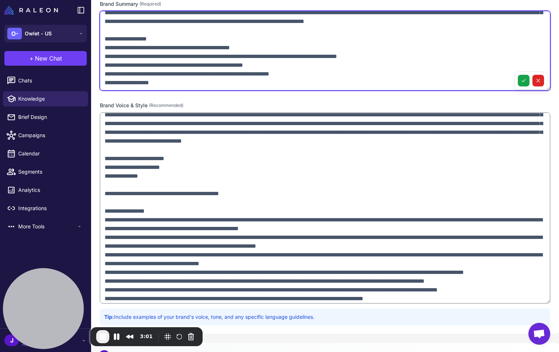
click at [95, 77] on div "**********" at bounding box center [325, 140] width 468 height 387
click at [114, 81] on textarea at bounding box center [325, 50] width 451 height 79
drag, startPoint x: 172, startPoint y: 83, endPoint x: 100, endPoint y: 83, distance: 72.5
click at [100, 83] on textarea at bounding box center [325, 50] width 451 height 79
drag, startPoint x: 161, startPoint y: 82, endPoint x: 165, endPoint y: 81, distance: 4.1
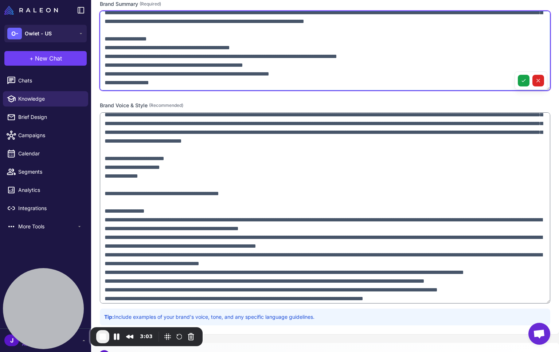
click at [161, 82] on textarea at bounding box center [325, 50] width 451 height 79
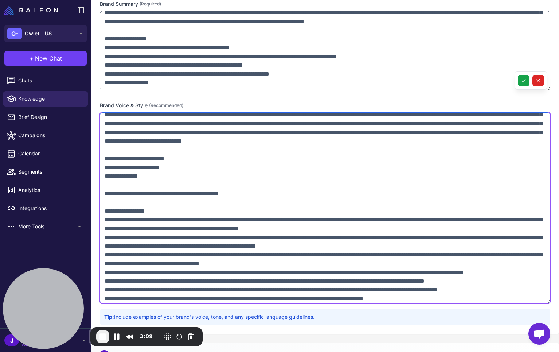
click at [113, 160] on textarea at bounding box center [325, 207] width 451 height 191
type textarea "**********"
click at [110, 202] on textarea at bounding box center [325, 207] width 451 height 191
click at [143, 202] on textarea at bounding box center [325, 207] width 451 height 191
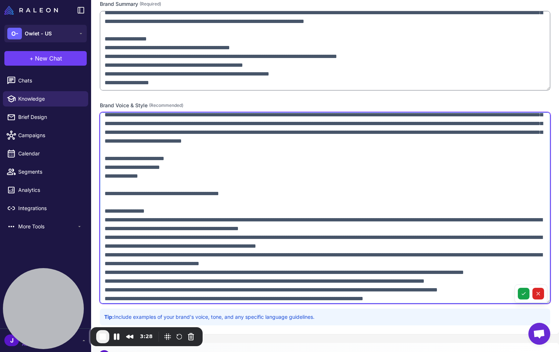
click at [143, 202] on textarea at bounding box center [325, 207] width 451 height 191
click at [157, 219] on textarea at bounding box center [325, 207] width 451 height 191
click at [157, 218] on textarea at bounding box center [325, 207] width 451 height 191
click at [107, 221] on textarea at bounding box center [325, 207] width 451 height 191
click at [108, 221] on textarea at bounding box center [325, 207] width 451 height 191
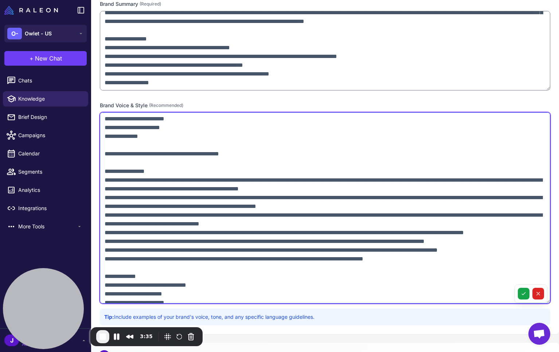
scroll to position [73, 0]
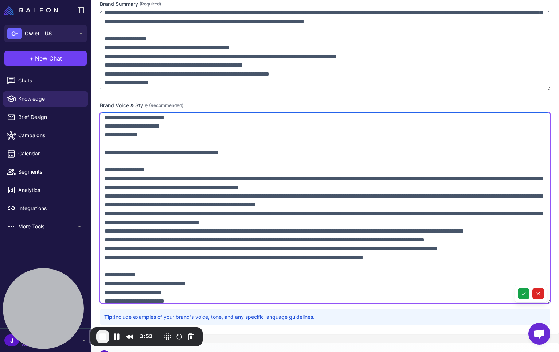
drag, startPoint x: 109, startPoint y: 187, endPoint x: 149, endPoint y: 188, distance: 40.1
click at [149, 188] on textarea at bounding box center [325, 207] width 451 height 191
drag, startPoint x: 102, startPoint y: 188, endPoint x: 108, endPoint y: 188, distance: 5.8
click at [108, 188] on textarea at bounding box center [325, 207] width 451 height 191
click at [110, 193] on textarea at bounding box center [325, 207] width 451 height 191
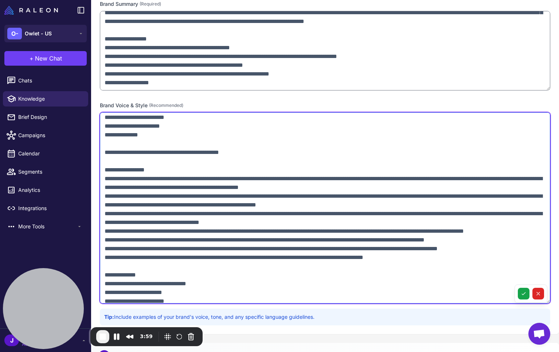
click at [105, 186] on textarea at bounding box center [325, 207] width 451 height 191
click at [105, 204] on textarea at bounding box center [325, 207] width 451 height 191
click at [102, 221] on textarea at bounding box center [325, 207] width 451 height 191
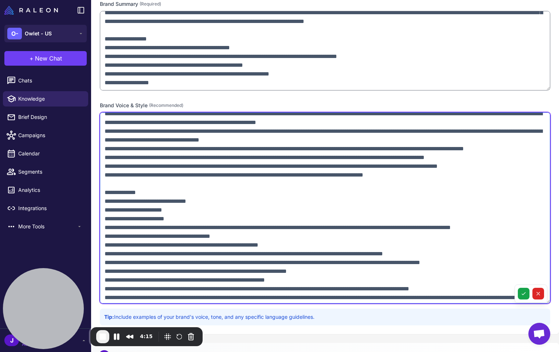
scroll to position [200, 0]
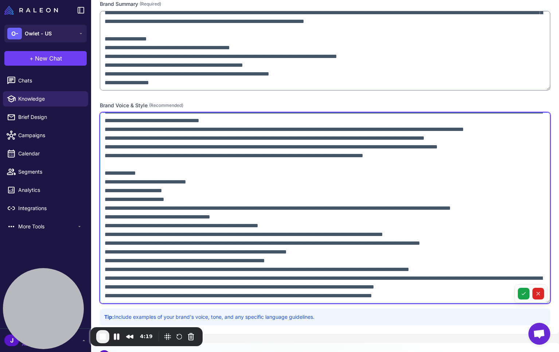
drag, startPoint x: 104, startPoint y: 165, endPoint x: 151, endPoint y: 168, distance: 46.4
click at [150, 167] on textarea at bounding box center [325, 207] width 451 height 191
click at [154, 166] on textarea at bounding box center [325, 207] width 451 height 191
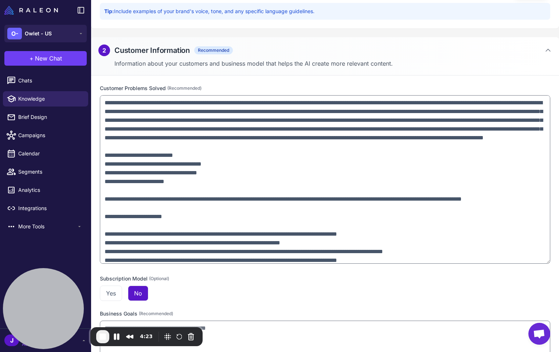
scroll to position [478, 0]
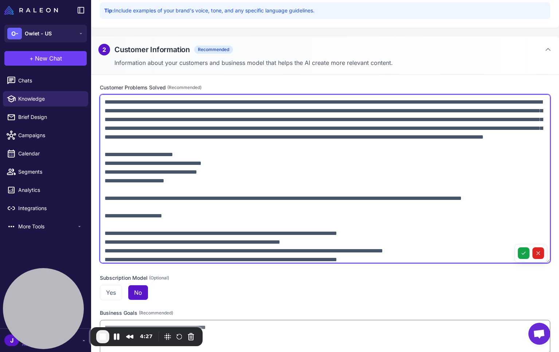
drag, startPoint x: 105, startPoint y: 171, endPoint x: 213, endPoint y: 202, distance: 112.3
click at [213, 202] on textarea at bounding box center [325, 178] width 451 height 168
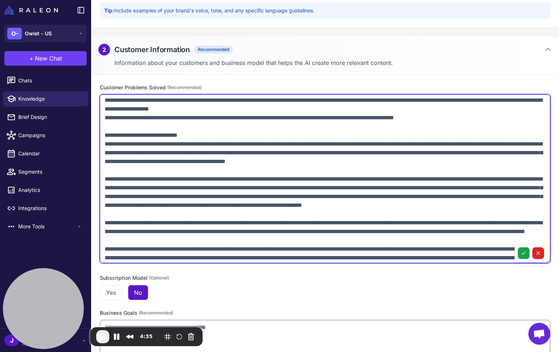
scroll to position [292, 0]
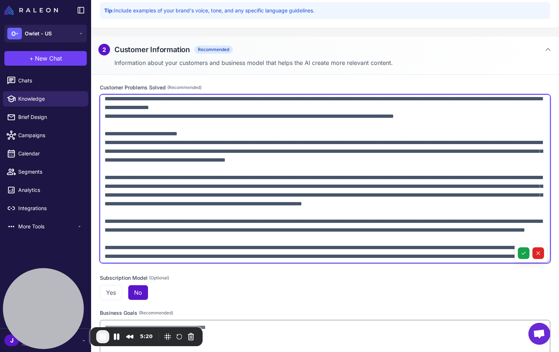
click at [265, 220] on textarea at bounding box center [325, 178] width 451 height 168
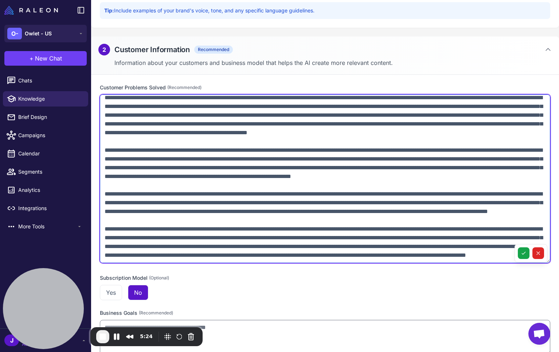
scroll to position [1212, 0]
drag, startPoint x: 505, startPoint y: 248, endPoint x: 79, endPoint y: 216, distance: 426.6
click at [79, 216] on div "**********" at bounding box center [279, 176] width 559 height 352
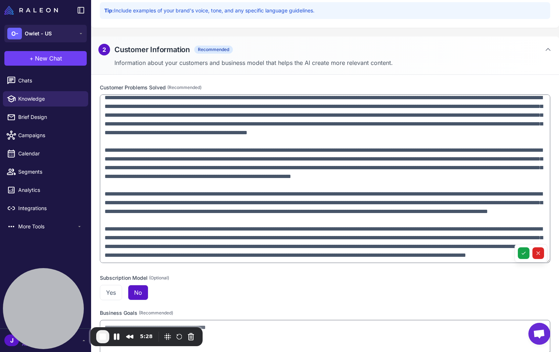
click at [234, 280] on label "Subscription Model (Optional)" at bounding box center [325, 278] width 451 height 8
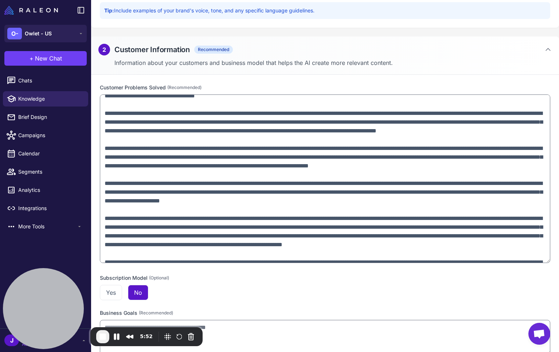
scroll to position [733, 0]
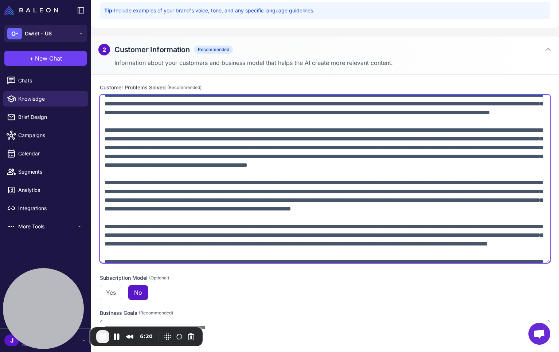
click at [453, 201] on textarea at bounding box center [325, 178] width 451 height 168
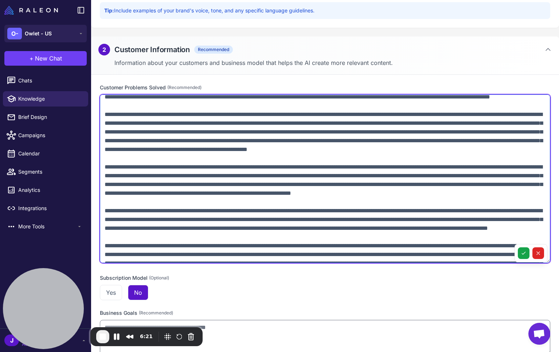
scroll to position [978, 0]
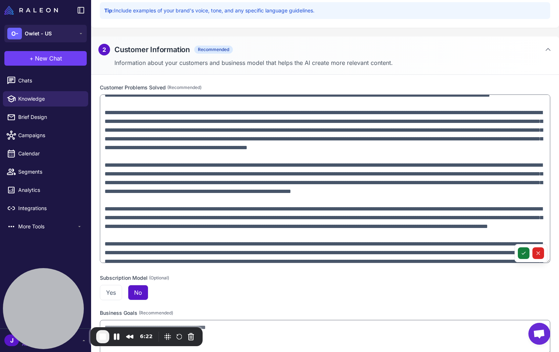
click at [520, 256] on button at bounding box center [524, 253] width 12 height 12
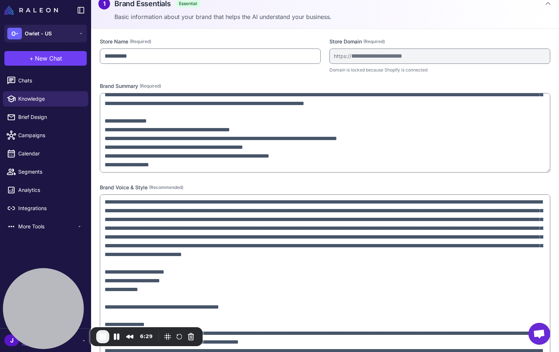
scroll to position [0, 0]
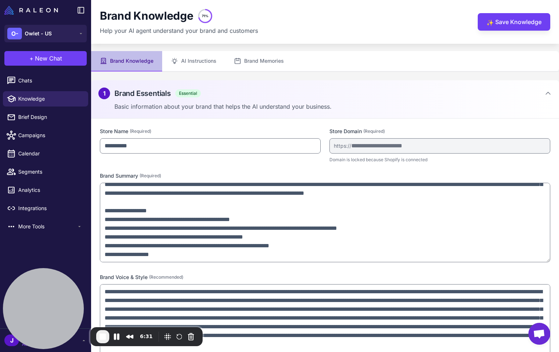
click at [319, 276] on label "Brand Voice & Style (Recommended)" at bounding box center [325, 277] width 451 height 8
click at [261, 62] on button "Brand Memories" at bounding box center [258, 61] width 67 height 20
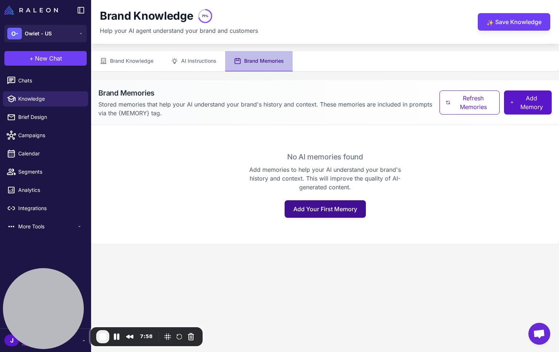
click at [320, 209] on button "Add Your First Memory" at bounding box center [325, 208] width 81 height 17
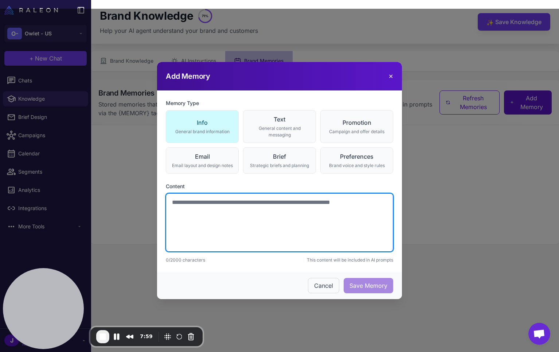
click at [243, 221] on textarea at bounding box center [279, 222] width 227 height 58
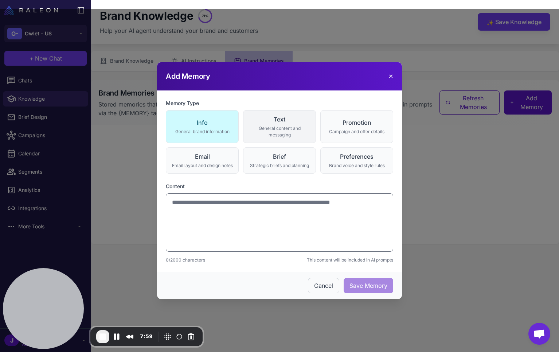
click at [288, 136] on div "General content and messaging" at bounding box center [279, 131] width 63 height 13
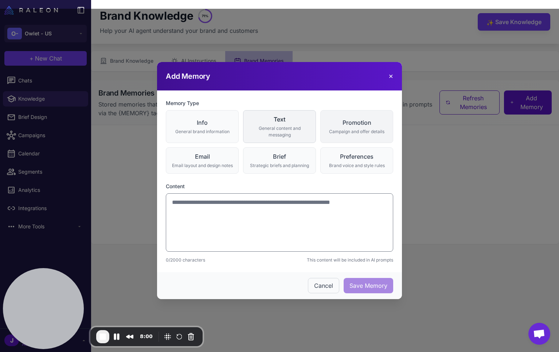
click at [326, 125] on div "Promotion" at bounding box center [356, 122] width 63 height 9
drag, startPoint x: 346, startPoint y: 160, endPoint x: 321, endPoint y: 166, distance: 25.6
click at [344, 160] on div "Preferences" at bounding box center [356, 156] width 63 height 9
click at [276, 166] on div "Strategic briefs and planning" at bounding box center [279, 165] width 63 height 7
click at [191, 166] on div "Email layout and design notes" at bounding box center [202, 165] width 63 height 7
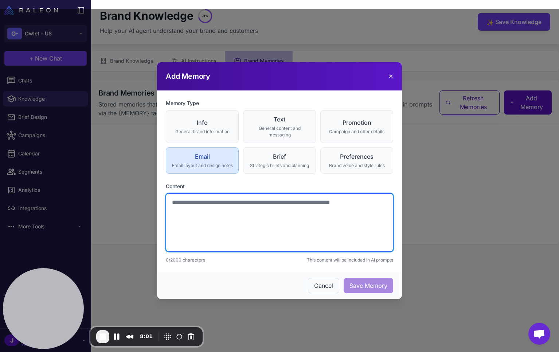
click at [211, 229] on textarea at bounding box center [279, 222] width 227 height 58
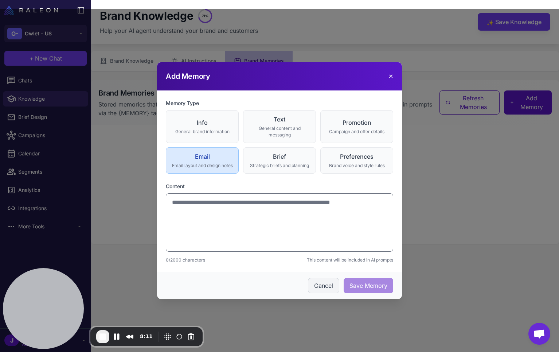
click at [326, 285] on button "Cancel" at bounding box center [323, 285] width 31 height 15
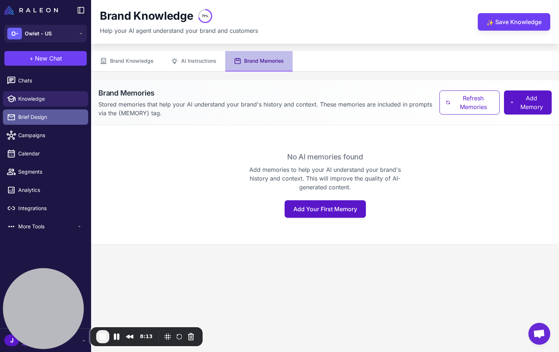
click at [35, 120] on span "Brief Design" at bounding box center [50, 117] width 64 height 8
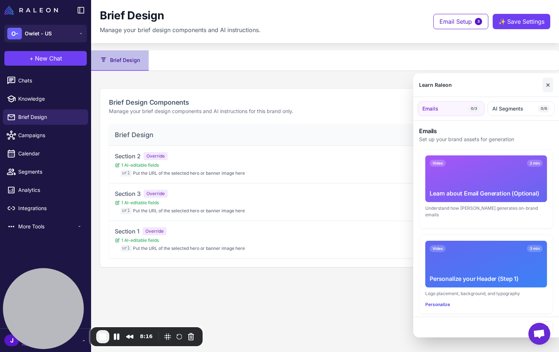
click at [549, 86] on button "✕" at bounding box center [548, 85] width 11 height 15
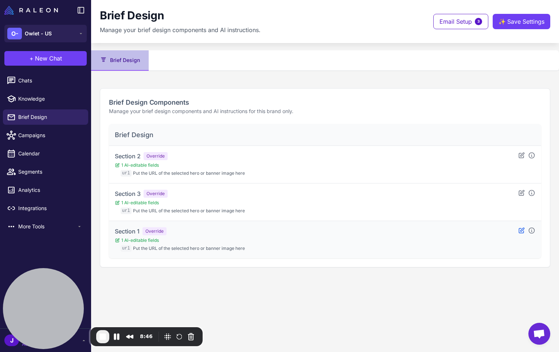
click at [523, 229] on icon at bounding box center [521, 230] width 7 height 7
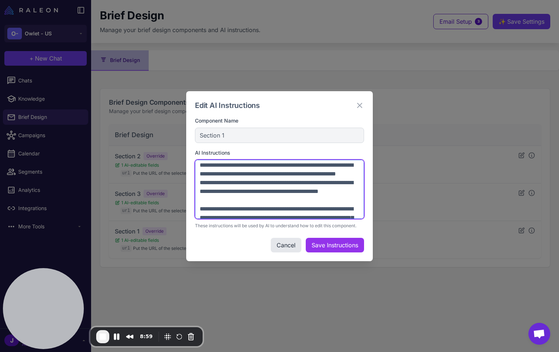
scroll to position [315, 0]
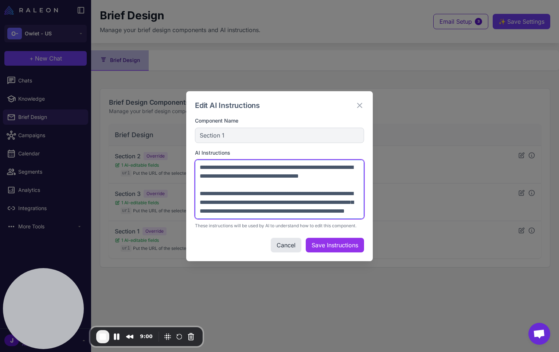
drag, startPoint x: 199, startPoint y: 166, endPoint x: 220, endPoint y: 218, distance: 56.3
click at [220, 218] on textarea at bounding box center [279, 189] width 169 height 59
click at [241, 206] on textarea at bounding box center [279, 189] width 169 height 59
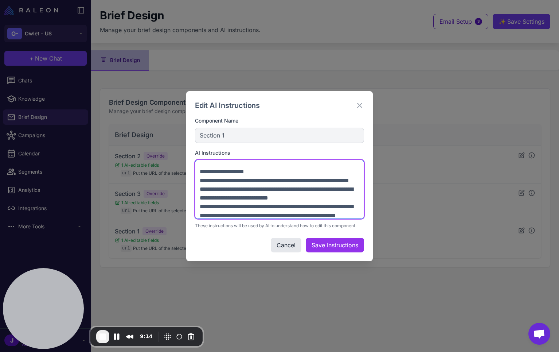
scroll to position [24, 0]
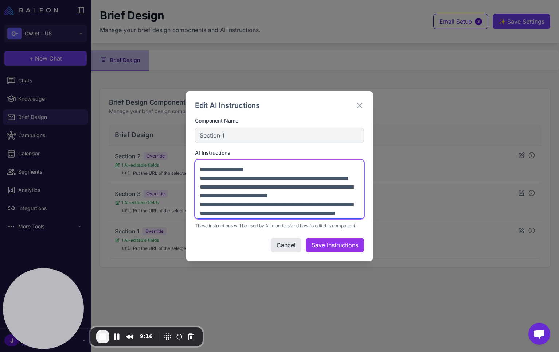
click at [219, 180] on textarea at bounding box center [279, 189] width 169 height 59
click at [274, 178] on textarea at bounding box center [279, 189] width 169 height 59
click at [312, 205] on textarea at bounding box center [279, 189] width 169 height 59
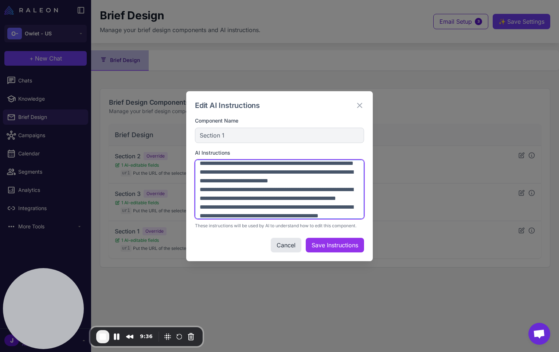
scroll to position [40, 0]
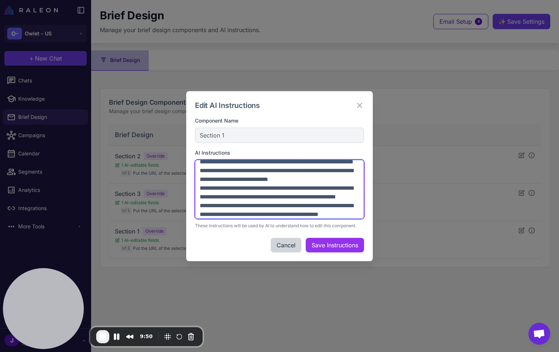
type textarea "**********"
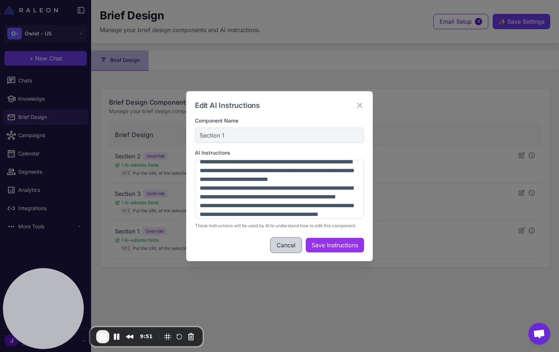
click at [288, 248] on button "Cancel" at bounding box center [286, 245] width 31 height 15
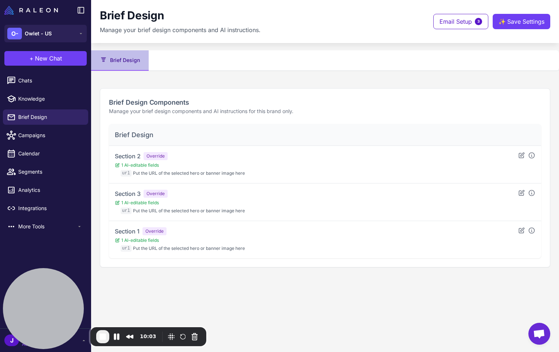
click at [236, 83] on div "Brief Design Components Manage your brief design components and AI instructions…" at bounding box center [325, 177] width 468 height 196
click at [32, 96] on span "Knowledge" at bounding box center [50, 99] width 64 height 8
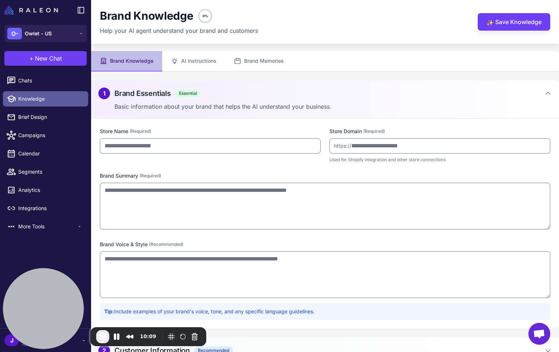
type input "**********"
type textarea "**********"
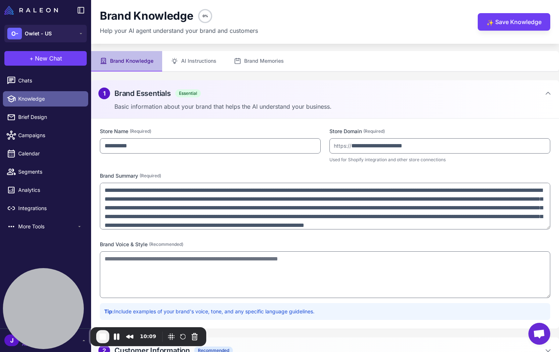
type textarea "**********"
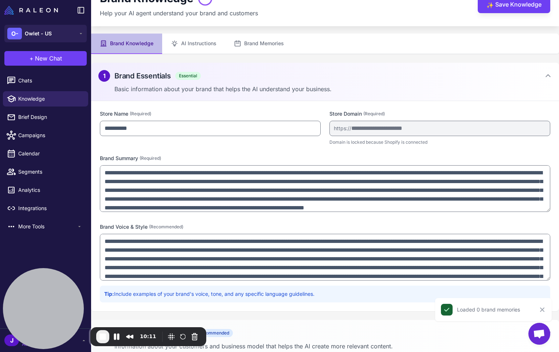
scroll to position [24, 0]
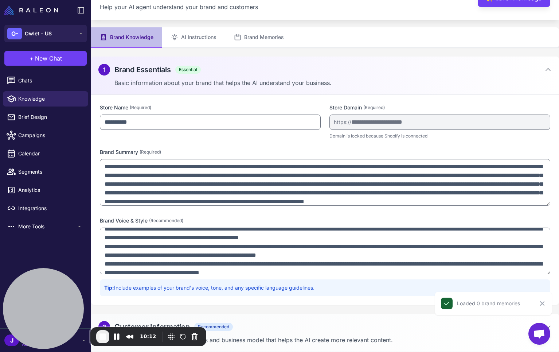
click at [257, 324] on div "2 Customer Information Recommended" at bounding box center [324, 327] width 453 height 12
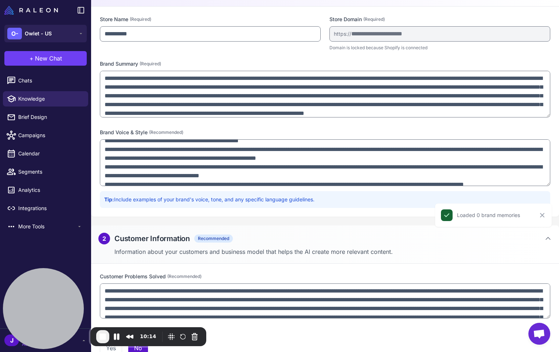
scroll to position [0, 0]
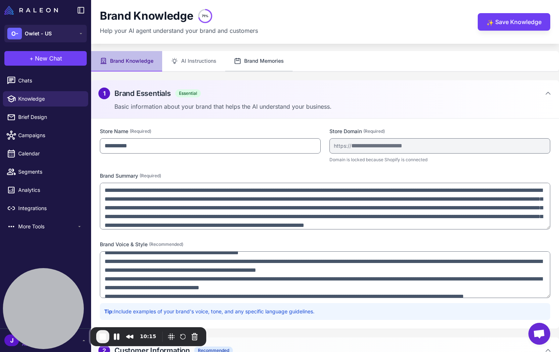
click at [266, 66] on button "Brand Memories" at bounding box center [258, 61] width 67 height 20
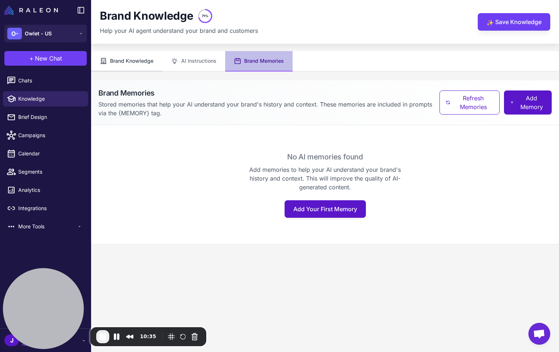
click at [134, 63] on button "Brand Knowledge" at bounding box center [126, 61] width 71 height 20
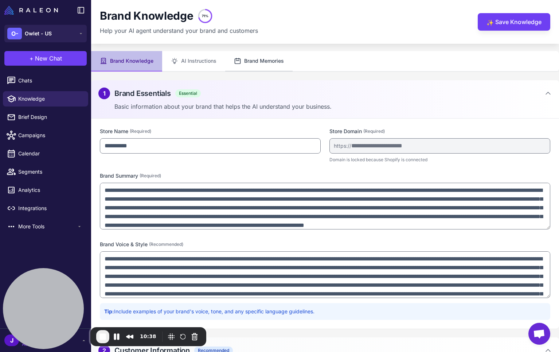
click at [266, 55] on button "Brand Memories" at bounding box center [258, 61] width 67 height 20
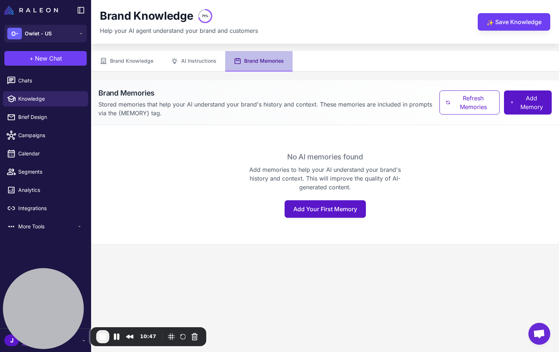
drag, startPoint x: 339, startPoint y: 301, endPoint x: 335, endPoint y: 299, distance: 4.7
click at [338, 300] on content "Brand Knowledge 71% Help your AI agent understand your brand and customers ✨ Sa…" at bounding box center [325, 176] width 468 height 352
click at [34, 119] on span "Brief Design" at bounding box center [50, 117] width 64 height 8
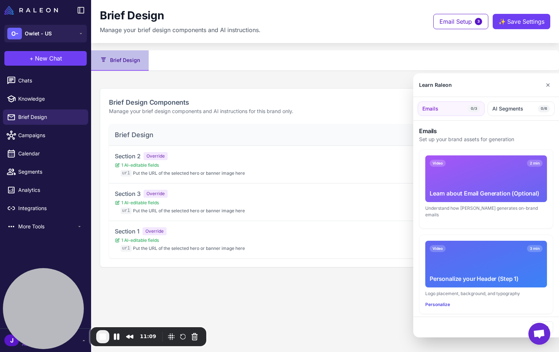
click at [229, 296] on div at bounding box center [279, 176] width 559 height 352
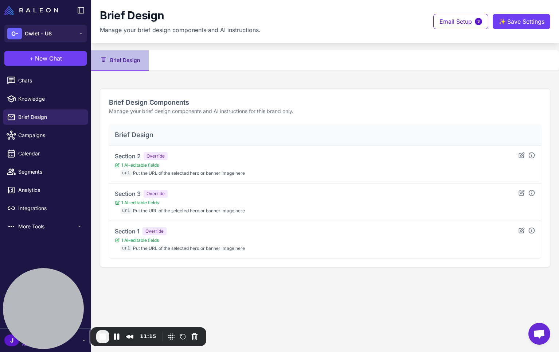
click at [324, 307] on content "Brief Design Manage your brief design components and AI instructions. Email Set…" at bounding box center [325, 176] width 468 height 352
click at [300, 301] on content "Brief Design Manage your brief design components and AI instructions. Email Set…" at bounding box center [325, 176] width 468 height 352
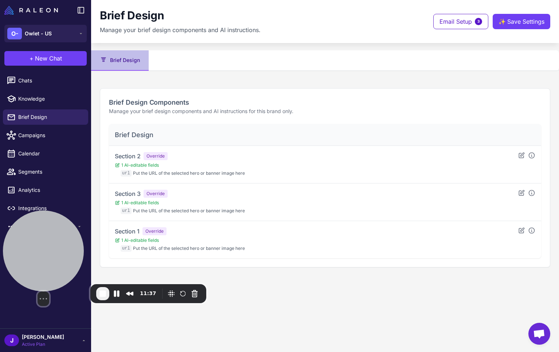
drag, startPoint x: 63, startPoint y: 306, endPoint x: 53, endPoint y: 257, distance: 49.5
click at [53, 257] on div at bounding box center [43, 250] width 81 height 81
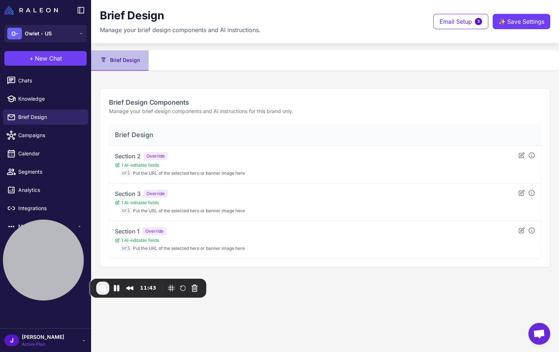
click at [102, 292] on span "End Recording" at bounding box center [102, 288] width 9 height 9
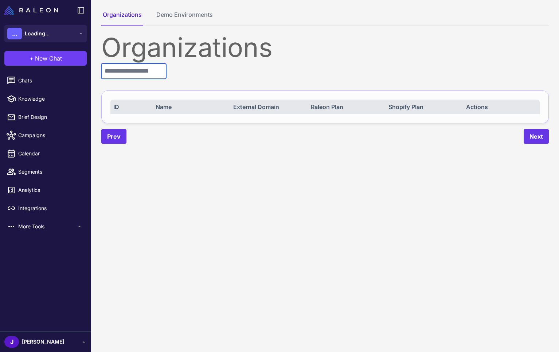
click at [127, 75] on input "text" at bounding box center [133, 70] width 65 height 15
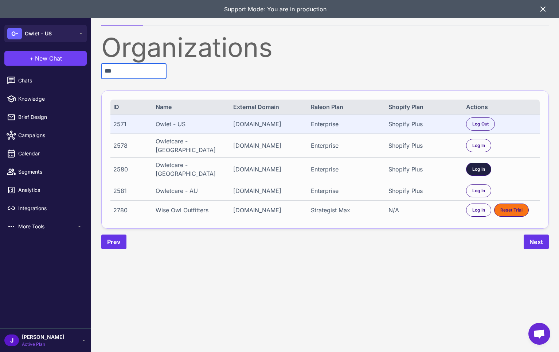
type input "***"
click at [480, 167] on span "Log In" at bounding box center [478, 169] width 13 height 7
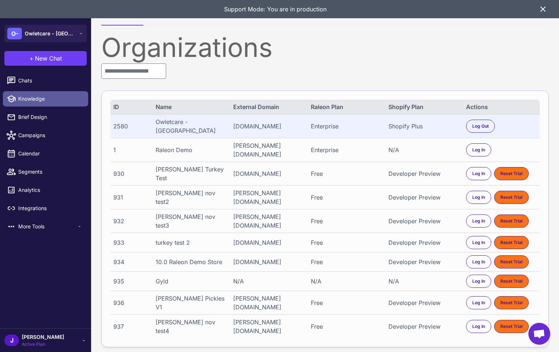
click at [38, 101] on span "Knowledge" at bounding box center [50, 99] width 64 height 8
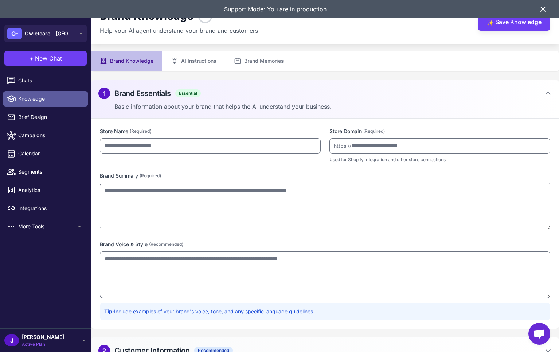
type input "**********"
type textarea "**********"
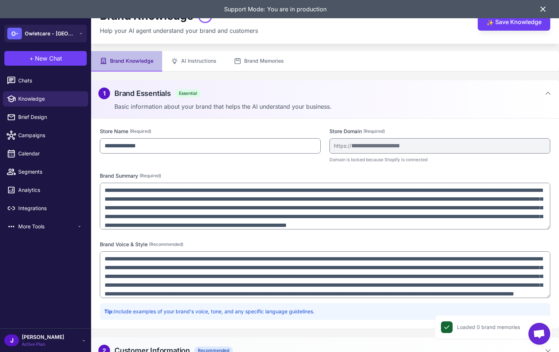
click at [548, 227] on textarea "**********" at bounding box center [325, 206] width 451 height 47
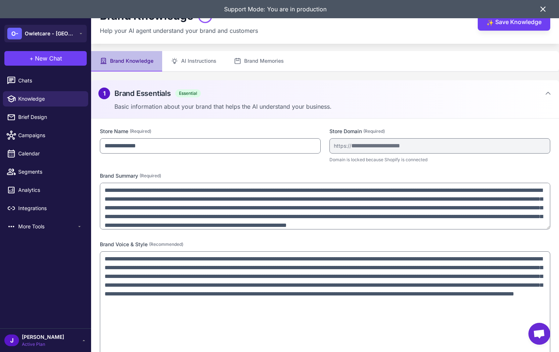
drag, startPoint x: 548, startPoint y: 297, endPoint x: 344, endPoint y: 340, distance: 208.3
click at [529, 0] on html "**********" at bounding box center [279, 0] width 559 height 0
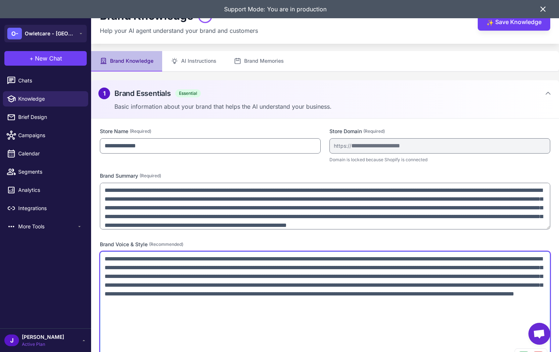
click at [256, 310] on textarea "**********" at bounding box center [325, 309] width 451 height 116
paste textarea "**********"
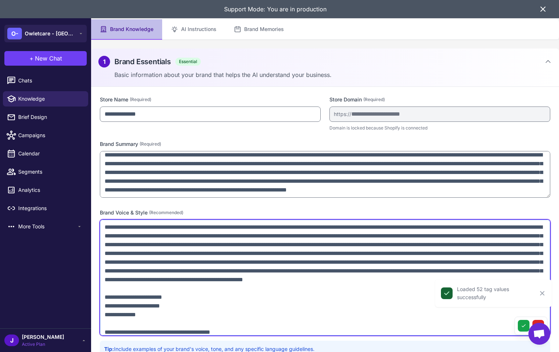
scroll to position [11, 0]
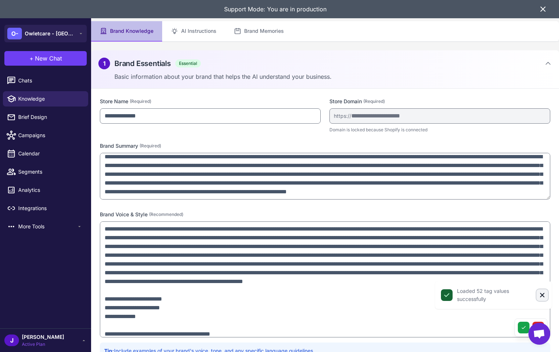
click at [542, 295] on icon "Close" at bounding box center [542, 295] width 4 height 4
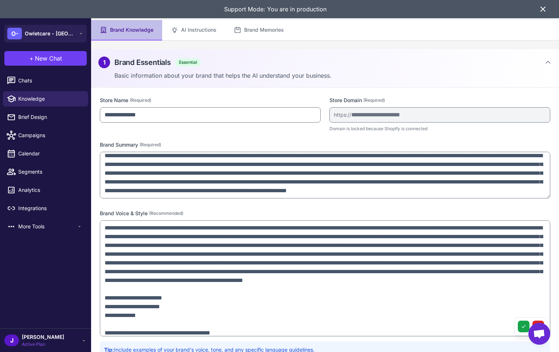
scroll to position [8, 0]
click at [163, 63] on h2 "Brand Essentials" at bounding box center [142, 62] width 57 height 11
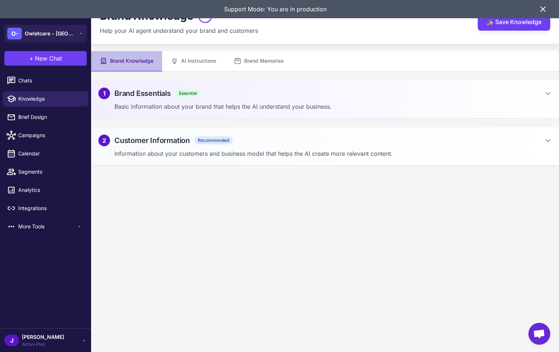
scroll to position [0, 0]
drag, startPoint x: 293, startPoint y: 154, endPoint x: 299, endPoint y: 146, distance: 10.2
click at [293, 155] on p "Information about your customers and business model that helps the AI create mo…" at bounding box center [332, 153] width 437 height 9
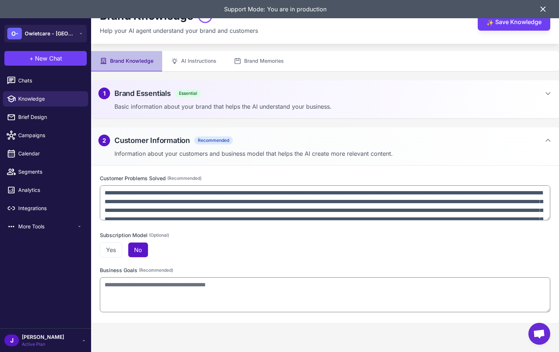
click at [304, 108] on p "Basic information about your brand that helps the AI understand your business." at bounding box center [332, 106] width 437 height 9
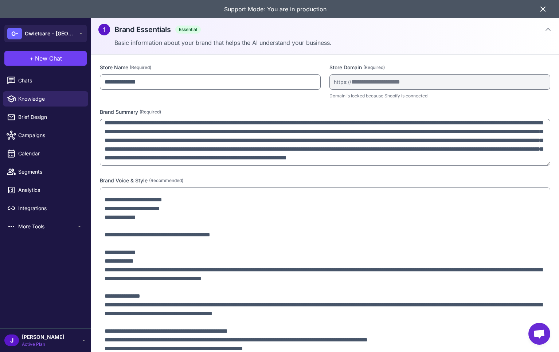
scroll to position [82, 0]
drag, startPoint x: 549, startPoint y: 301, endPoint x: 537, endPoint y: 451, distance: 150.3
click at [537, 0] on html "**********" at bounding box center [279, 0] width 559 height 0
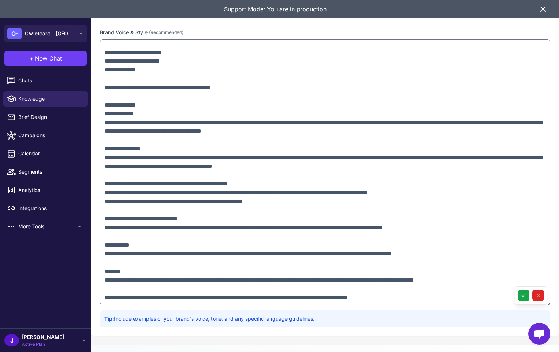
scroll to position [215, 0]
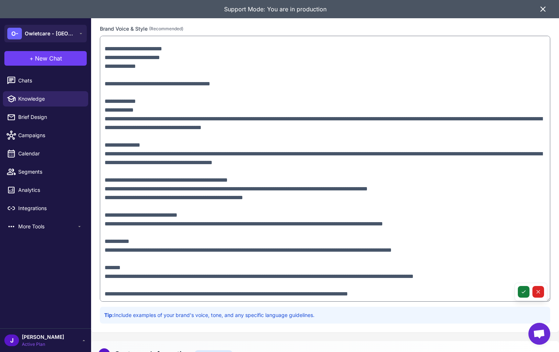
drag, startPoint x: 532, startPoint y: 295, endPoint x: 520, endPoint y: 290, distance: 12.5
click at [519, 297] on div at bounding box center [531, 292] width 33 height 18
click at [520, 290] on button at bounding box center [524, 292] width 12 height 12
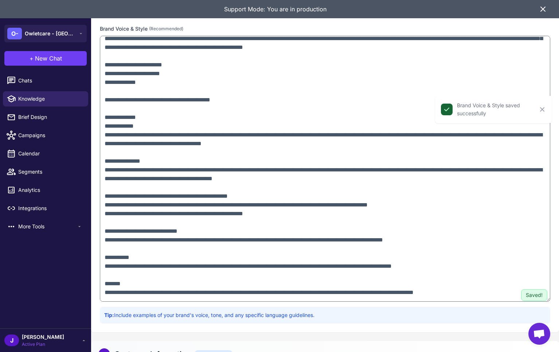
scroll to position [0, 0]
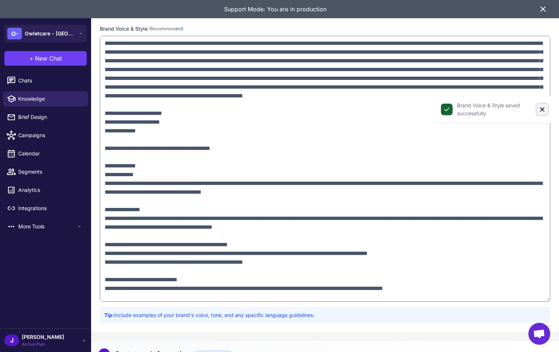
click at [543, 109] on icon "Close" at bounding box center [542, 109] width 7 height 7
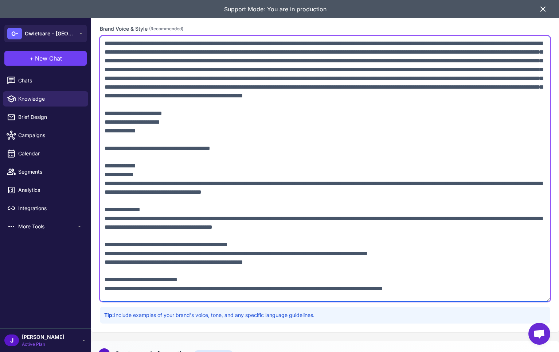
click at [187, 120] on textarea at bounding box center [325, 169] width 451 height 266
click at [102, 122] on textarea at bounding box center [325, 169] width 451 height 266
click at [103, 159] on textarea at bounding box center [325, 169] width 451 height 266
click at [107, 175] on textarea at bounding box center [325, 169] width 451 height 266
click at [165, 176] on textarea at bounding box center [325, 169] width 451 height 266
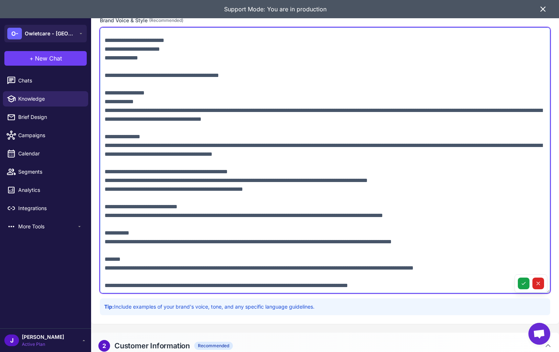
scroll to position [224, 0]
click at [122, 281] on textarea at bounding box center [325, 160] width 451 height 266
paste textarea "**********"
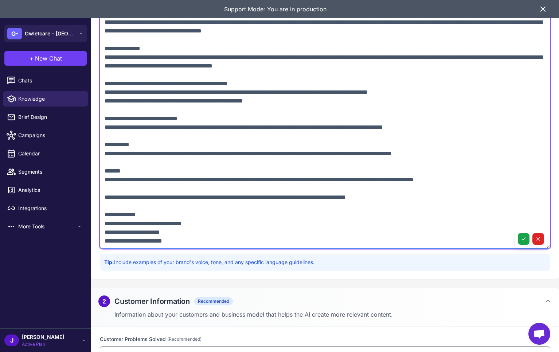
scroll to position [287, 0]
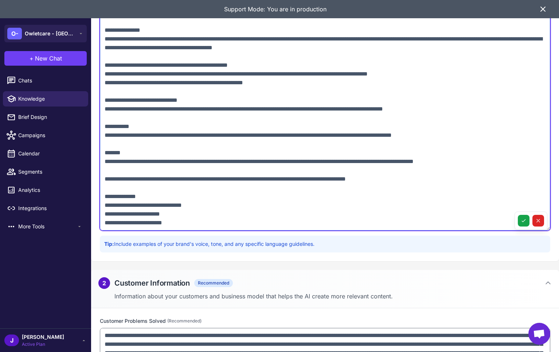
click at [195, 217] on textarea at bounding box center [325, 98] width 451 height 266
paste textarea "**********"
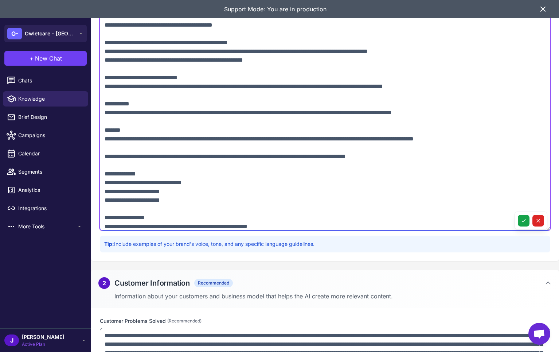
scroll to position [297, 0]
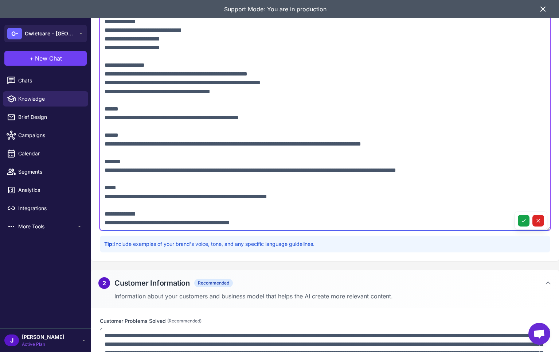
paste textarea "**********"
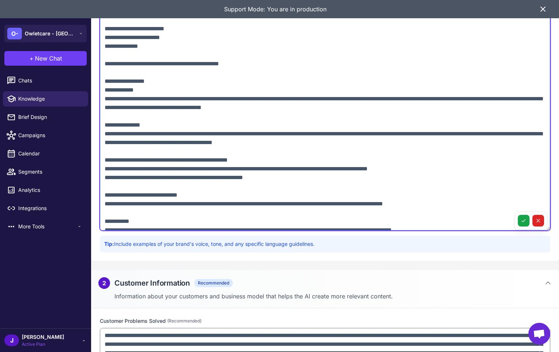
scroll to position [19, 0]
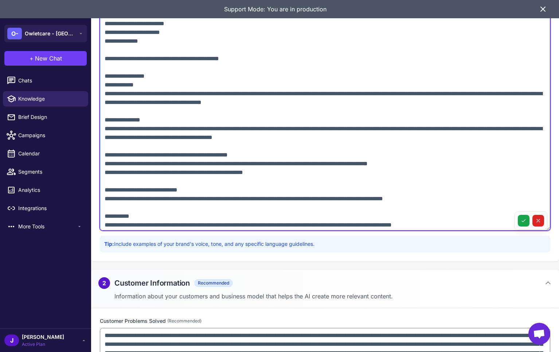
click at [166, 94] on textarea at bounding box center [325, 98] width 451 height 266
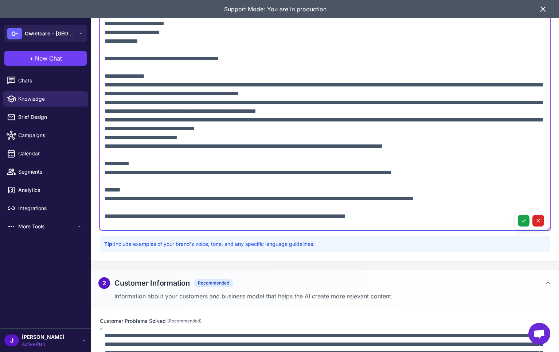
click at [106, 128] on textarea at bounding box center [325, 98] width 451 height 266
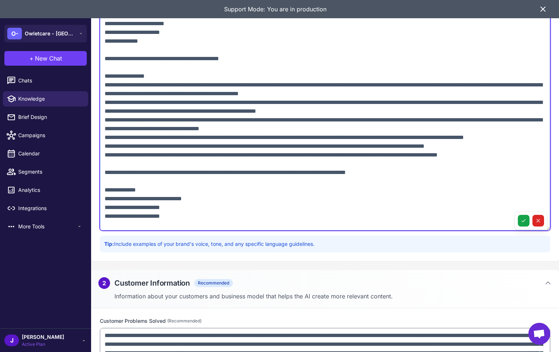
click at [106, 191] on textarea at bounding box center [325, 98] width 451 height 266
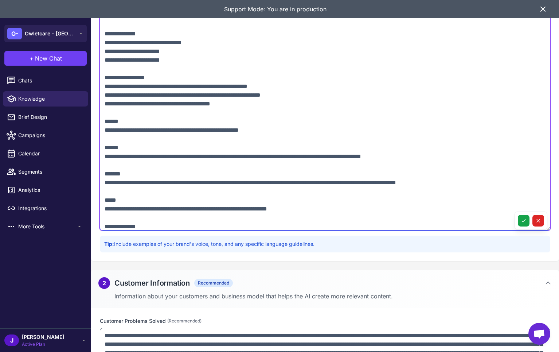
scroll to position [169, 0]
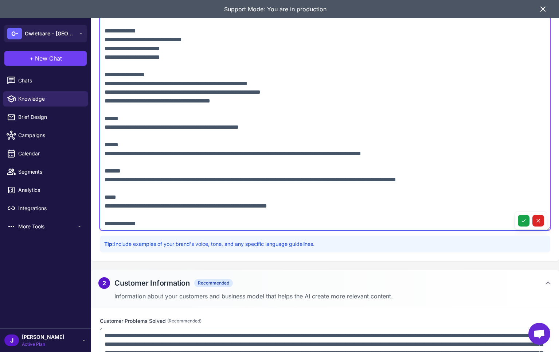
click at [102, 93] on textarea at bounding box center [325, 98] width 451 height 266
click at [303, 100] on textarea at bounding box center [325, 98] width 451 height 266
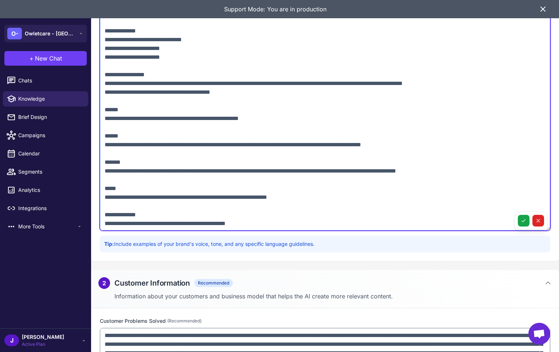
click at [476, 102] on textarea at bounding box center [325, 98] width 451 height 266
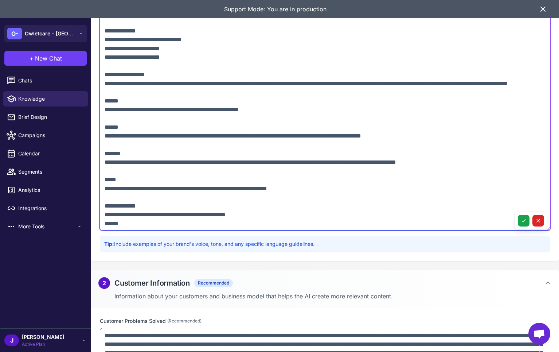
click at [105, 101] on textarea at bounding box center [325, 98] width 451 height 266
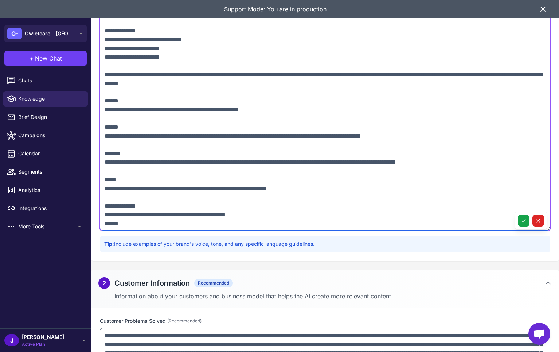
click at [105, 56] on textarea at bounding box center [325, 98] width 451 height 266
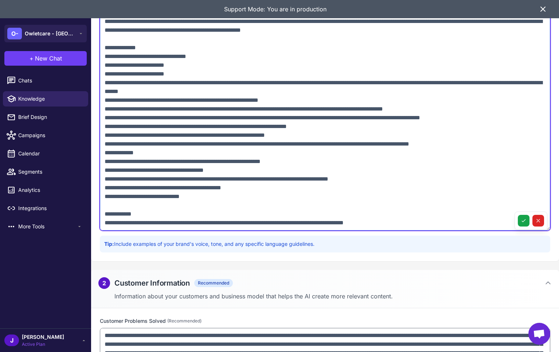
click at [107, 55] on textarea at bounding box center [325, 98] width 451 height 266
click at [148, 151] on textarea at bounding box center [325, 98] width 451 height 266
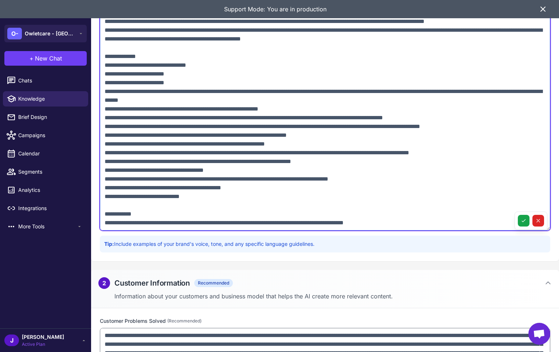
click at [101, 154] on textarea at bounding box center [325, 98] width 451 height 266
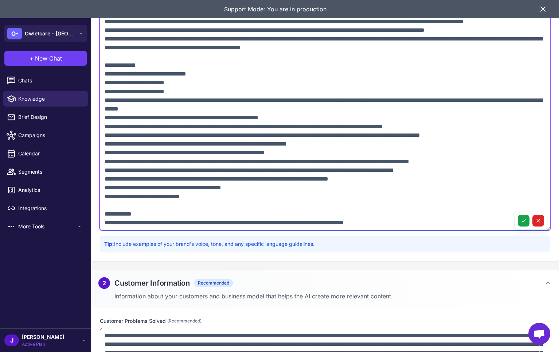
click at [485, 151] on textarea at bounding box center [325, 98] width 451 height 266
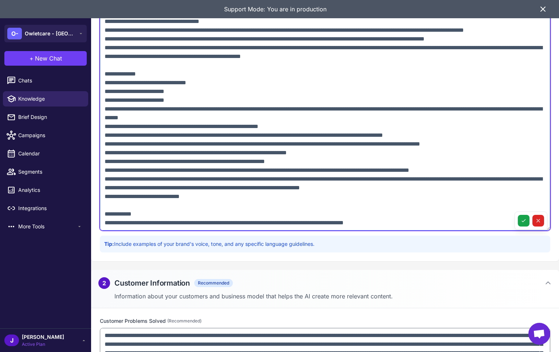
scroll to position [295, 0]
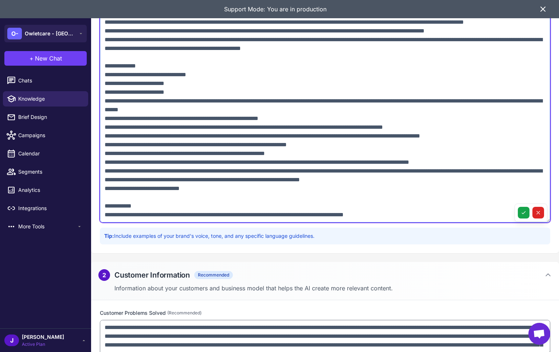
drag, startPoint x: 509, startPoint y: 151, endPoint x: 497, endPoint y: 163, distance: 16.8
click at [509, 151] on textarea at bounding box center [325, 90] width 451 height 266
click at [497, 163] on textarea at bounding box center [325, 90] width 451 height 266
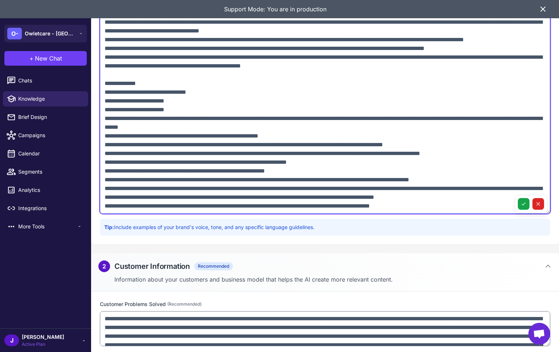
scroll to position [312, 0]
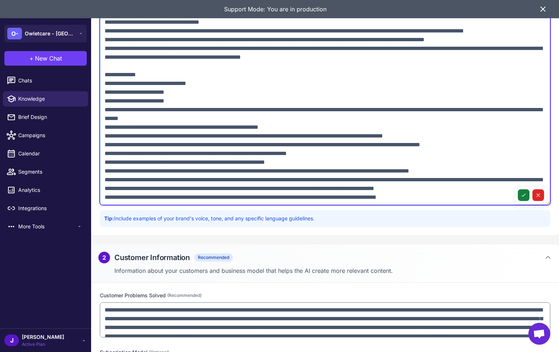
type textarea "**********"
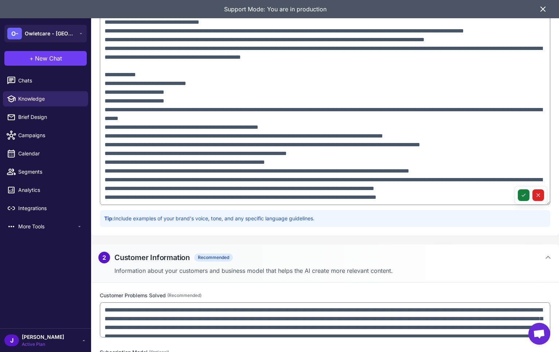
click at [526, 191] on button at bounding box center [524, 195] width 12 height 12
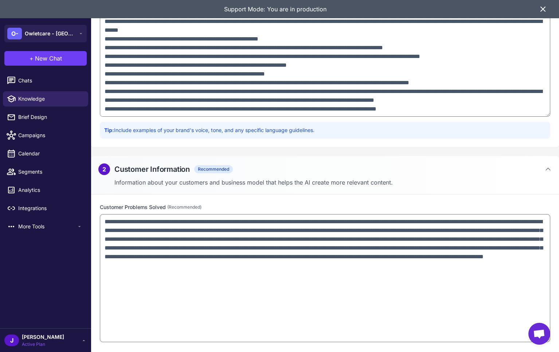
drag, startPoint x: 548, startPoint y: 247, endPoint x: 519, endPoint y: 350, distance: 107.3
click at [519, 342] on textarea "**********" at bounding box center [325, 278] width 451 height 128
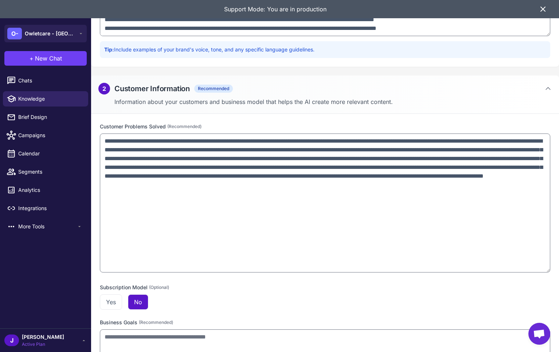
scroll to position [483, 0]
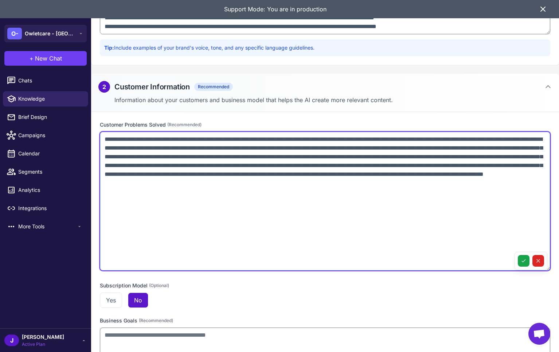
click at [131, 221] on textarea "**********" at bounding box center [325, 201] width 451 height 139
paste textarea "**********"
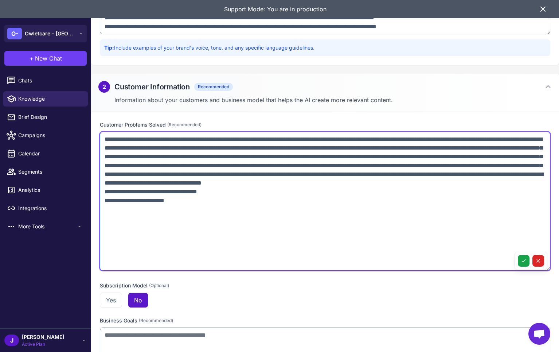
click at [202, 191] on textarea at bounding box center [325, 201] width 451 height 139
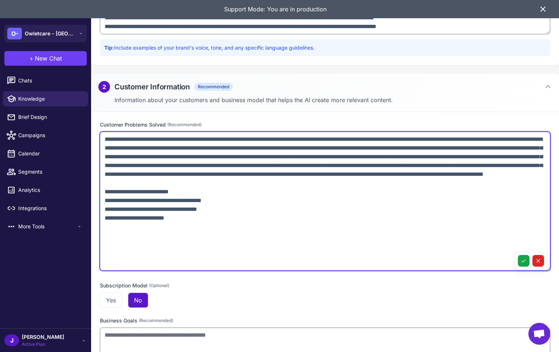
click at [220, 211] on textarea at bounding box center [325, 201] width 451 height 139
click at [192, 211] on textarea at bounding box center [325, 201] width 451 height 139
drag, startPoint x: 187, startPoint y: 210, endPoint x: 70, endPoint y: 208, distance: 117.0
click at [70, 208] on div "**********" at bounding box center [279, 176] width 559 height 352
click at [113, 247] on textarea at bounding box center [325, 201] width 451 height 139
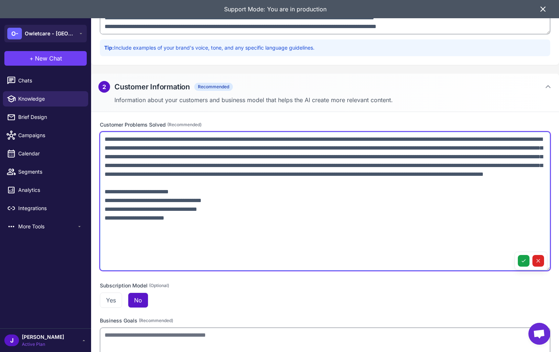
click at [106, 240] on textarea at bounding box center [325, 201] width 451 height 139
click at [187, 232] on textarea at bounding box center [325, 201] width 451 height 139
paste textarea "**********"
click at [109, 245] on textarea at bounding box center [325, 201] width 451 height 139
click at [190, 234] on textarea at bounding box center [325, 201] width 451 height 139
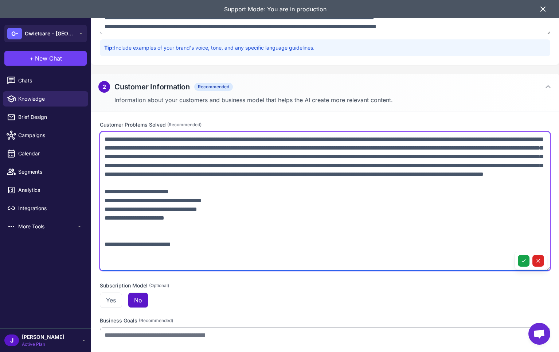
paste textarea "**********"
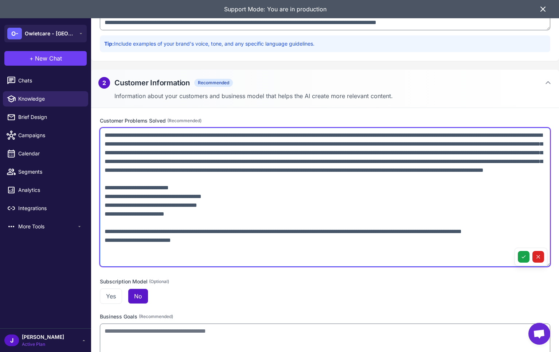
scroll to position [504, 0]
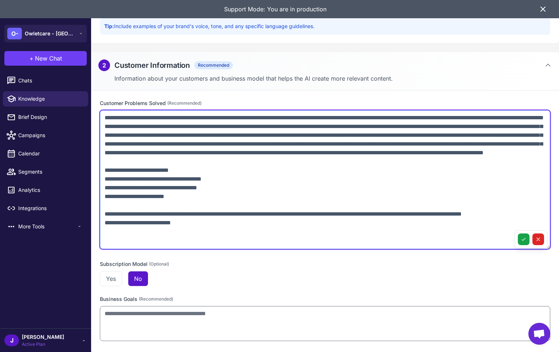
click at [192, 239] on textarea at bounding box center [325, 179] width 451 height 139
paste textarea "**********"
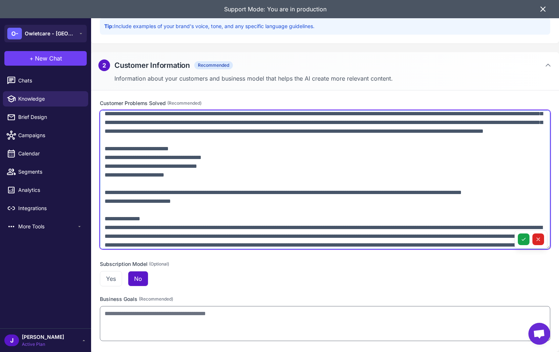
scroll to position [27, 0]
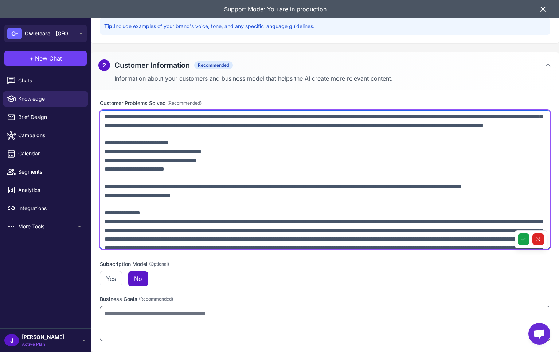
click at [114, 231] on textarea at bounding box center [325, 179] width 451 height 139
click at [102, 229] on textarea at bounding box center [325, 179] width 451 height 139
click at [183, 231] on textarea at bounding box center [325, 179] width 451 height 139
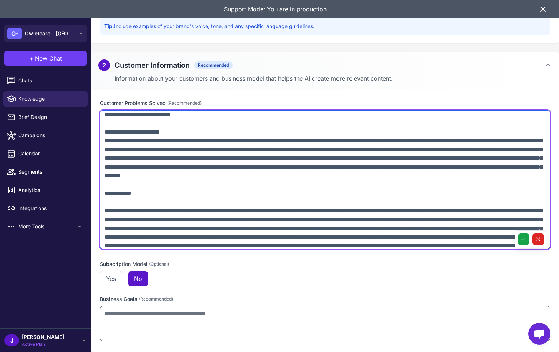
scroll to position [110, 0]
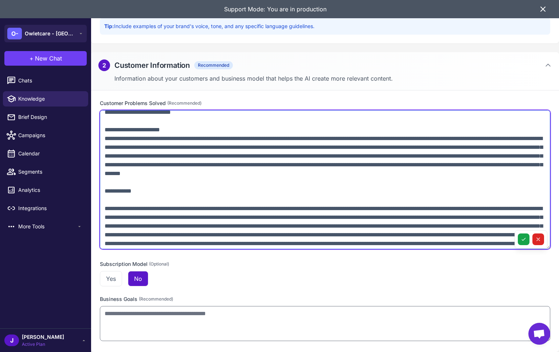
click at [246, 205] on textarea at bounding box center [325, 179] width 451 height 139
click at [237, 203] on textarea at bounding box center [325, 179] width 451 height 139
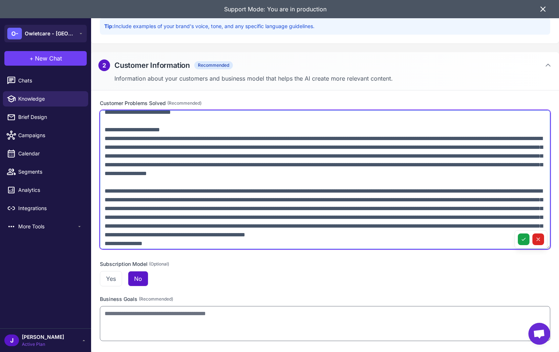
click at [216, 211] on textarea at bounding box center [325, 179] width 451 height 139
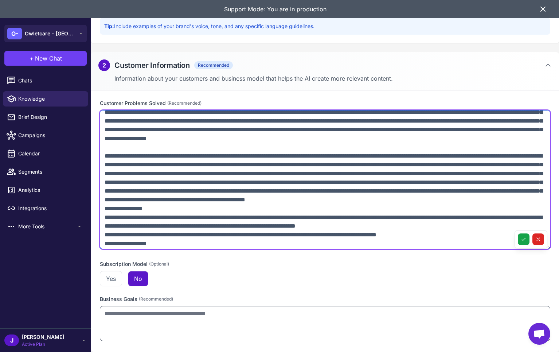
scroll to position [149, 0]
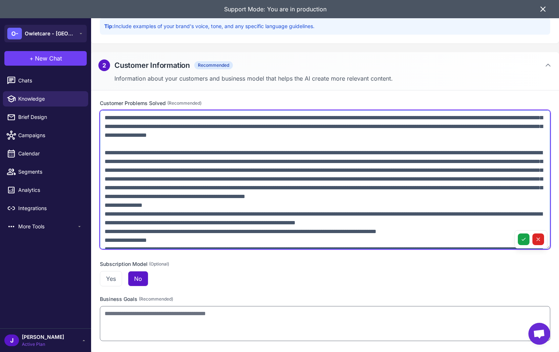
click at [475, 232] on textarea at bounding box center [325, 179] width 451 height 139
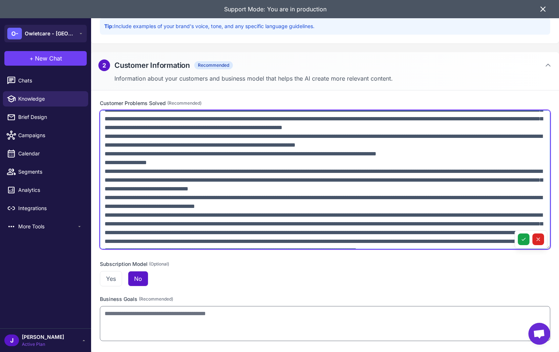
scroll to position [218, 0]
click at [479, 192] on textarea at bounding box center [325, 179] width 451 height 139
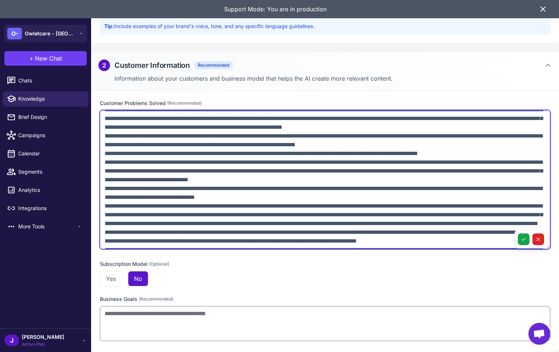
click at [106, 198] on textarea at bounding box center [325, 179] width 451 height 139
click at [106, 197] on textarea at bounding box center [325, 179] width 451 height 139
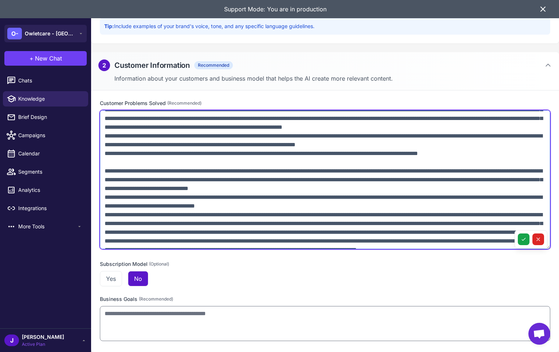
click at [101, 171] on textarea at bounding box center [325, 179] width 451 height 139
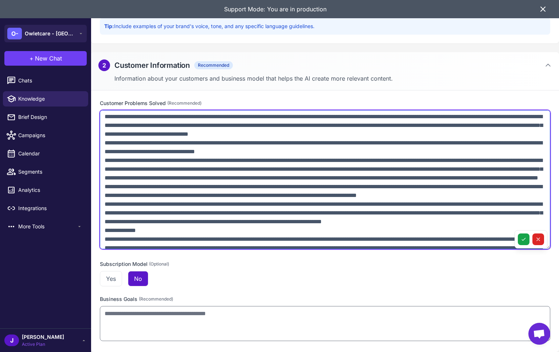
scroll to position [286, 0]
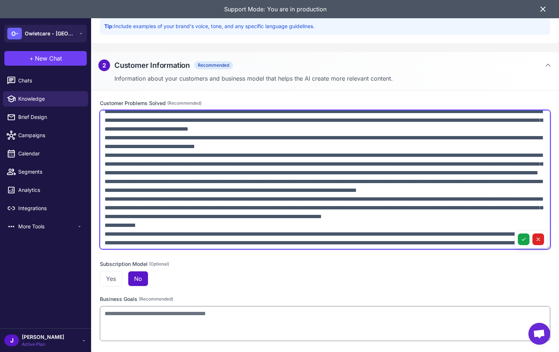
click at [460, 165] on textarea at bounding box center [325, 179] width 451 height 139
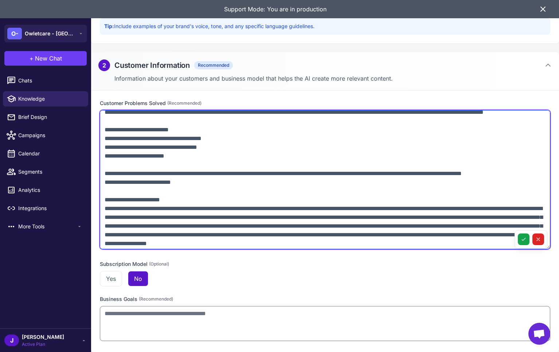
scroll to position [40, 0]
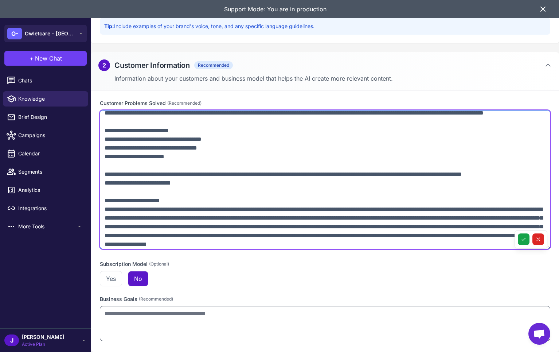
click at [122, 211] on textarea at bounding box center [325, 179] width 451 height 139
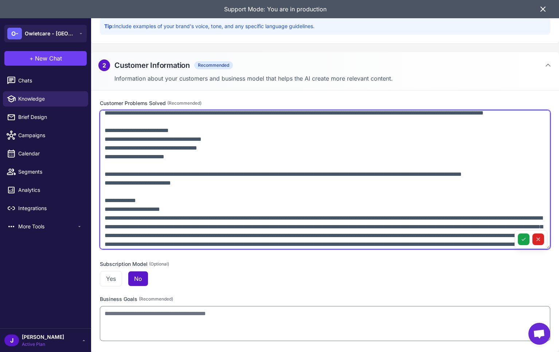
drag, startPoint x: 148, startPoint y: 218, endPoint x: 100, endPoint y: 219, distance: 48.1
click at [100, 219] on textarea at bounding box center [325, 179] width 451 height 139
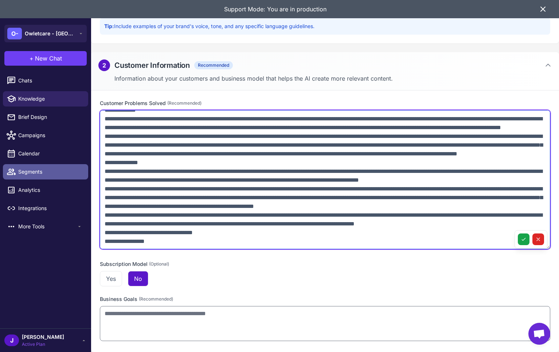
scroll to position [1845, 0]
drag, startPoint x: 164, startPoint y: 233, endPoint x: 71, endPoint y: 176, distance: 108.4
click at [71, 176] on div "**********" at bounding box center [279, 176] width 559 height 352
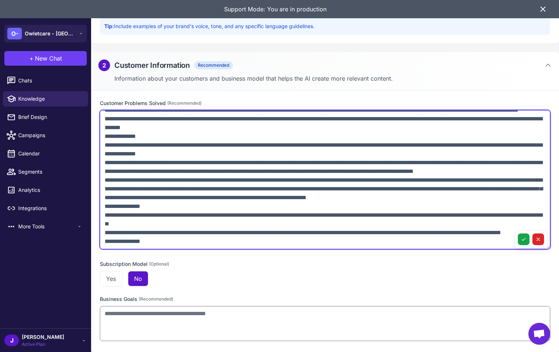
scroll to position [1792, 0]
paste textarea "**********"
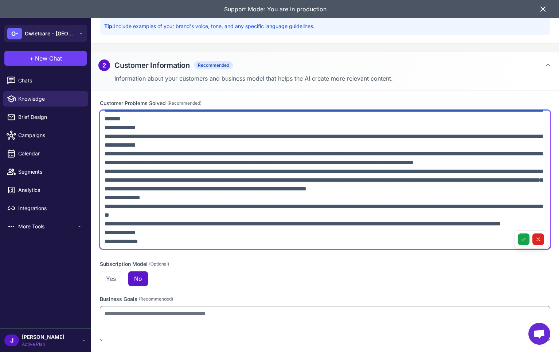
click at [110, 233] on textarea at bounding box center [325, 179] width 451 height 139
type textarea "**********"
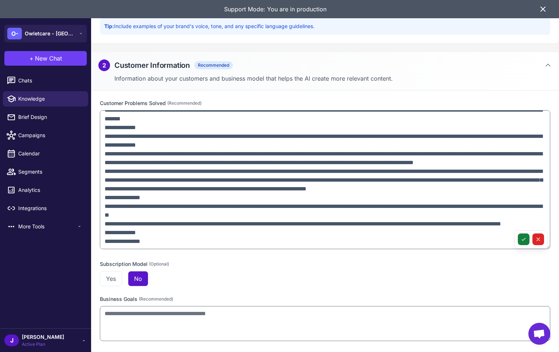
click at [525, 239] on icon at bounding box center [524, 239] width 6 height 6
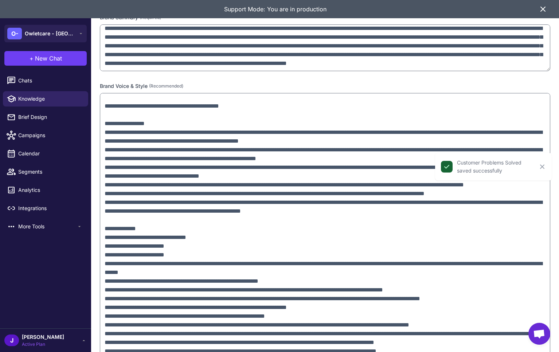
scroll to position [0, 0]
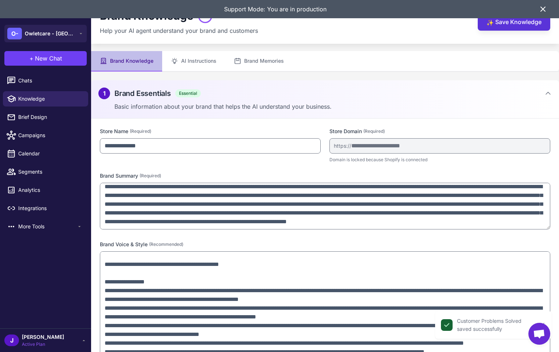
click at [527, 22] on button "✨ Save Knowledge" at bounding box center [514, 21] width 73 height 17
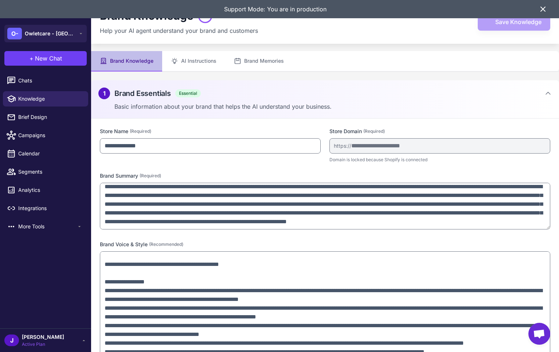
click at [542, 8] on icon at bounding box center [543, 9] width 4 height 4
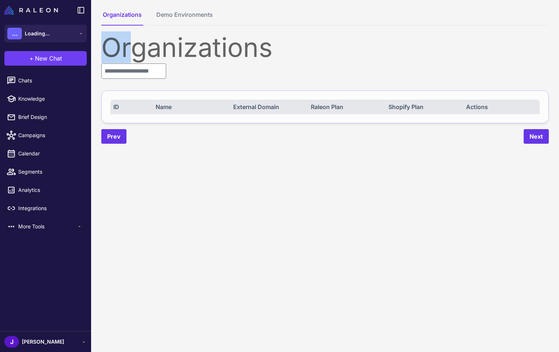
click at [136, 63] on div "Organizations ID Name External Domain Raleon Plan Shopify Plan Actions Prev Next" at bounding box center [325, 88] width 448 height 109
click at [129, 79] on div "Organizations ID Name External Domain Raleon Plan Shopify Plan Actions Prev Next" at bounding box center [325, 88] width 448 height 109
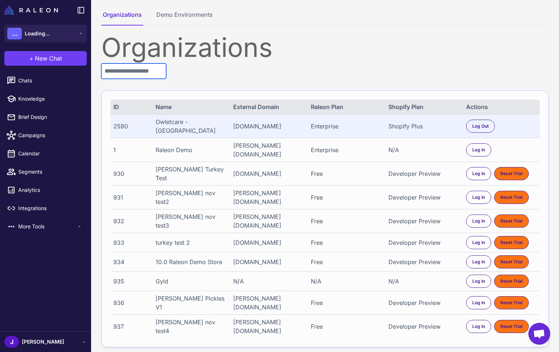
click at [116, 73] on input "text" at bounding box center [133, 70] width 65 height 15
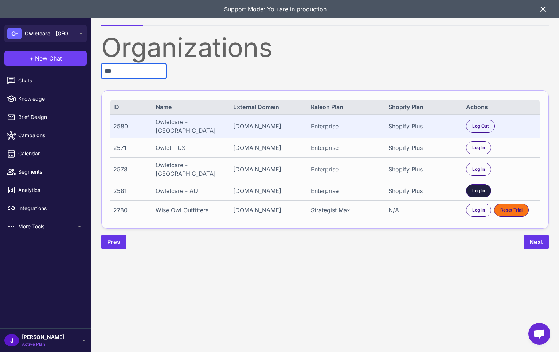
type input "***"
click at [480, 188] on span "Log In" at bounding box center [478, 190] width 13 height 7
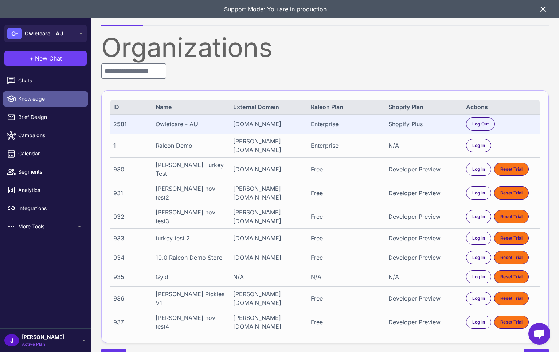
click at [20, 103] on link "Knowledge" at bounding box center [45, 98] width 85 height 15
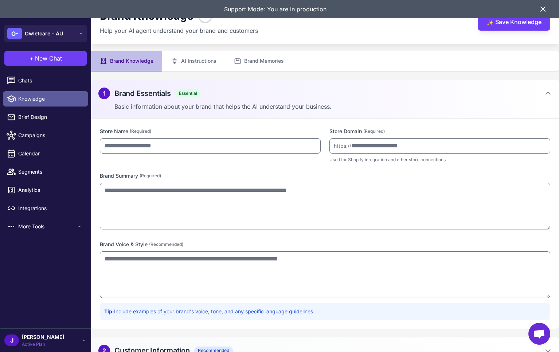
type input "**********"
type textarea "**********"
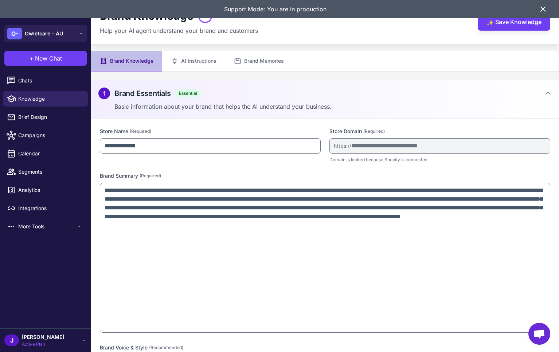
drag, startPoint x: 547, startPoint y: 226, endPoint x: 546, endPoint y: 330, distance: 103.2
click at [546, 0] on body "**********" at bounding box center [279, 0] width 559 height 0
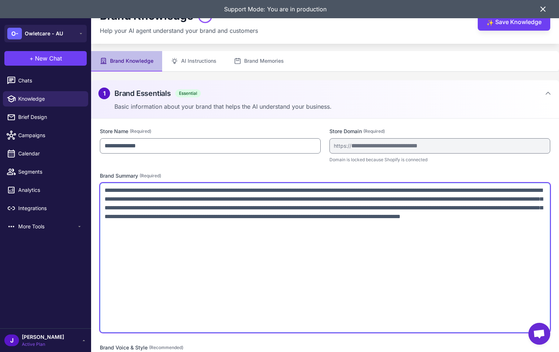
click at [148, 233] on textarea "**********" at bounding box center [325, 258] width 451 height 150
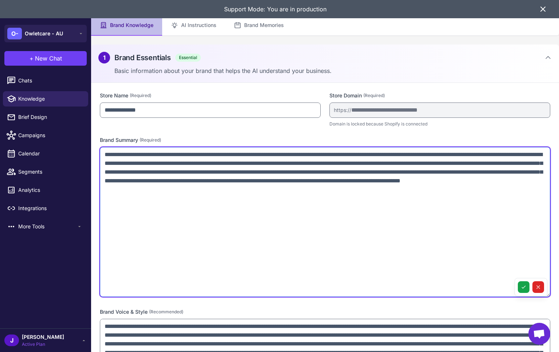
scroll to position [46, 0]
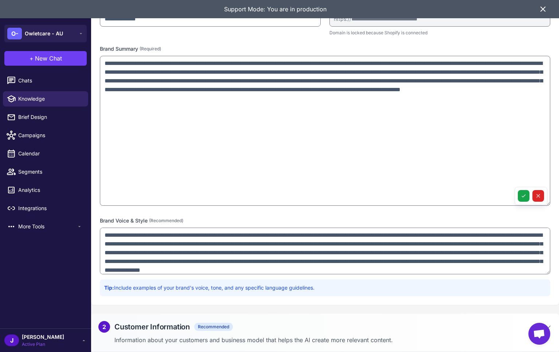
click at [262, 339] on p "Information about your customers and business model that helps the AI create mo…" at bounding box center [332, 339] width 437 height 9
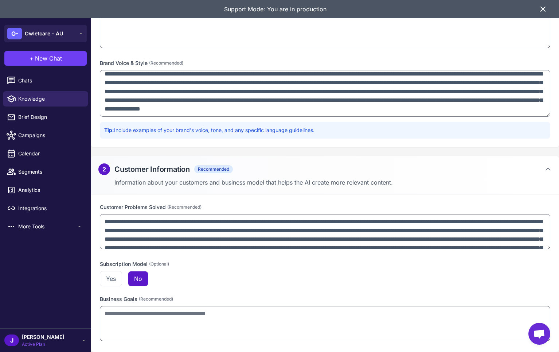
scroll to position [0, 0]
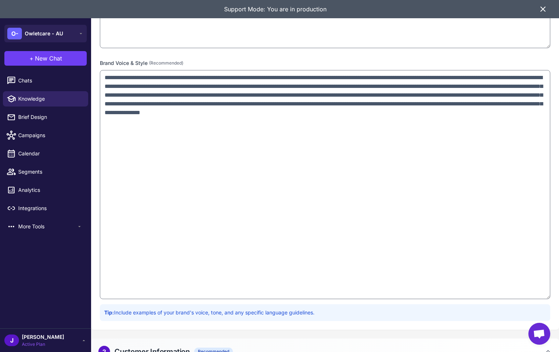
drag, startPoint x: 549, startPoint y: 114, endPoint x: 484, endPoint y: 306, distance: 202.7
click at [507, 299] on textarea "**********" at bounding box center [325, 184] width 451 height 229
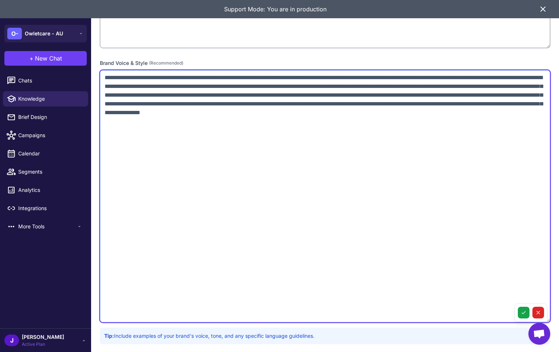
click at [299, 125] on textarea "**********" at bounding box center [325, 196] width 451 height 252
paste textarea "**********"
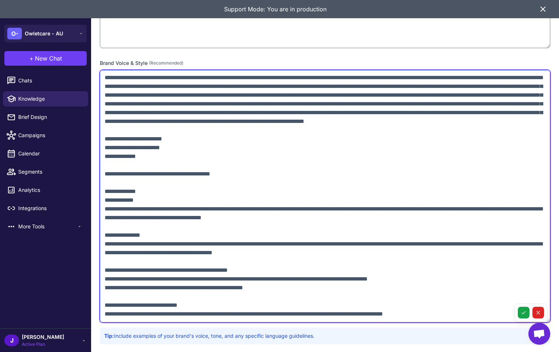
click at [105, 156] on textarea at bounding box center [325, 196] width 451 height 252
click at [105, 193] on textarea at bounding box center [325, 196] width 451 height 252
click at [105, 211] on textarea at bounding box center [325, 196] width 451 height 252
click at [152, 217] on textarea at bounding box center [325, 196] width 451 height 252
click at [107, 218] on textarea at bounding box center [325, 196] width 451 height 252
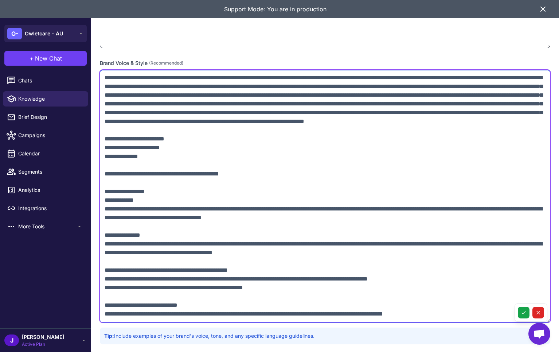
click at [104, 220] on textarea at bounding box center [325, 196] width 451 height 252
click at [159, 225] on textarea at bounding box center [325, 196] width 451 height 252
click at [160, 219] on textarea at bounding box center [325, 196] width 451 height 252
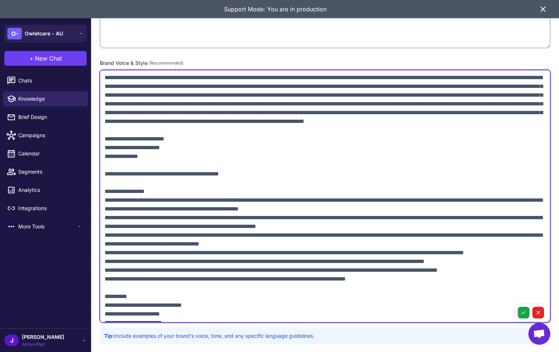
scroll to position [4, 0]
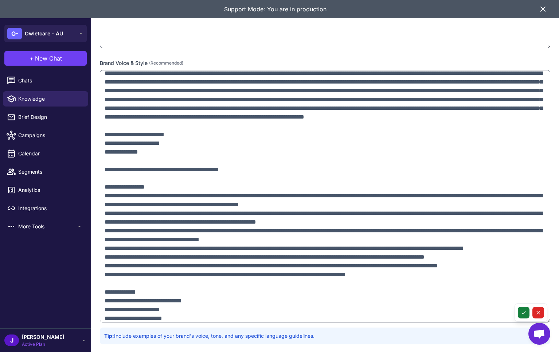
click at [522, 310] on icon at bounding box center [524, 312] width 6 height 6
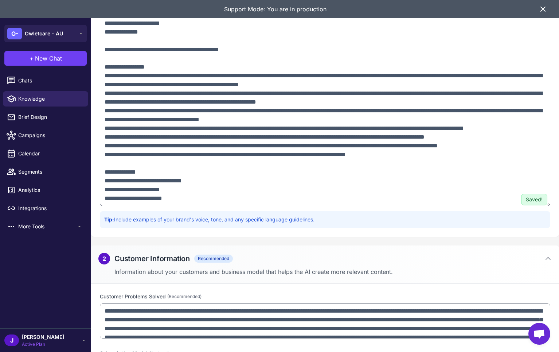
scroll to position [410, 0]
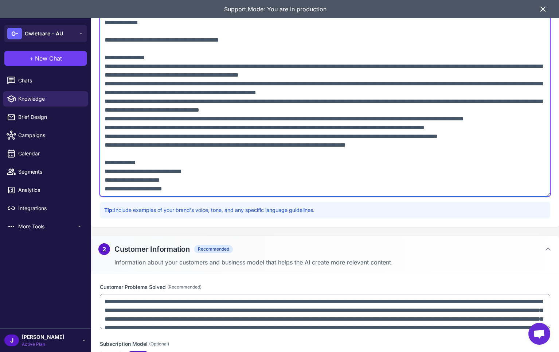
click at [109, 164] on textarea at bounding box center [325, 70] width 451 height 252
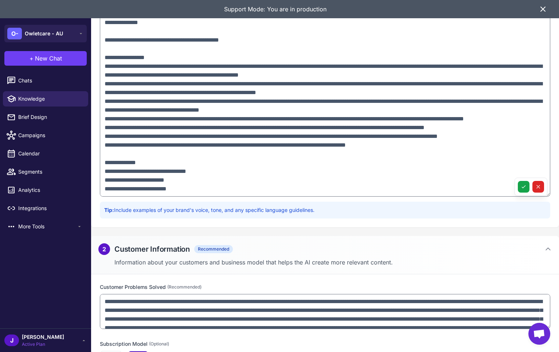
click at [546, 7] on icon at bounding box center [543, 9] width 9 height 9
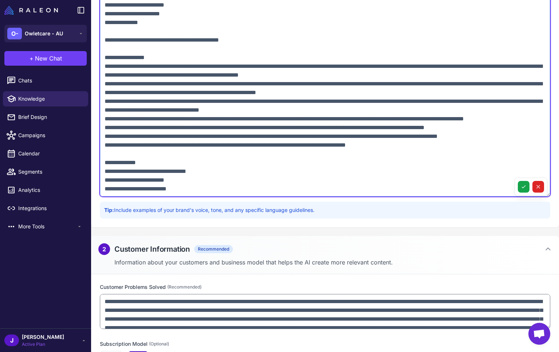
click at [117, 187] on textarea at bounding box center [325, 70] width 451 height 252
click at [108, 189] on textarea at bounding box center [325, 70] width 451 height 252
paste textarea "**********"
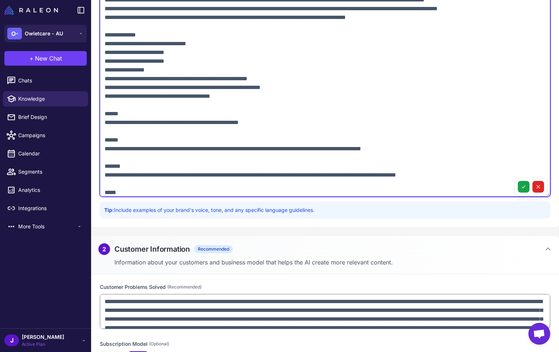
scroll to position [130, 0]
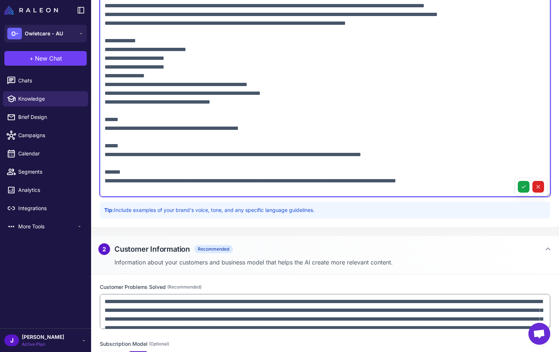
click at [107, 104] on textarea at bounding box center [325, 70] width 451 height 252
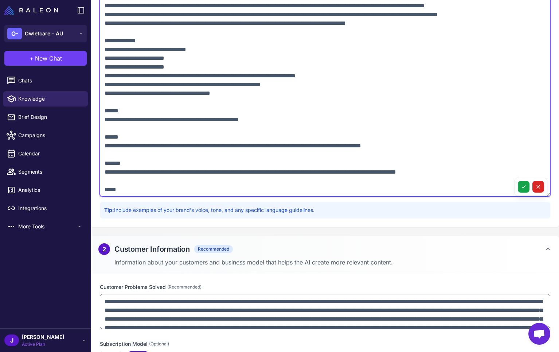
click at [362, 100] on textarea at bounding box center [325, 70] width 451 height 252
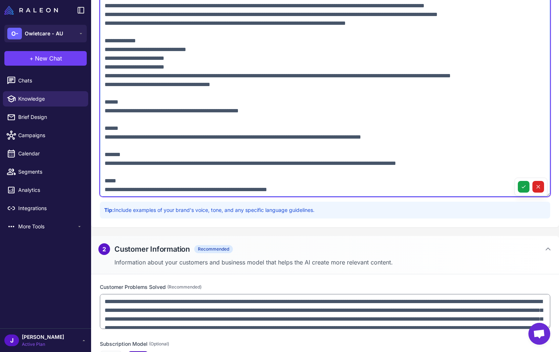
click at [311, 111] on textarea at bounding box center [325, 70] width 451 height 252
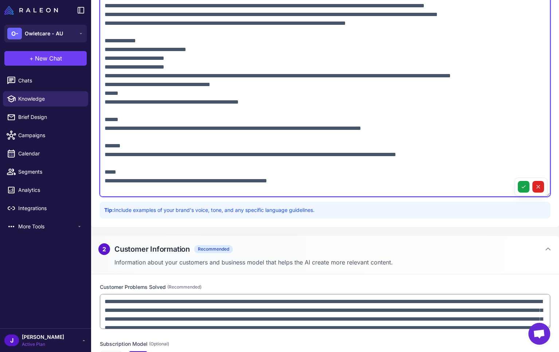
click at [541, 105] on textarea at bounding box center [325, 70] width 451 height 252
click at [105, 118] on textarea at bounding box center [325, 70] width 451 height 252
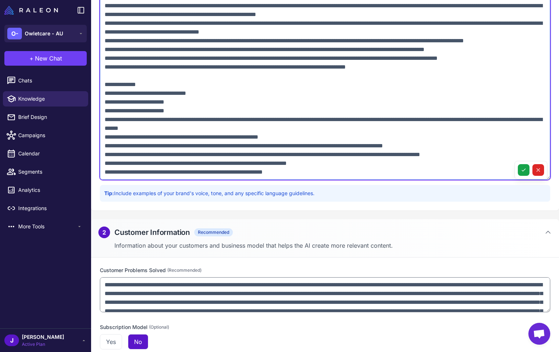
scroll to position [436, 0]
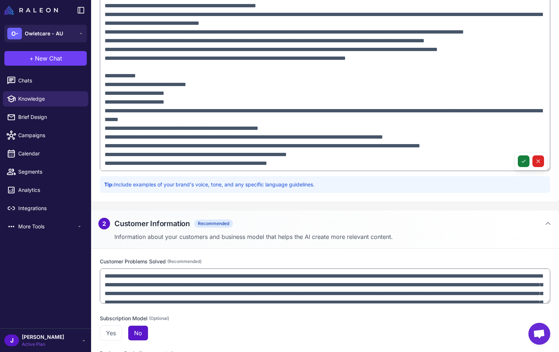
click at [523, 162] on icon at bounding box center [523, 161] width 3 height 3
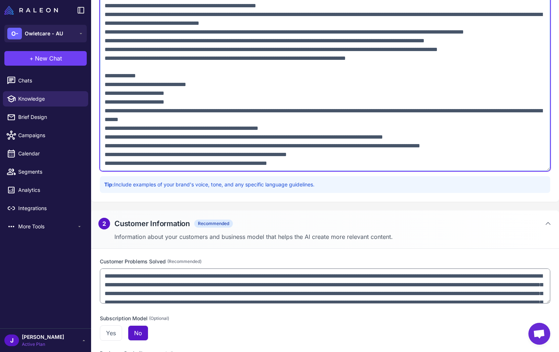
click at [109, 159] on textarea at bounding box center [325, 45] width 451 height 252
paste textarea "**********"
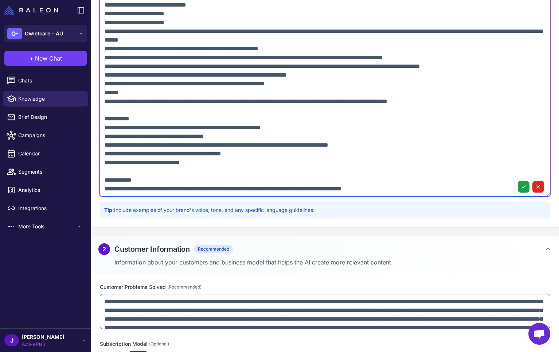
scroll to position [428, 0]
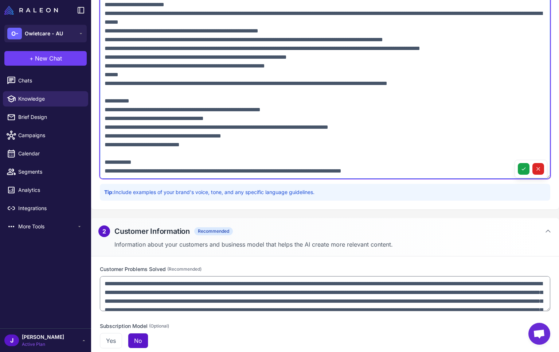
click at [108, 65] on textarea at bounding box center [325, 52] width 451 height 252
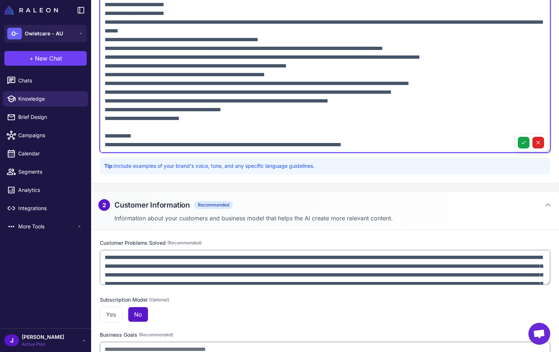
scroll to position [463, 0]
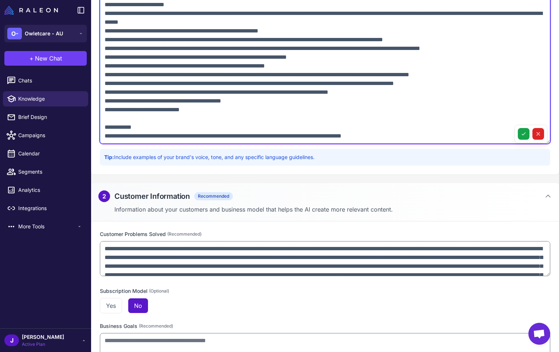
click at [492, 78] on textarea at bounding box center [325, 17] width 451 height 252
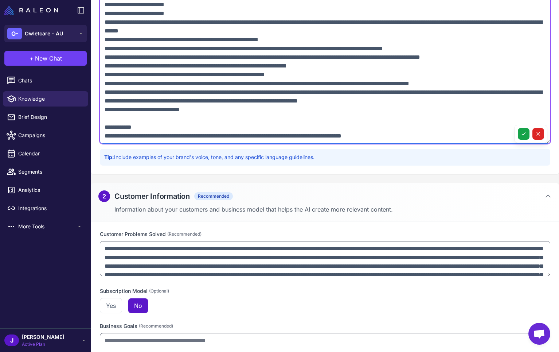
scroll to position [472, 0]
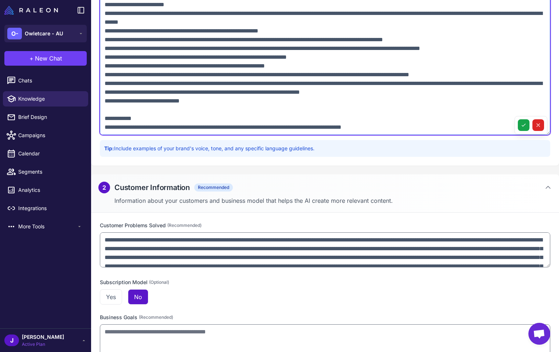
click at [496, 86] on textarea at bounding box center [325, 9] width 451 height 252
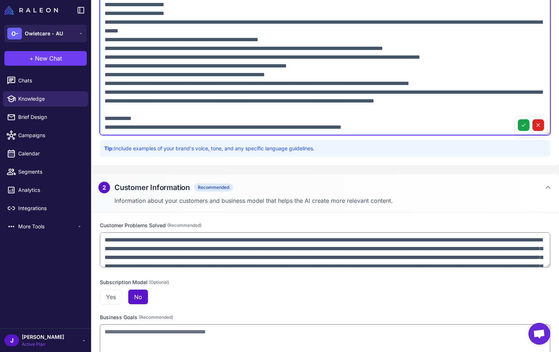
click at [107, 101] on textarea at bounding box center [325, 9] width 451 height 252
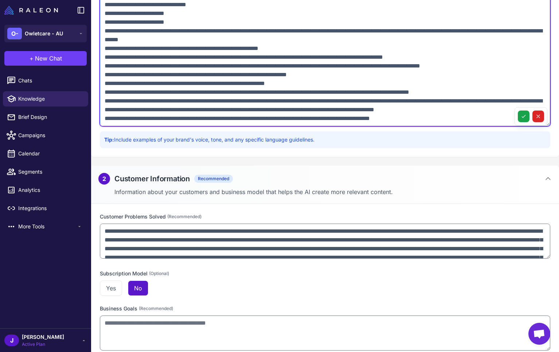
scroll to position [489, 0]
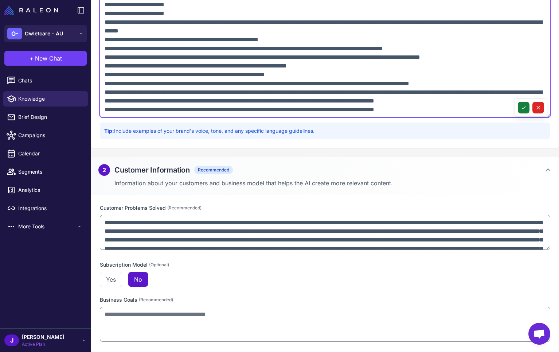
type textarea "**********"
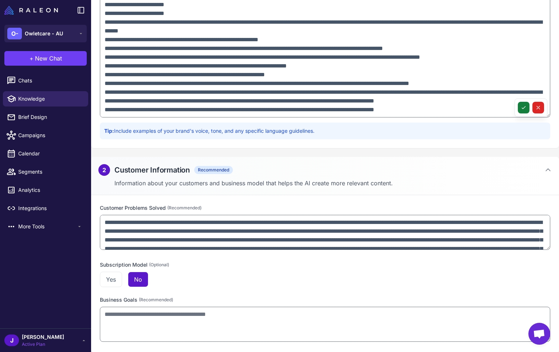
click at [522, 109] on icon at bounding box center [524, 108] width 6 height 6
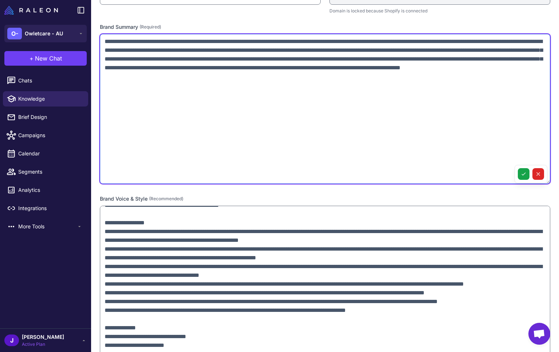
click at [157, 104] on textarea "**********" at bounding box center [325, 109] width 451 height 150
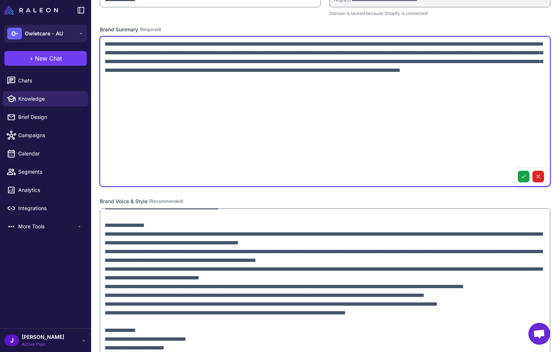
scroll to position [146, 0]
paste textarea "**********"
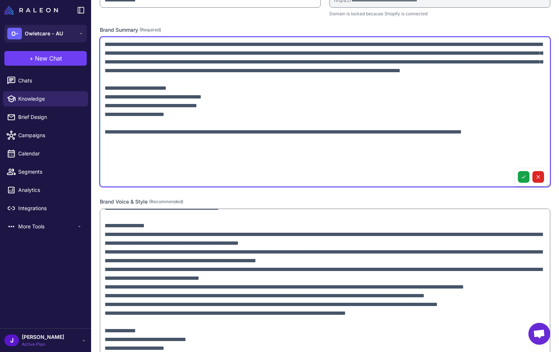
click at [190, 96] on textarea at bounding box center [325, 112] width 451 height 150
click at [104, 95] on textarea at bounding box center [325, 112] width 451 height 150
drag, startPoint x: 187, startPoint y: 97, endPoint x: 101, endPoint y: 98, distance: 85.7
click at [101, 98] on textarea at bounding box center [325, 112] width 451 height 150
click at [101, 145] on textarea at bounding box center [325, 112] width 451 height 150
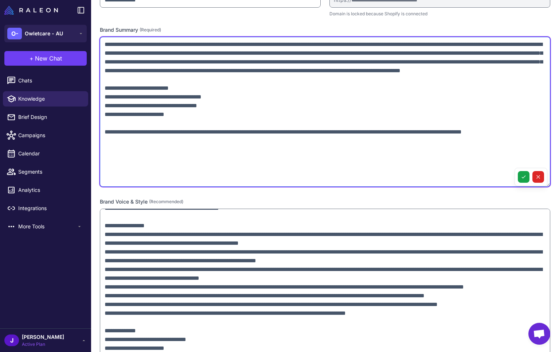
click at [105, 146] on textarea at bounding box center [325, 112] width 451 height 150
click at [112, 148] on textarea at bounding box center [325, 112] width 451 height 150
click at [121, 149] on textarea at bounding box center [325, 112] width 451 height 150
click at [143, 155] on textarea at bounding box center [325, 112] width 451 height 150
paste textarea "**********"
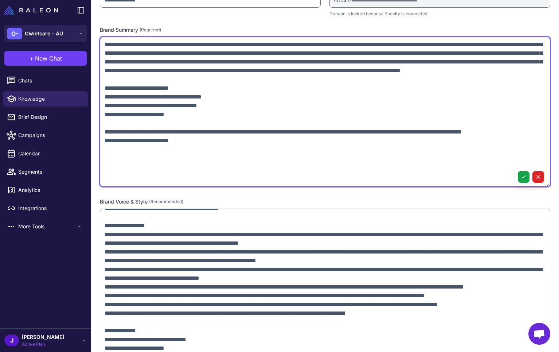
click at [108, 149] on textarea at bounding box center [325, 112] width 451 height 150
type textarea "**********"
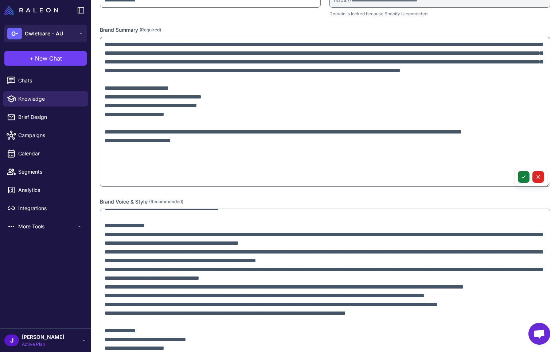
click at [521, 177] on icon at bounding box center [524, 177] width 6 height 6
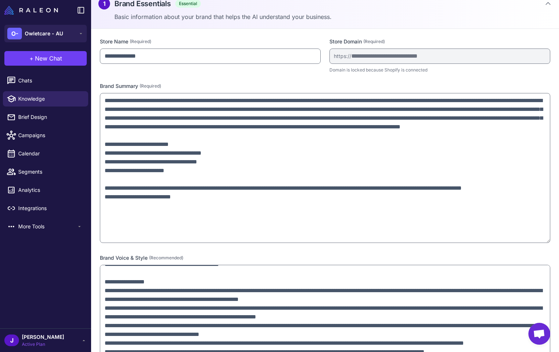
scroll to position [0, 0]
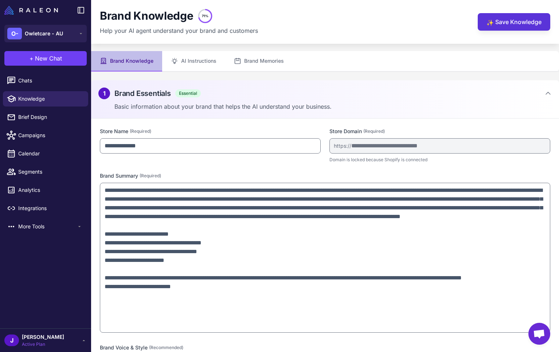
click at [504, 24] on button "✨ Save Knowledge" at bounding box center [514, 21] width 73 height 17
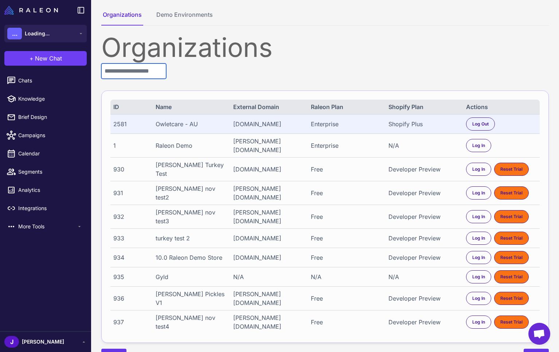
click at [136, 70] on input "text" at bounding box center [133, 70] width 65 height 15
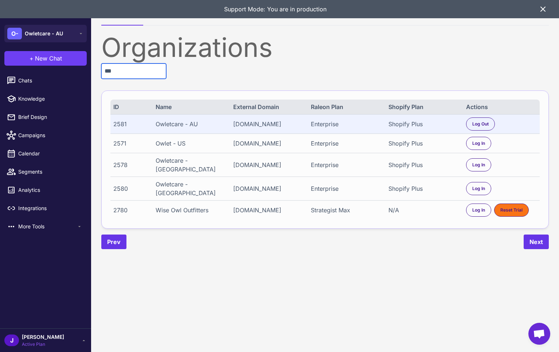
type input "***"
click at [172, 170] on div "Owletcare - CA" at bounding box center [191, 164] width 71 height 17
click at [483, 168] on span "Log In" at bounding box center [478, 164] width 13 height 7
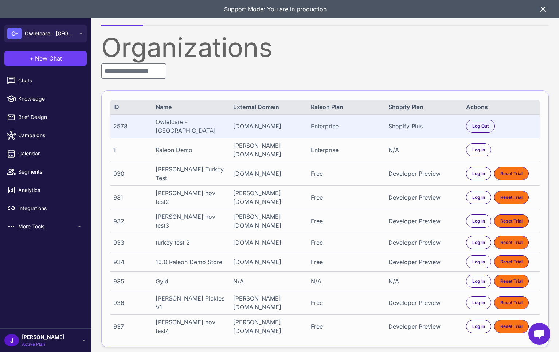
click at [544, 9] on icon at bounding box center [543, 9] width 9 height 9
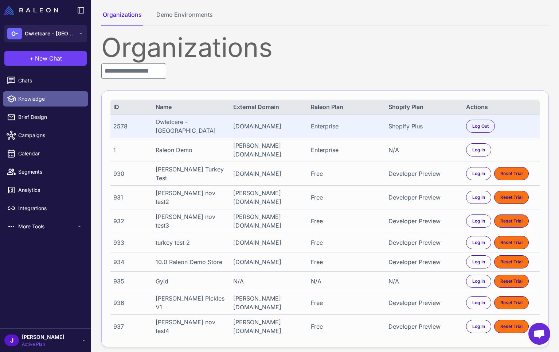
click at [39, 96] on span "Knowledge" at bounding box center [50, 99] width 64 height 8
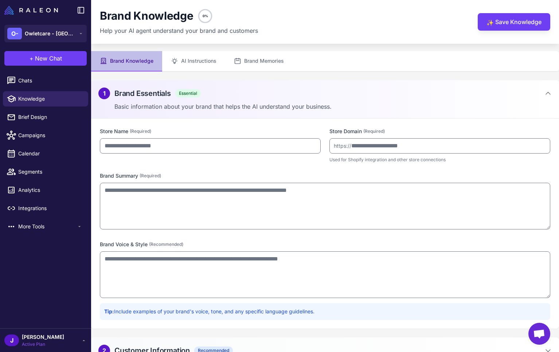
type input "**********"
type textarea "**********"
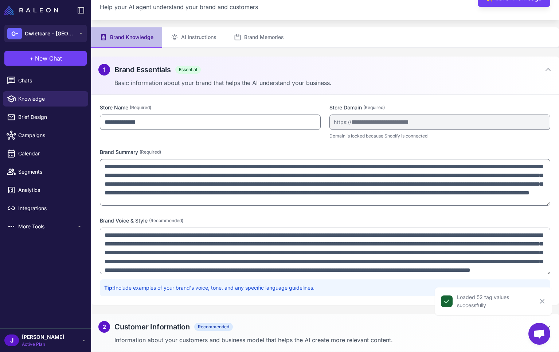
scroll to position [13, 0]
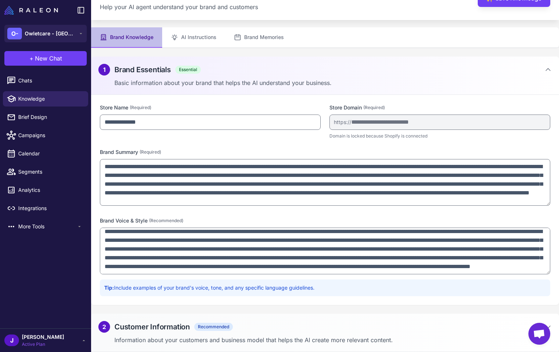
click at [249, 331] on div "2 Customer Information Recommended" at bounding box center [324, 327] width 453 height 12
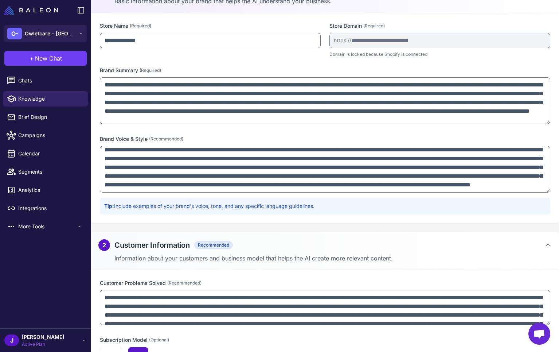
scroll to position [0, 0]
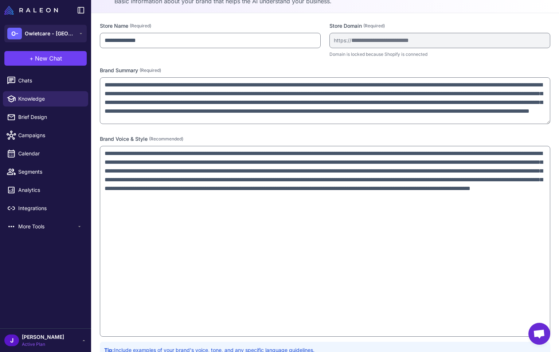
drag, startPoint x: 548, startPoint y: 191, endPoint x: 458, endPoint y: 334, distance: 169.3
click at [503, 0] on html "**********" at bounding box center [279, 0] width 559 height 0
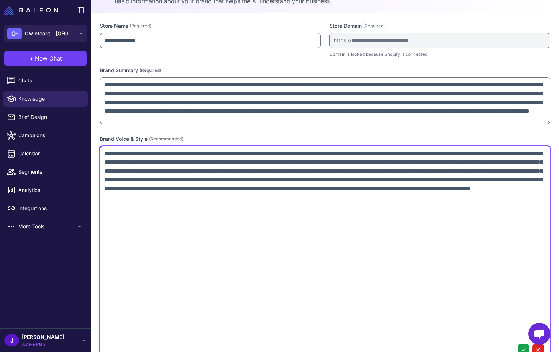
click at [250, 207] on textarea "**********" at bounding box center [325, 253] width 451 height 214
paste textarea "**********"
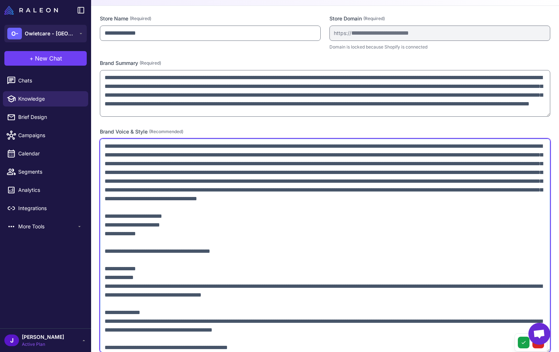
click at [208, 196] on textarea at bounding box center [325, 246] width 451 height 214
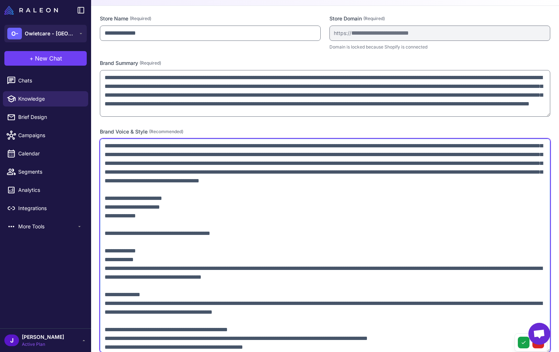
scroll to position [18, 0]
click at [104, 206] on textarea at bounding box center [325, 246] width 451 height 214
click at [102, 241] on textarea at bounding box center [325, 246] width 451 height 214
click at [103, 270] on textarea at bounding box center [325, 246] width 451 height 214
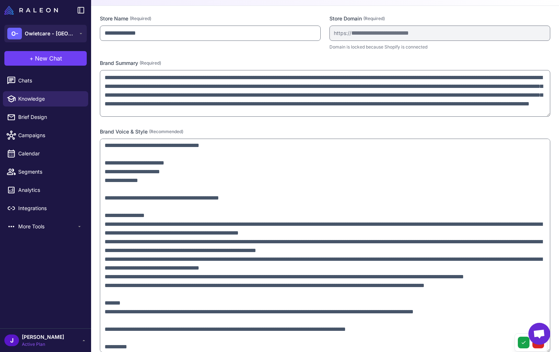
scroll to position [108, 0]
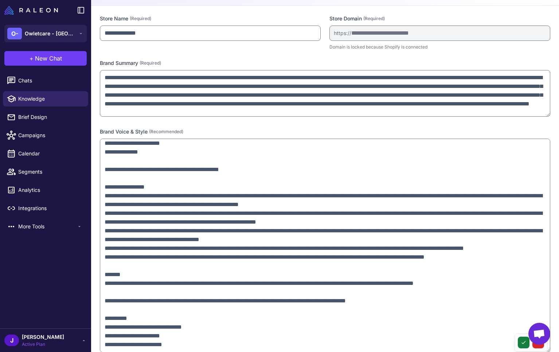
click at [522, 344] on icon at bounding box center [524, 342] width 6 height 6
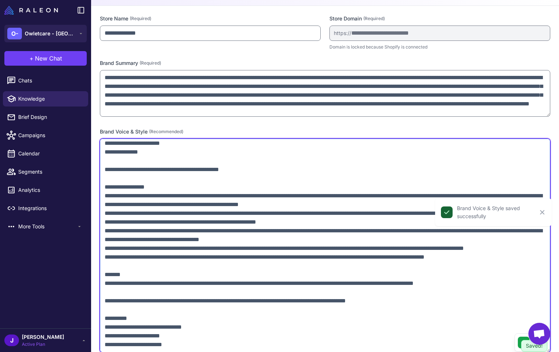
click at [139, 254] on textarea at bounding box center [325, 246] width 451 height 214
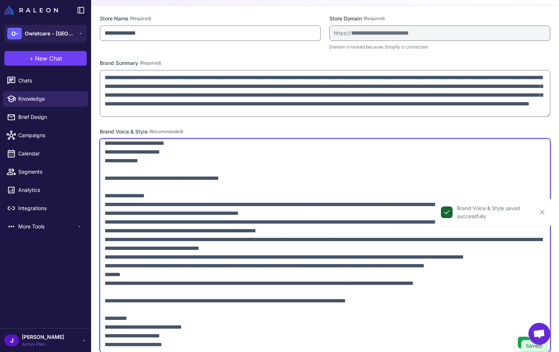
scroll to position [99, 0]
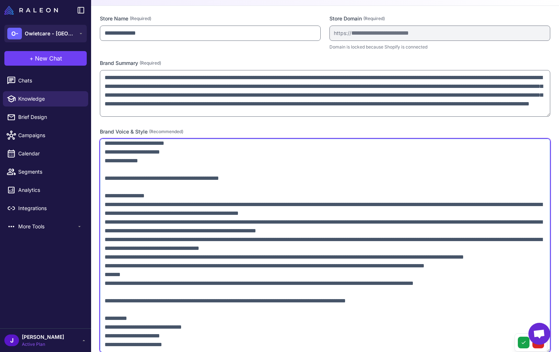
click at [111, 280] on textarea at bounding box center [325, 246] width 451 height 214
click at [135, 265] on textarea at bounding box center [325, 246] width 451 height 214
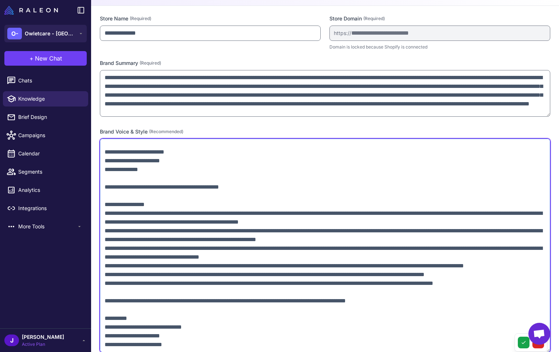
scroll to position [90, 0]
click at [110, 272] on textarea at bounding box center [325, 246] width 451 height 214
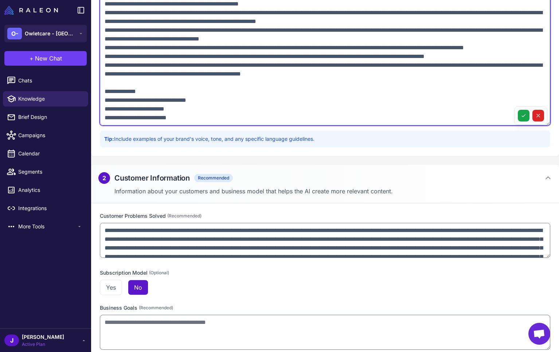
scroll to position [340, 0]
paste textarea "**********"
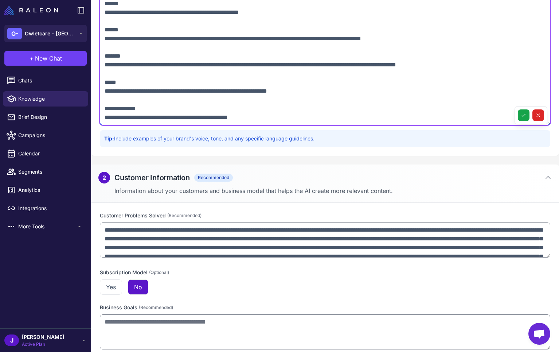
scroll to position [248, 0]
click at [166, 117] on textarea at bounding box center [325, 18] width 451 height 214
paste textarea "**********"
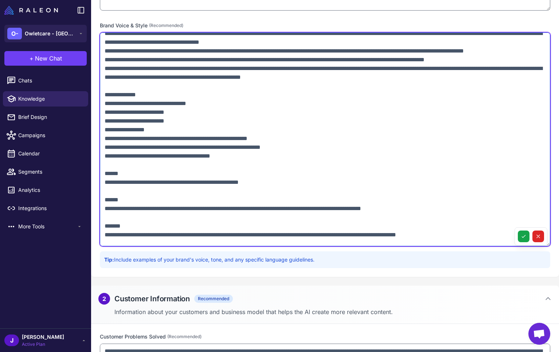
scroll to position [218, 0]
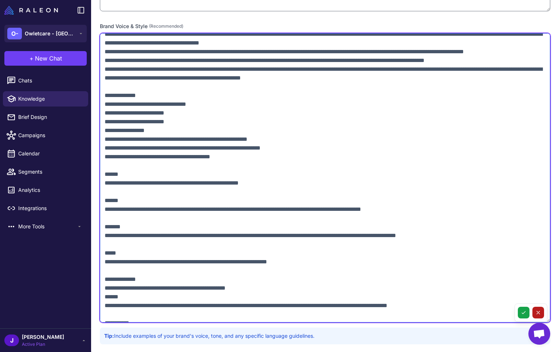
drag, startPoint x: 550, startPoint y: 244, endPoint x: 533, endPoint y: 313, distance: 71.3
click at [542, 321] on div at bounding box center [325, 178] width 451 height 291
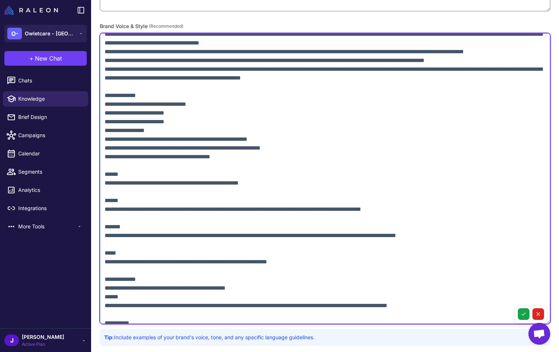
click at [102, 148] on textarea at bounding box center [325, 178] width 451 height 291
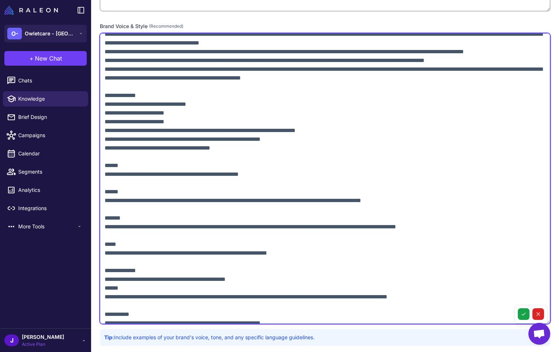
click at [356, 149] on textarea at bounding box center [325, 178] width 451 height 291
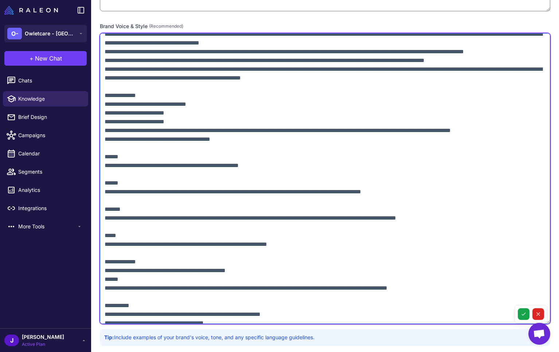
click at [536, 147] on textarea at bounding box center [325, 178] width 451 height 291
click at [259, 155] on textarea at bounding box center [325, 178] width 451 height 291
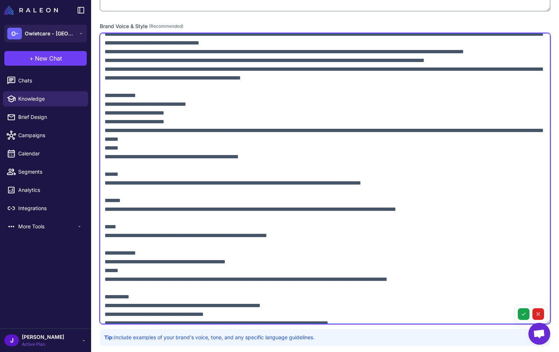
click at [104, 166] on textarea at bounding box center [325, 178] width 451 height 291
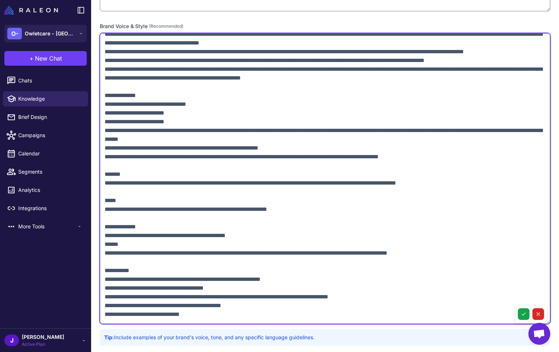
click at [105, 174] on textarea at bounding box center [325, 178] width 451 height 291
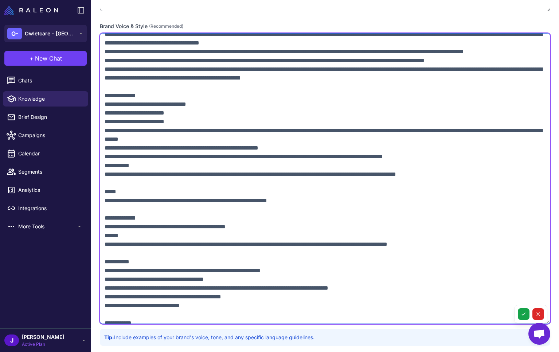
click at [140, 187] on textarea at bounding box center [325, 178] width 451 height 291
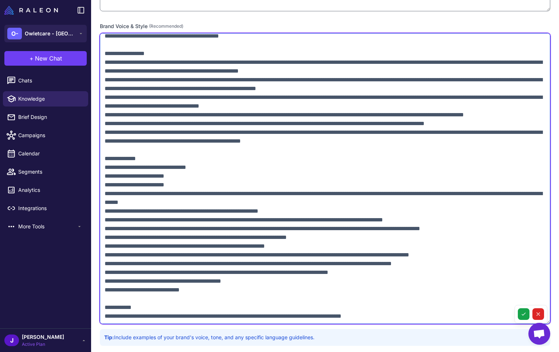
scroll to position [136, 0]
click at [495, 254] on textarea at bounding box center [325, 178] width 451 height 291
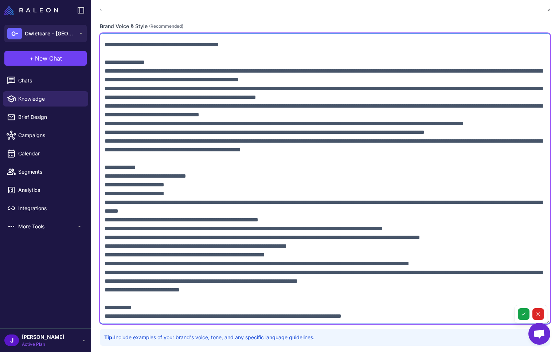
scroll to position [127, 0]
click at [518, 269] on textarea at bounding box center [325, 178] width 451 height 291
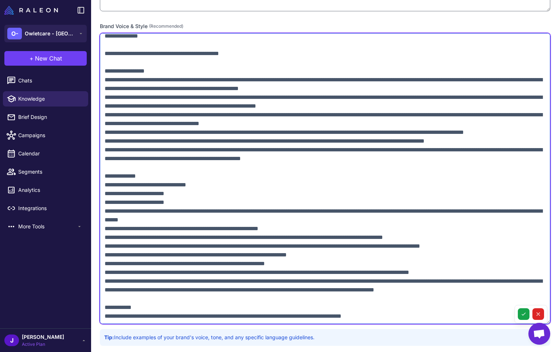
click at [126, 282] on textarea at bounding box center [325, 178] width 451 height 291
click at [110, 295] on textarea at bounding box center [325, 178] width 451 height 291
click at [106, 289] on textarea at bounding box center [325, 178] width 451 height 291
click at [104, 296] on textarea at bounding box center [325, 178] width 451 height 291
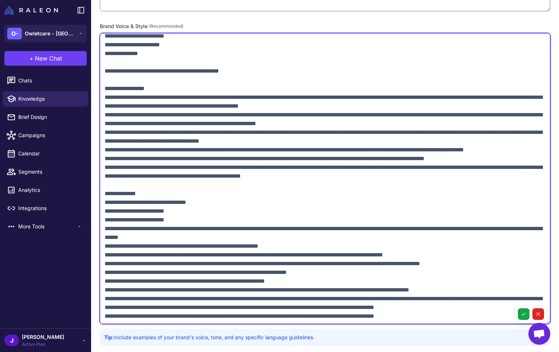
scroll to position [110, 0]
type textarea "**********"
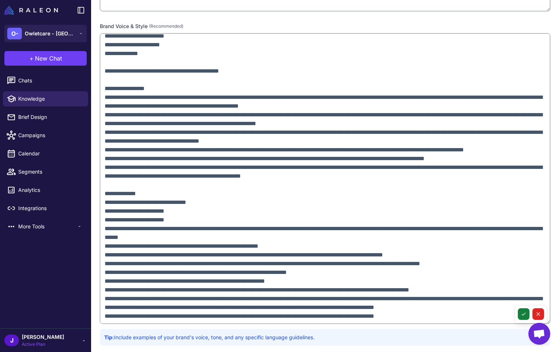
click at [524, 312] on icon at bounding box center [524, 314] width 6 height 6
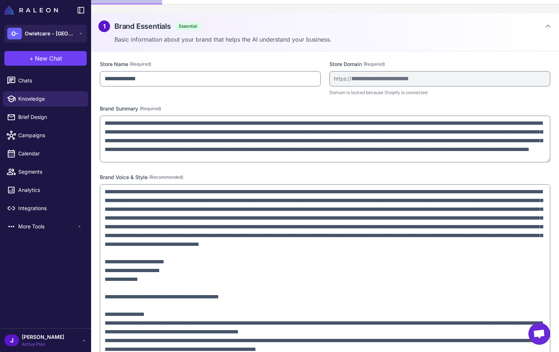
scroll to position [0, 0]
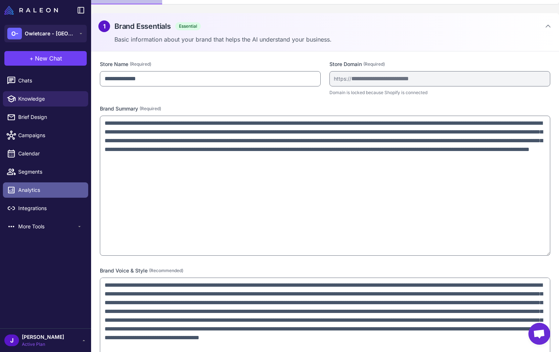
drag, startPoint x: 547, startPoint y: 160, endPoint x: 4, endPoint y: 184, distance: 543.0
click at [549, 255] on textarea "**********" at bounding box center [325, 186] width 451 height 140
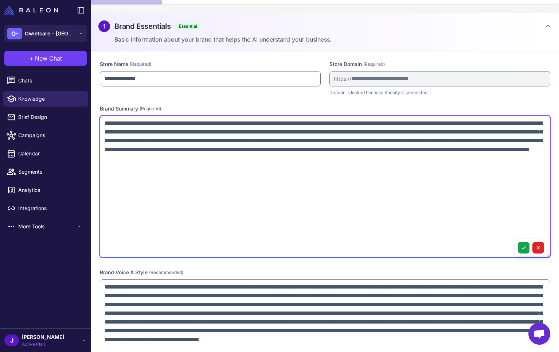
click at [119, 186] on textarea "**********" at bounding box center [325, 187] width 451 height 142
paste textarea "**********"
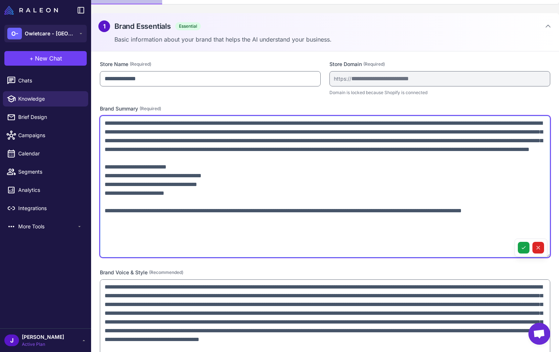
click at [183, 184] on textarea at bounding box center [325, 187] width 451 height 142
drag, startPoint x: 185, startPoint y: 187, endPoint x: 95, endPoint y: 187, distance: 90.4
click at [96, 186] on div "**********" at bounding box center [325, 325] width 468 height 549
click at [115, 231] on textarea at bounding box center [325, 187] width 451 height 142
click at [110, 234] on textarea at bounding box center [325, 187] width 451 height 142
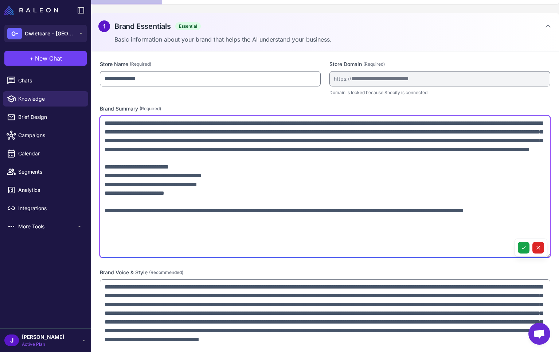
paste textarea "**********"
click at [106, 237] on textarea at bounding box center [325, 187] width 451 height 142
type textarea "**********"
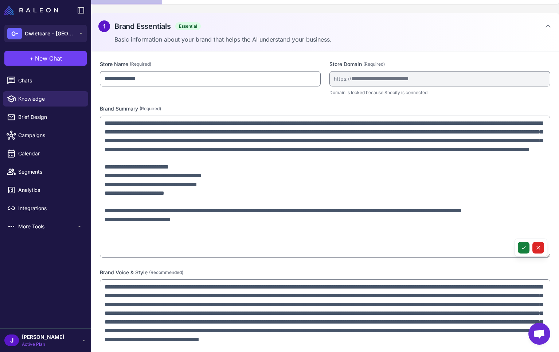
click at [520, 247] on button at bounding box center [524, 248] width 12 height 12
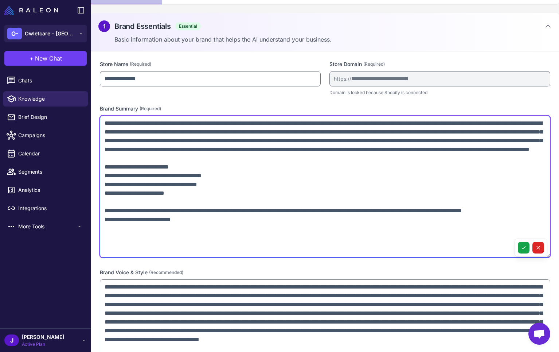
click at [126, 248] on textarea at bounding box center [325, 187] width 451 height 142
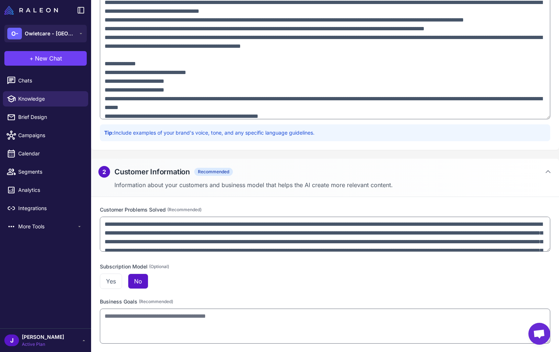
scroll to position [520, 0]
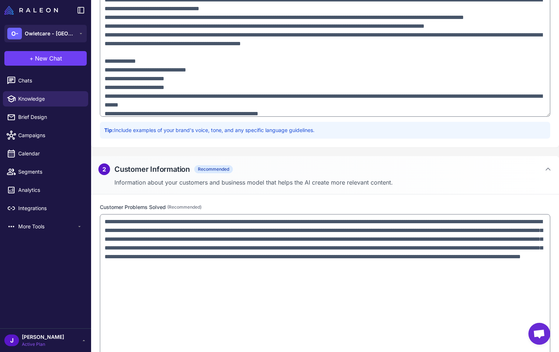
drag, startPoint x: 547, startPoint y: 246, endPoint x: 556, endPoint y: 372, distance: 126.0
click at [556, 0] on html "**********" at bounding box center [279, 0] width 559 height 0
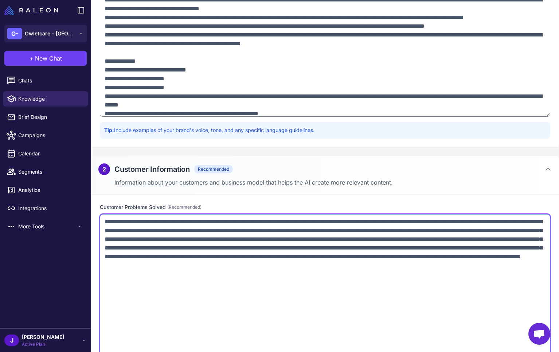
click at [119, 287] on textarea "**********" at bounding box center [325, 294] width 451 height 161
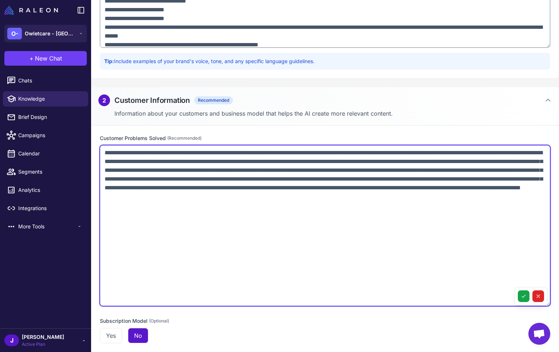
scroll to position [605, 0]
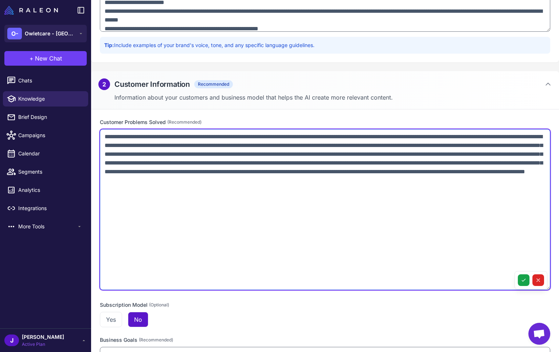
paste textarea "**********"
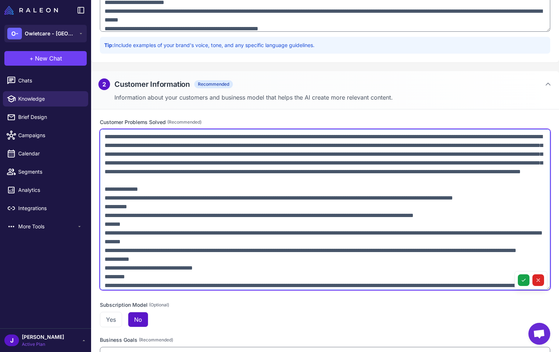
click at [114, 205] on textarea at bounding box center [325, 209] width 451 height 161
click at [143, 222] on textarea at bounding box center [325, 209] width 451 height 161
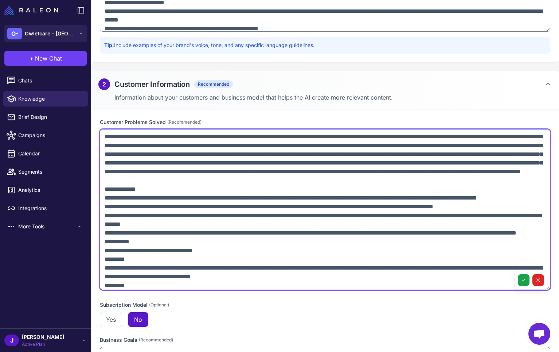
click at [121, 225] on textarea at bounding box center [325, 209] width 451 height 161
click at [237, 252] on textarea at bounding box center [325, 209] width 451 height 161
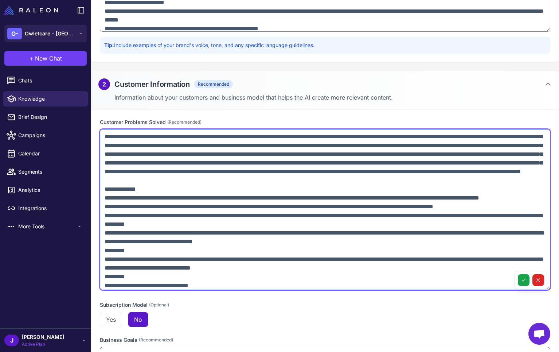
click at [250, 276] on textarea at bounding box center [325, 209] width 451 height 161
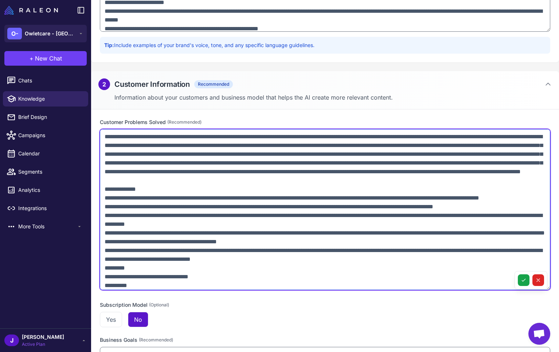
scroll to position [85, 0]
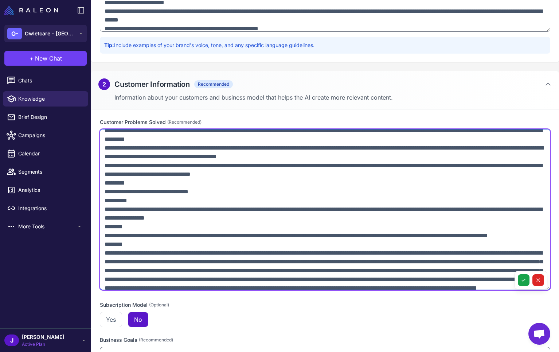
click at [336, 208] on textarea at bounding box center [325, 209] width 451 height 161
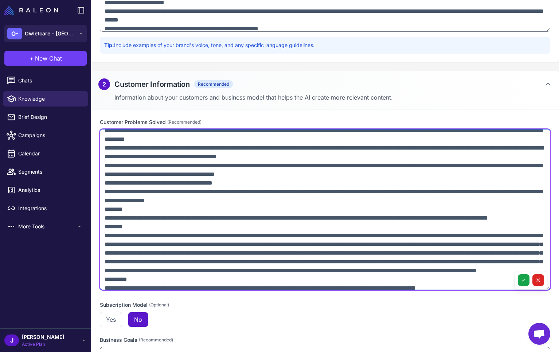
click at [274, 235] on textarea at bounding box center [325, 209] width 451 height 161
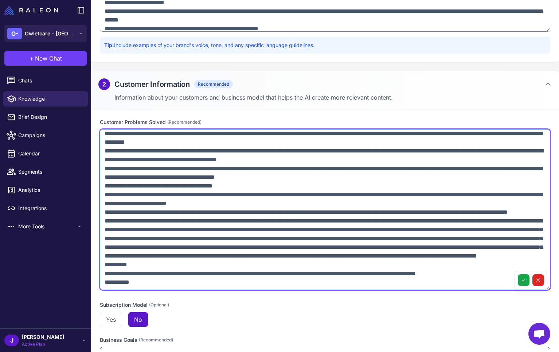
scroll to position [124, 0]
click at [195, 280] on textarea at bounding box center [325, 209] width 451 height 161
click at [198, 276] on textarea at bounding box center [325, 209] width 451 height 161
click at [212, 271] on textarea at bounding box center [325, 209] width 451 height 161
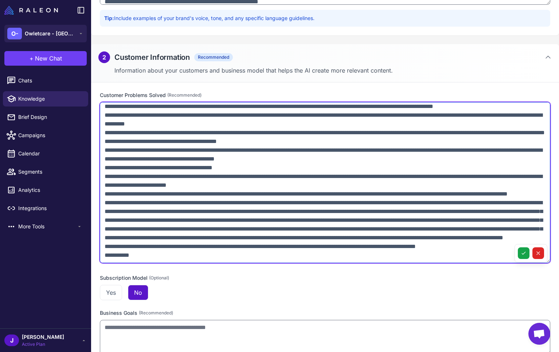
scroll to position [634, 0]
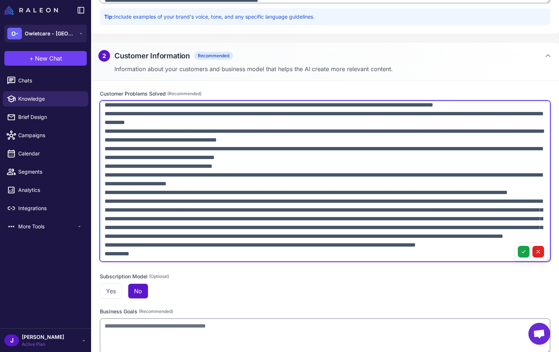
click at [507, 239] on textarea at bounding box center [325, 181] width 451 height 161
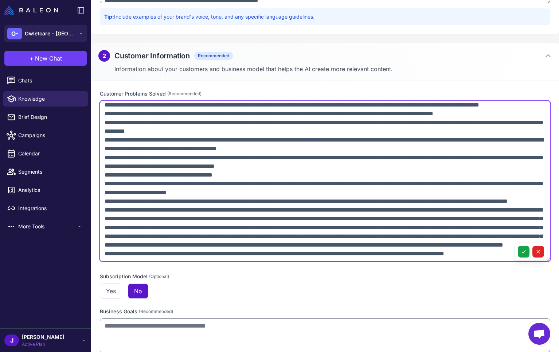
scroll to position [135, 0]
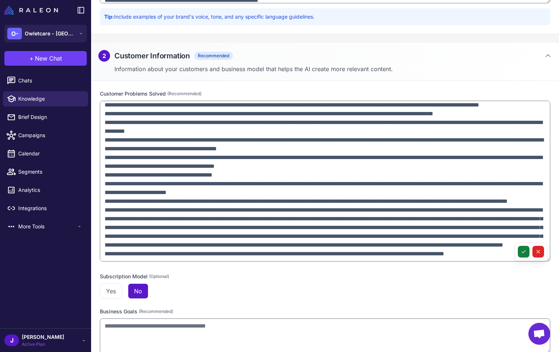
click at [522, 253] on icon at bounding box center [524, 252] width 6 height 6
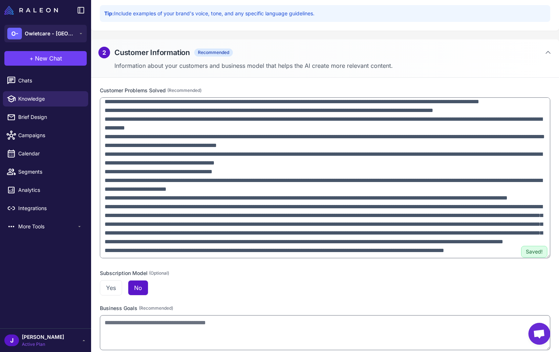
scroll to position [646, 0]
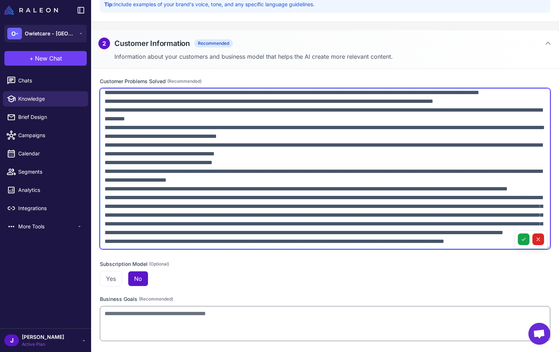
click at [174, 241] on textarea at bounding box center [325, 168] width 451 height 161
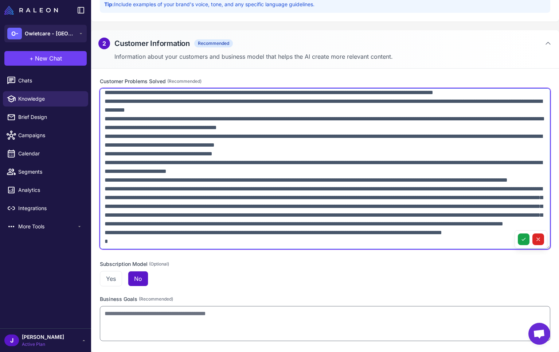
paste textarea "**********"
type textarea "**********"
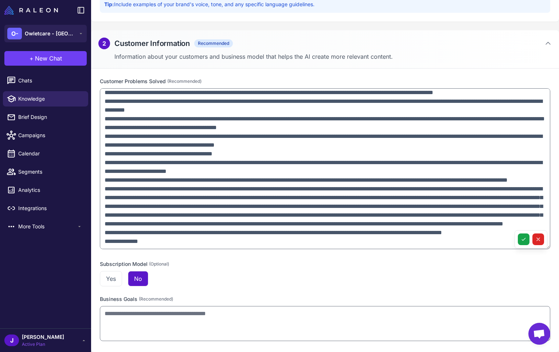
click at [211, 280] on div "Yes No" at bounding box center [325, 278] width 451 height 15
click at [518, 238] on button at bounding box center [524, 239] width 12 height 12
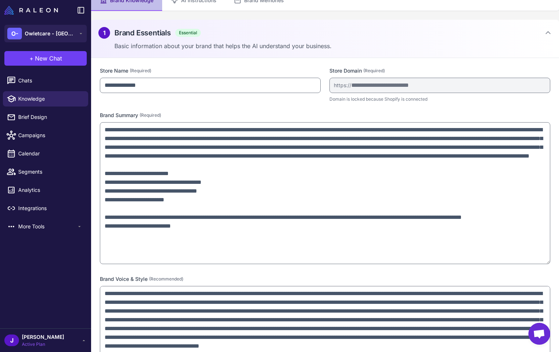
scroll to position [0, 0]
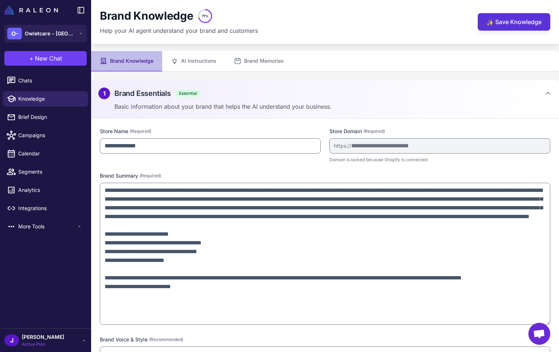
click at [505, 15] on button "✨ Save Knowledge" at bounding box center [514, 21] width 73 height 17
